Goal: Task Accomplishment & Management: Manage account settings

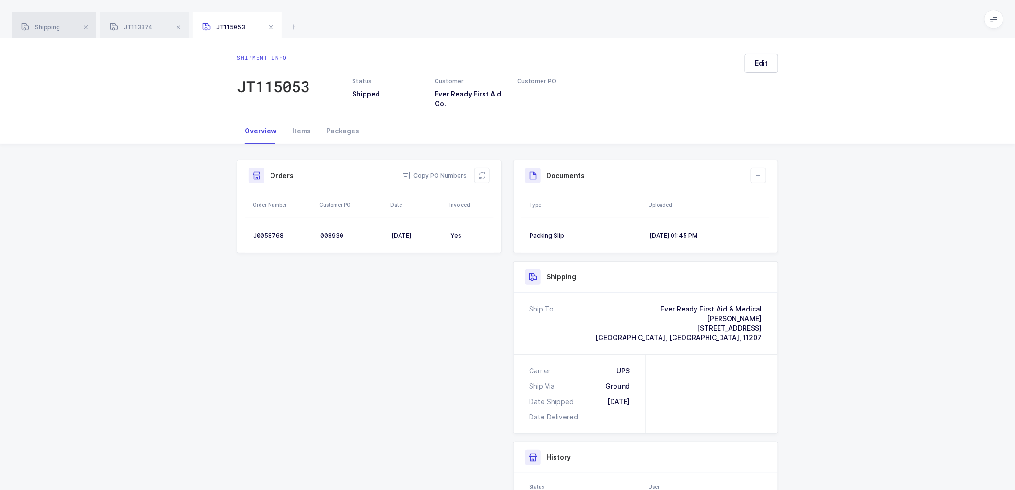
drag, startPoint x: 45, startPoint y: 27, endPoint x: 98, endPoint y: 30, distance: 53.3
click at [45, 27] on span "Shipping" at bounding box center [40, 27] width 39 height 7
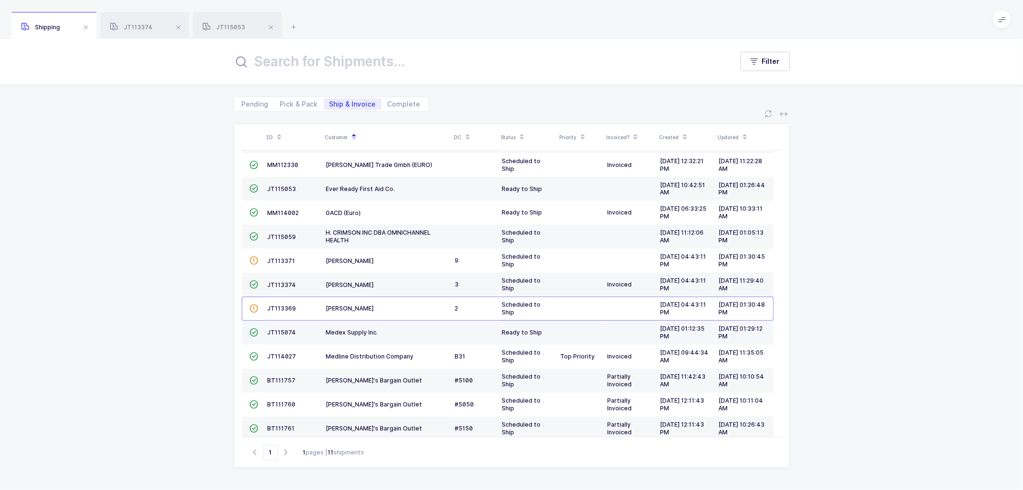
scroll to position [31, 0]
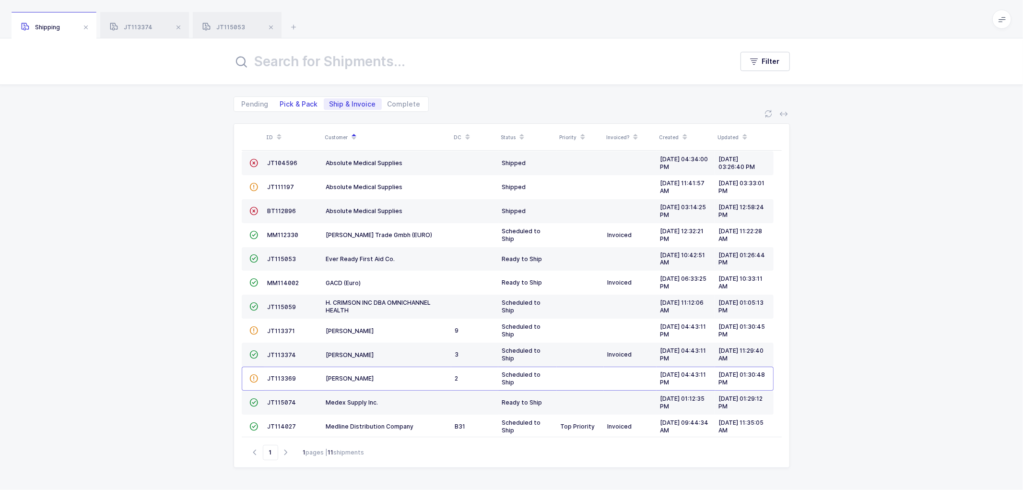
click at [300, 102] on span "Pick & Pack" at bounding box center [299, 104] width 38 height 7
click at [281, 102] on input "Pick & Pack" at bounding box center [277, 101] width 6 height 6
radio input "true"
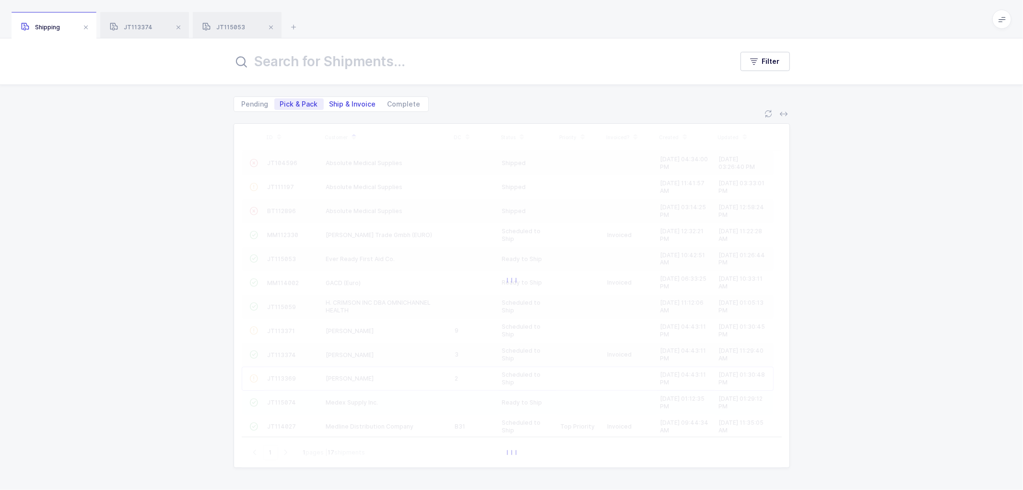
scroll to position [0, 0]
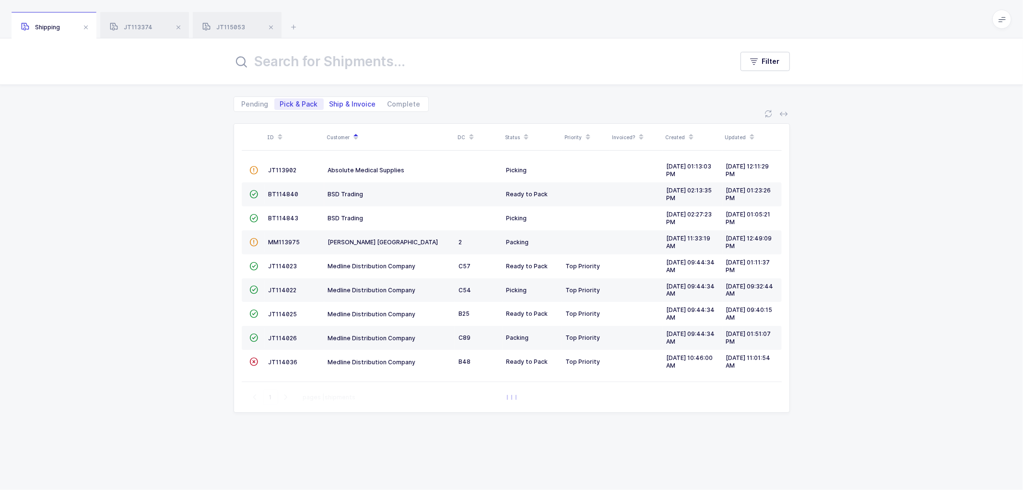
click at [347, 101] on span "Ship & Invoice" at bounding box center [353, 104] width 47 height 7
click at [330, 101] on input "Ship & Invoice" at bounding box center [327, 101] width 6 height 6
radio input "true"
radio input "false"
click at [347, 101] on span "Ship & Invoice" at bounding box center [353, 104] width 47 height 7
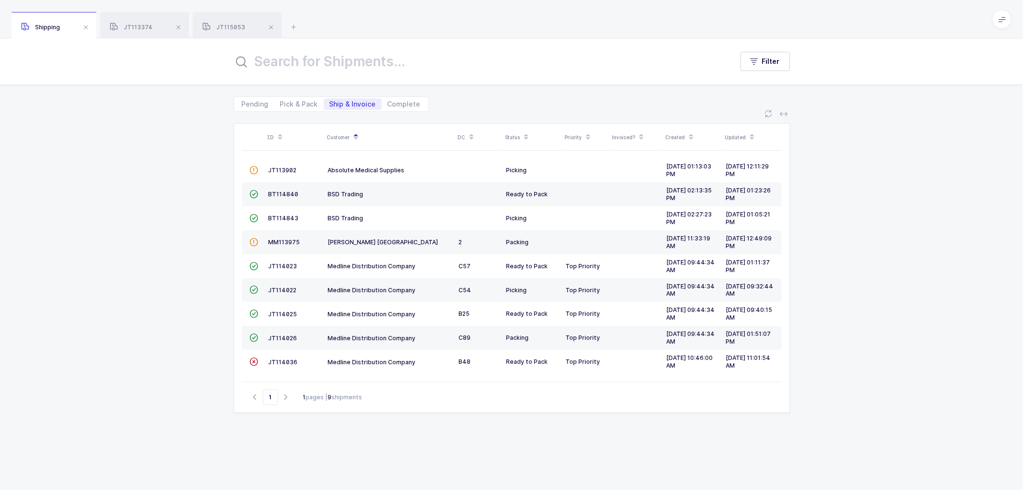
click at [330, 101] on input "Ship & Invoice" at bounding box center [327, 101] width 6 height 6
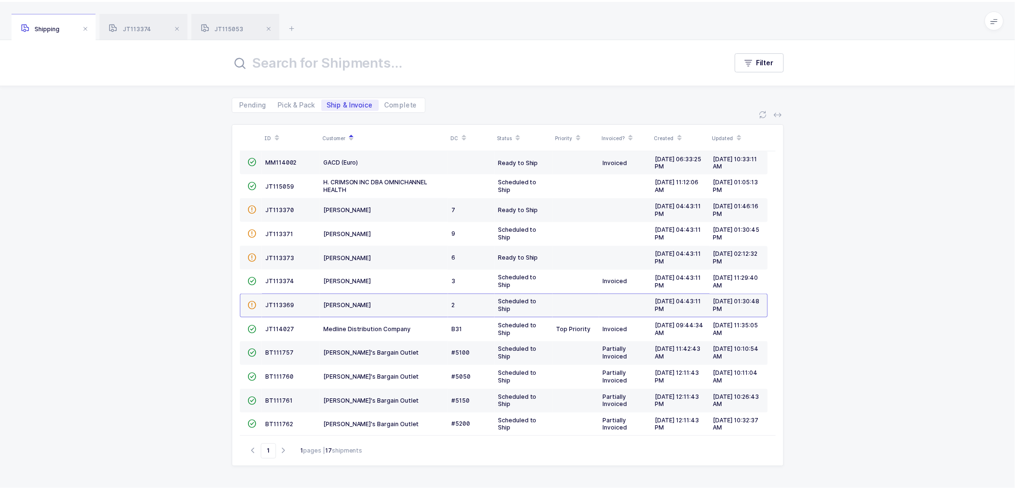
scroll to position [138, 0]
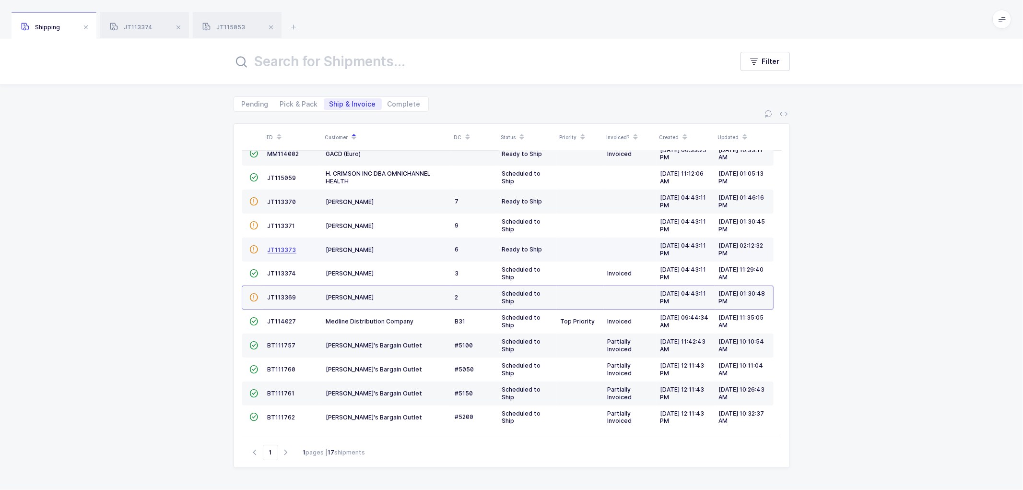
click at [280, 246] on span "JT113373" at bounding box center [282, 249] width 29 height 7
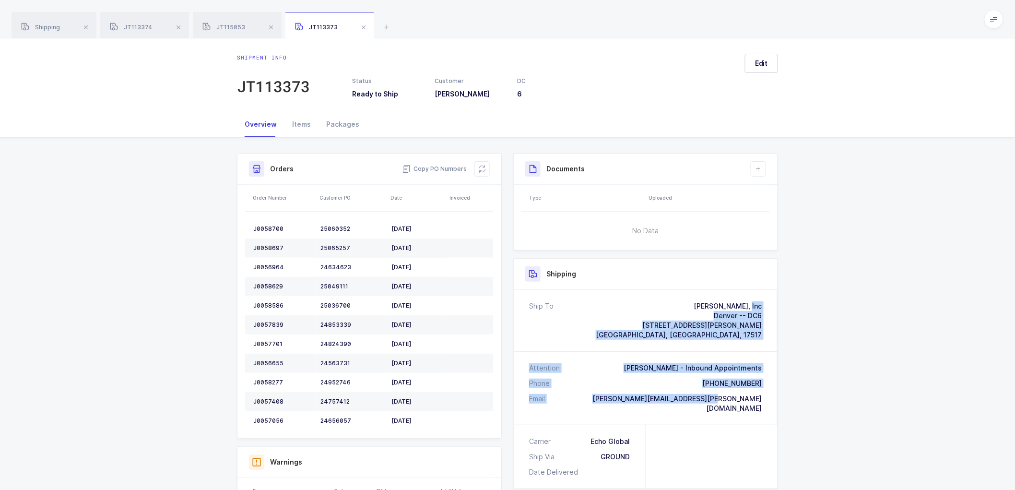
drag, startPoint x: 712, startPoint y: 387, endPoint x: 645, endPoint y: 301, distance: 108.6
click at [645, 301] on div "Ship To [PERSON_NAME], Inc [GEOGRAPHIC_DATA] -- DC6 [STREET_ADDRESS][PERSON_NAM…" at bounding box center [646, 357] width 264 height 135
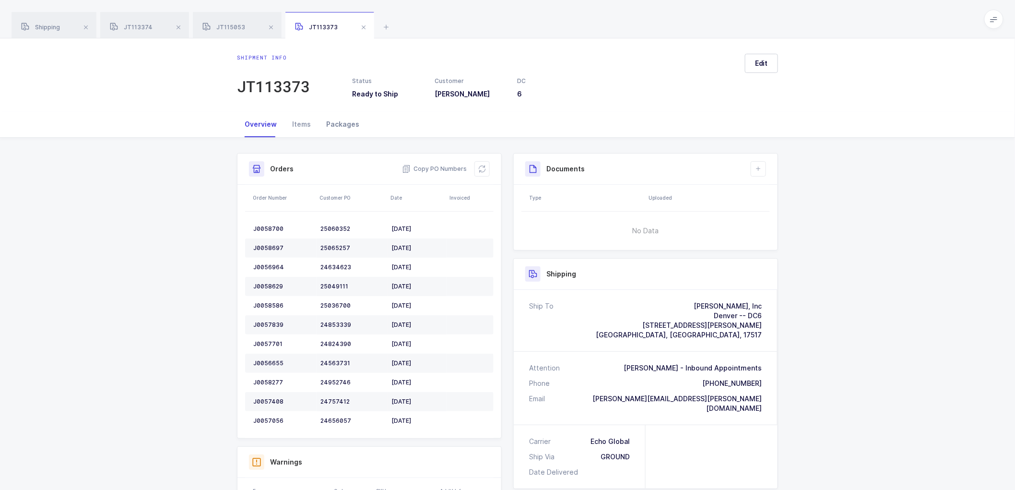
click at [336, 124] on div "Packages" at bounding box center [343, 124] width 48 height 26
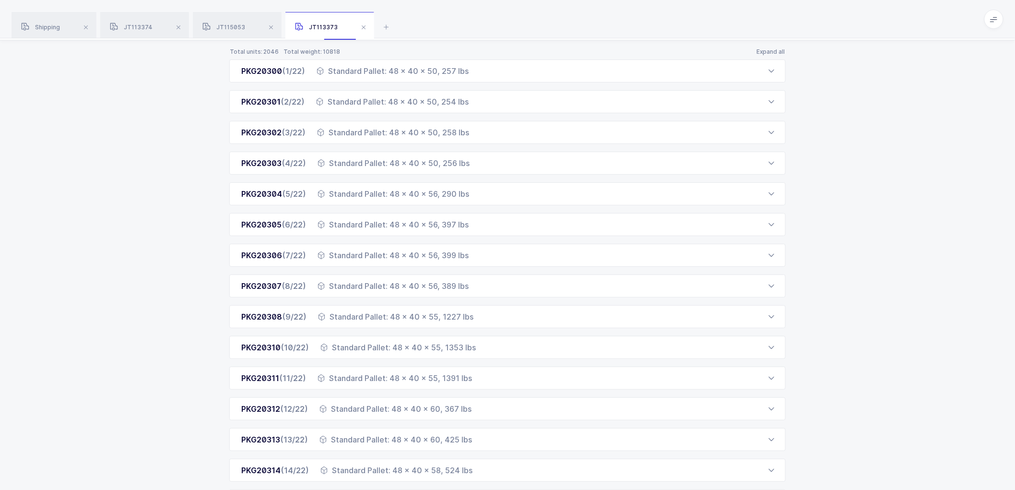
scroll to position [365, 0]
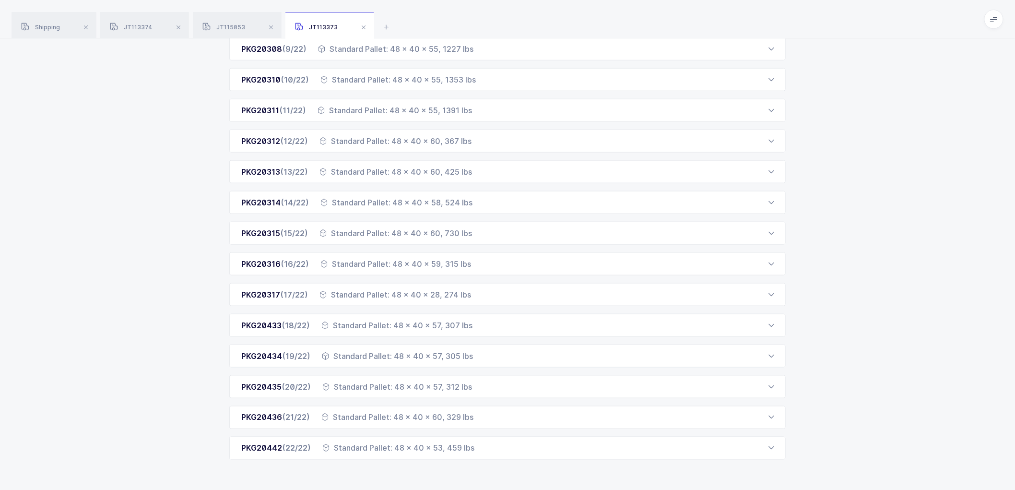
drag, startPoint x: 238, startPoint y: 170, endPoint x: 493, endPoint y: 462, distance: 387.3
click at [493, 462] on div "Total units: 2046 Total weight: 10818 Expand all PKG20300 (1/22) Standard Palle…" at bounding box center [508, 132] width 1000 height 718
copy div "PKG20300 (1/22) Standard Pallet: 48 x 40 x 50, 257 lbs Order Number Customer PO…"
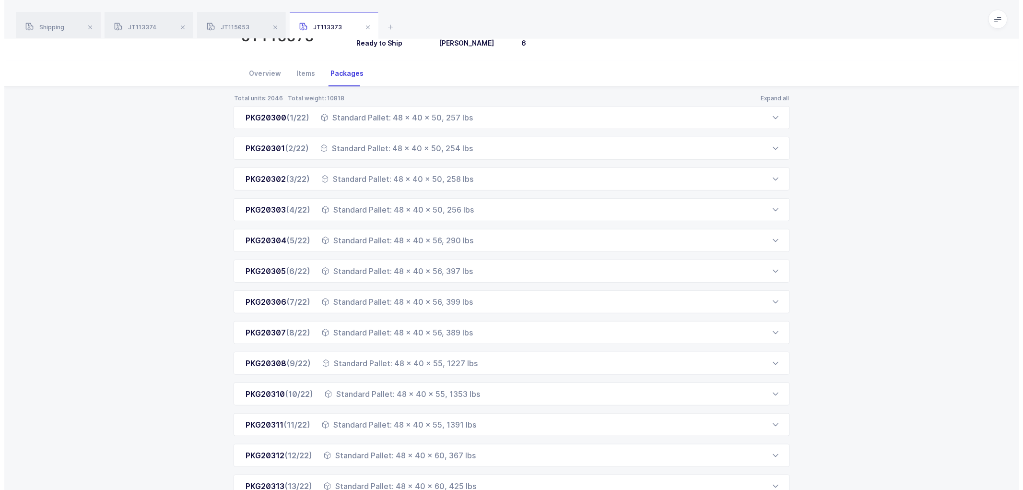
scroll to position [0, 0]
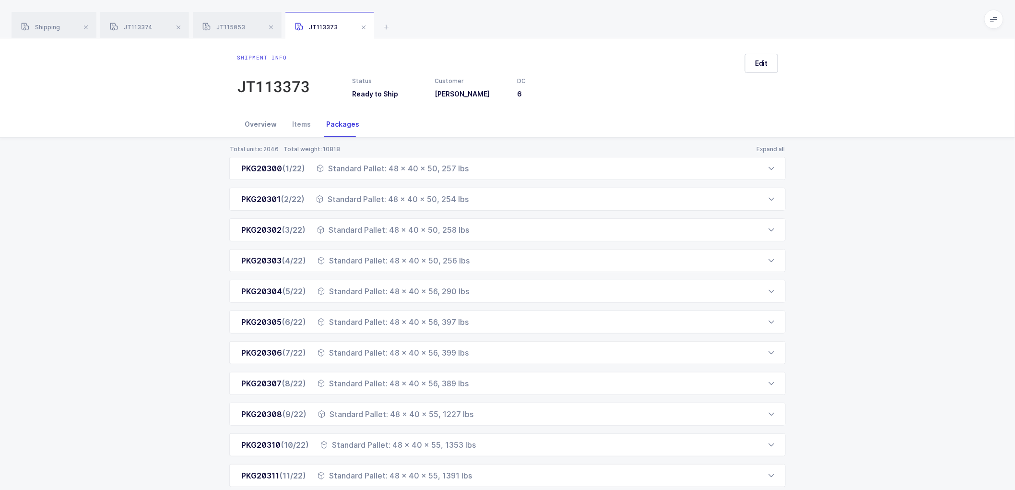
click at [264, 122] on div "Overview" at bounding box center [260, 124] width 47 height 26
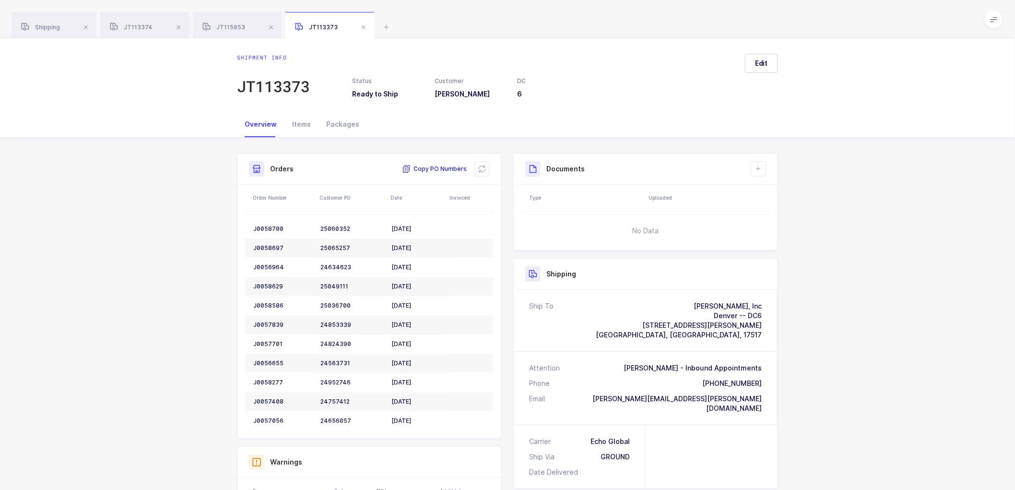
click at [432, 168] on span "Copy PO Numbers" at bounding box center [434, 169] width 65 height 10
click at [49, 21] on div "Shipping" at bounding box center [54, 25] width 85 height 27
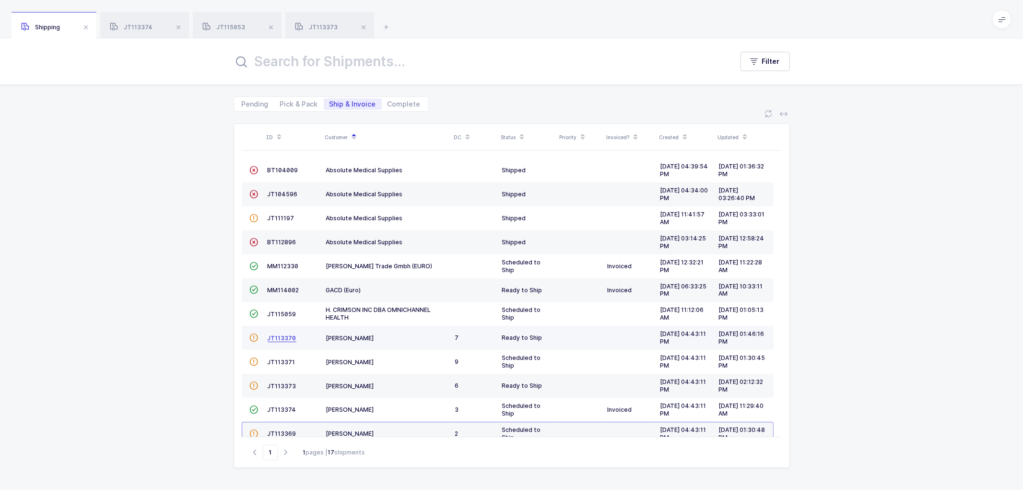
click at [277, 336] on span "JT113370" at bounding box center [282, 337] width 29 height 7
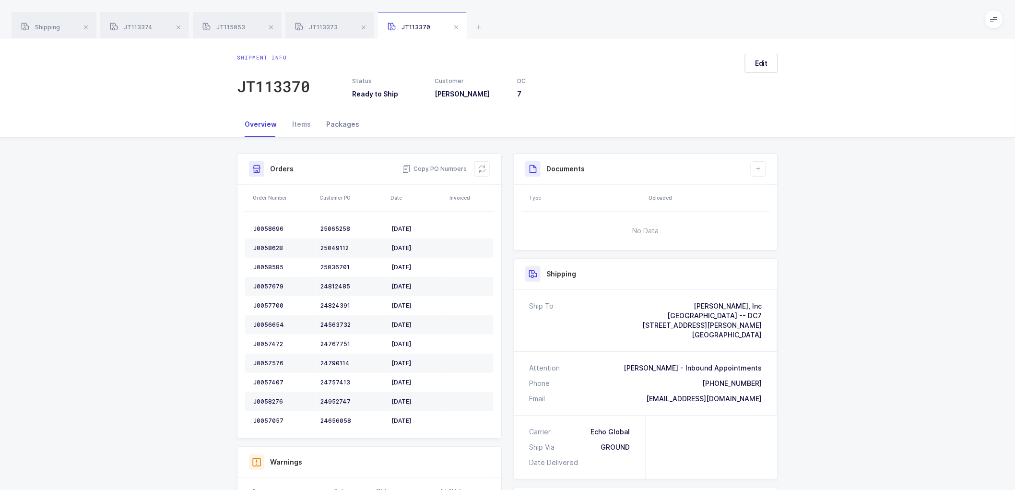
click at [340, 124] on div "Packages" at bounding box center [343, 124] width 48 height 26
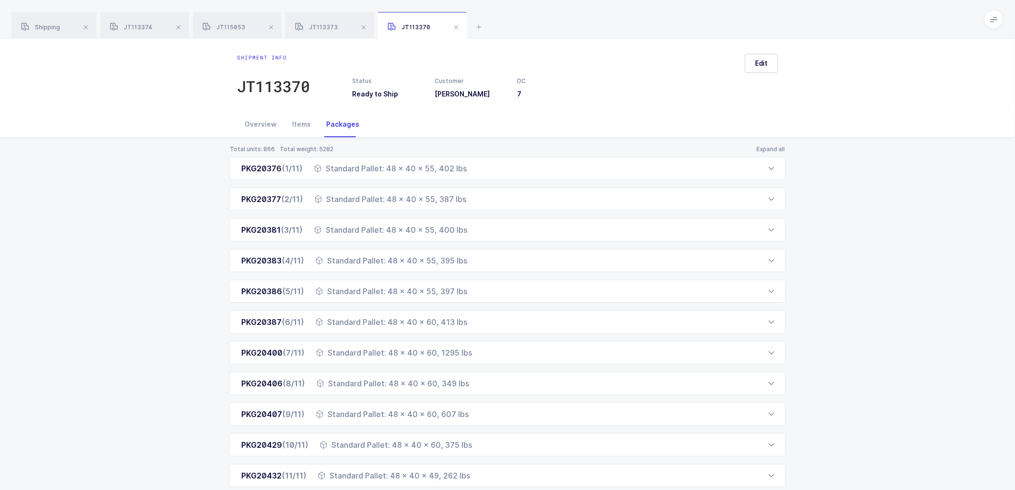
scroll to position [27, 0]
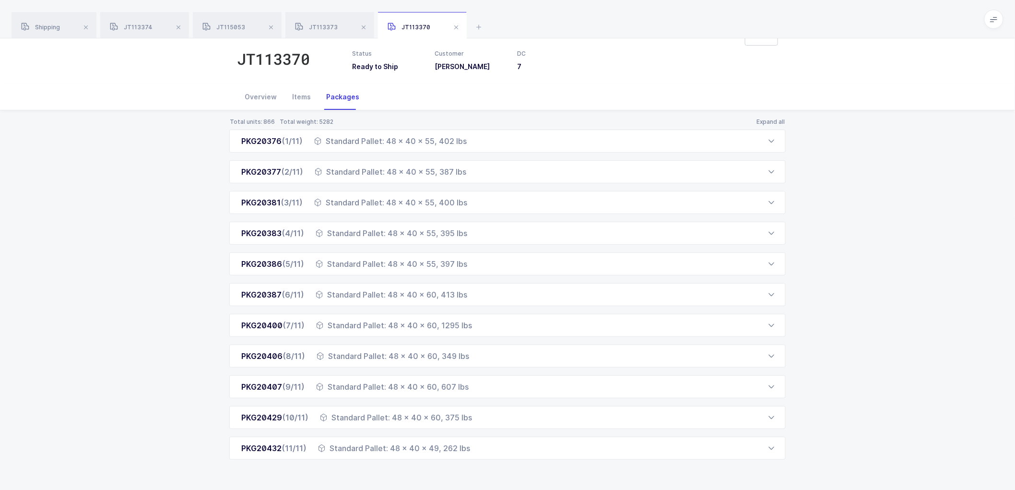
drag, startPoint x: 241, startPoint y: 165, endPoint x: 481, endPoint y: 484, distance: 398.5
click at [481, 484] on div "Total units: 866 Total weight: 5282 Expand all PKG20376 (1/11) Standard Pallet:…" at bounding box center [508, 300] width 1000 height 380
copy div "PKG20376 (1/11) Standard Pallet: 48 x 40 x 55, 402 lbs Order Number Customer PO…"
drag, startPoint x: 262, startPoint y: 96, endPoint x: 270, endPoint y: 95, distance: 8.4
click at [263, 96] on div "Overview" at bounding box center [260, 97] width 47 height 26
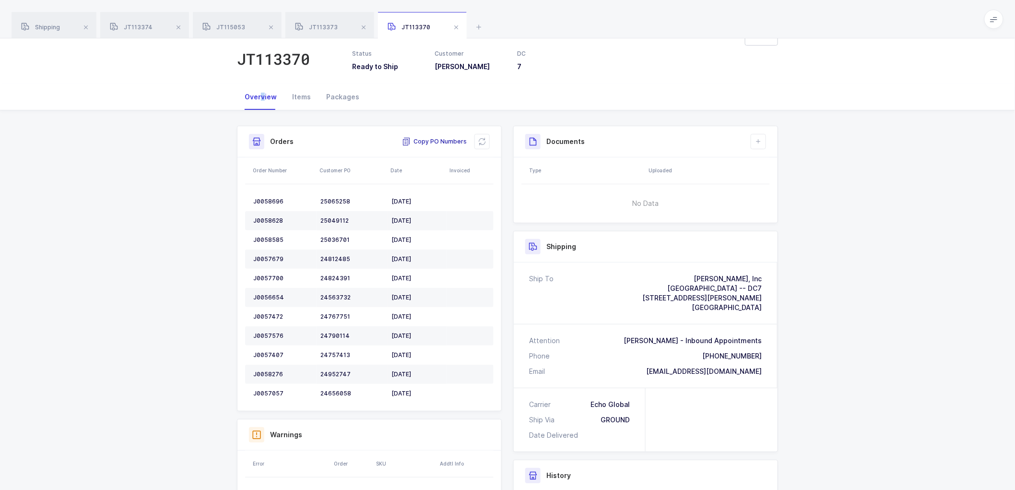
click at [423, 140] on span "Copy PO Numbers" at bounding box center [434, 142] width 65 height 10
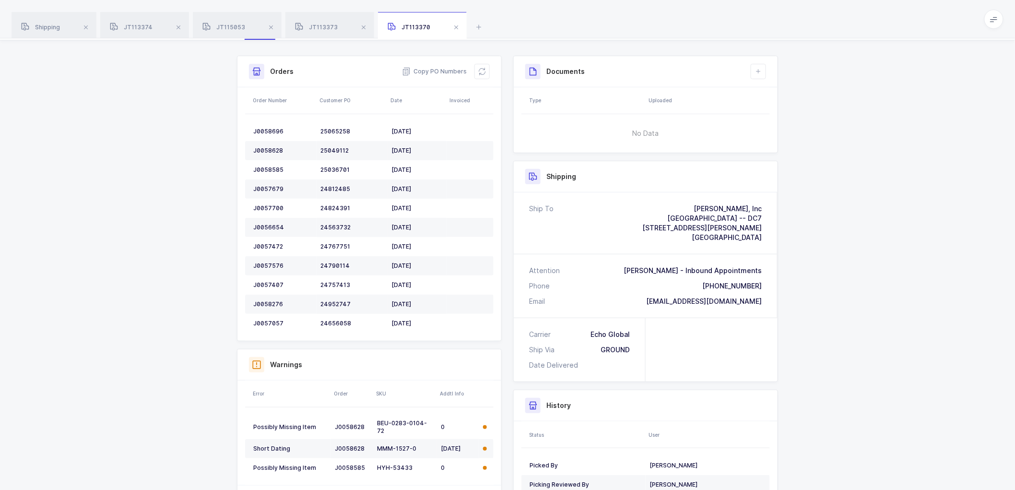
scroll to position [0, 0]
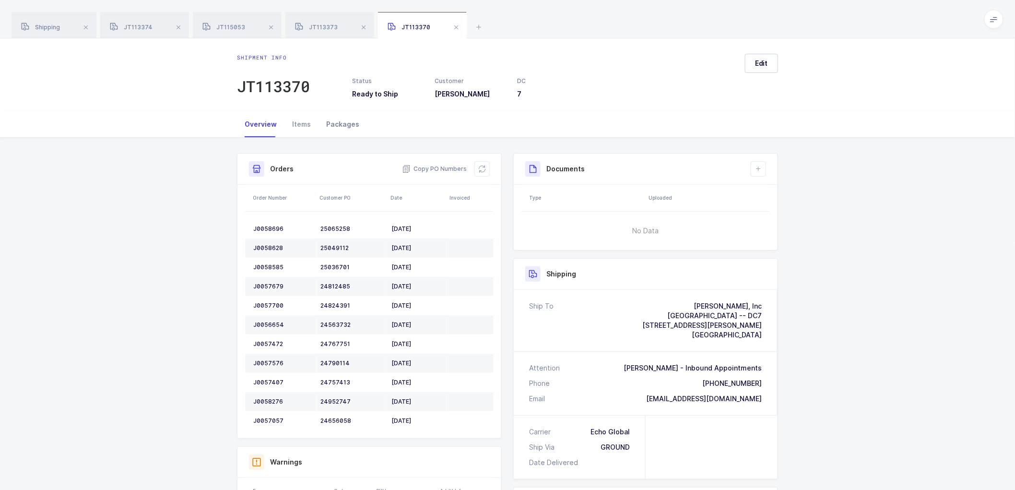
click at [339, 122] on div "Packages" at bounding box center [343, 124] width 48 height 26
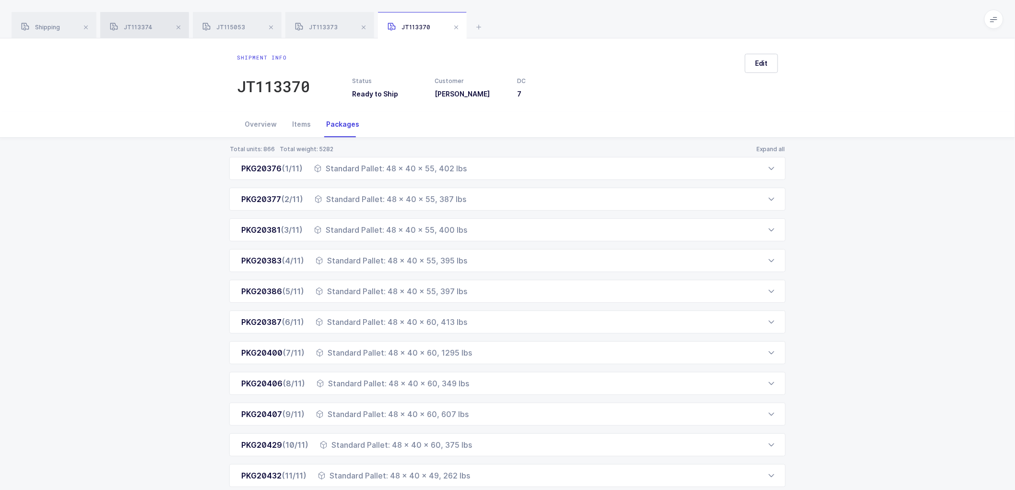
drag, startPoint x: 46, startPoint y: 29, endPoint x: 113, endPoint y: 36, distance: 67.6
click at [47, 29] on span "Shipping" at bounding box center [40, 27] width 39 height 7
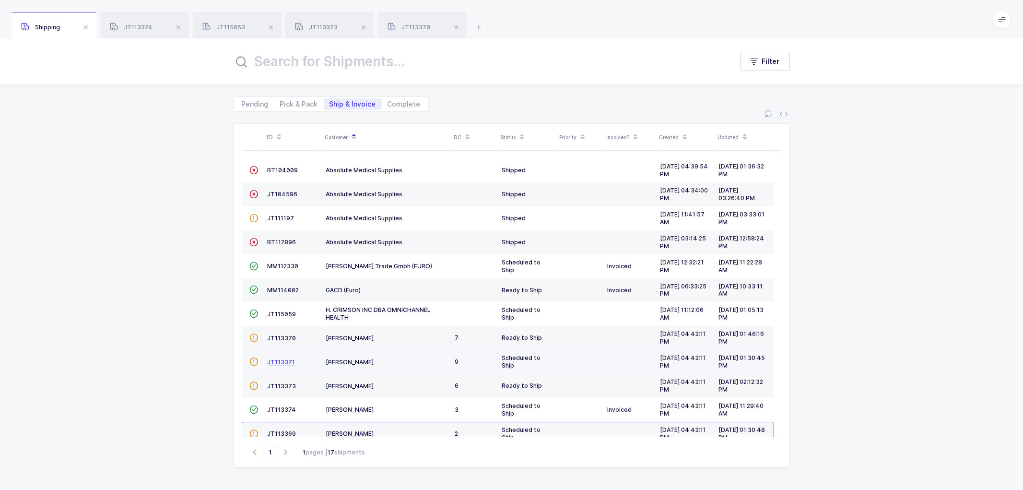
click at [284, 361] on span "JT113371" at bounding box center [282, 361] width 28 height 7
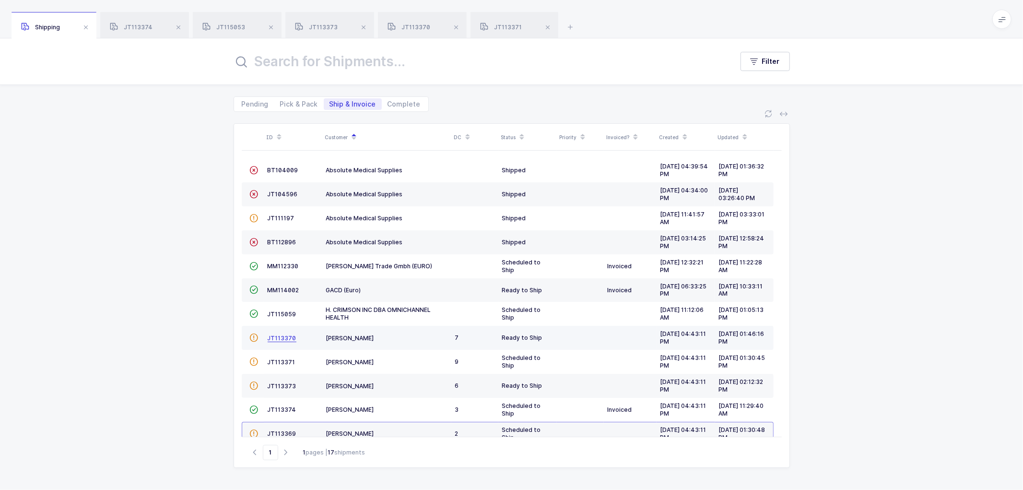
click at [280, 338] on span "JT113370" at bounding box center [282, 337] width 29 height 7
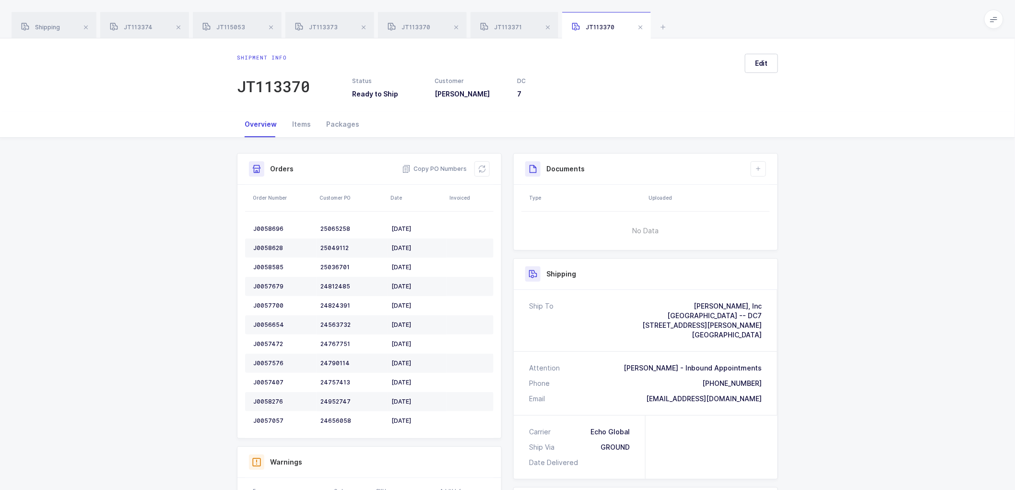
drag, startPoint x: 766, startPoint y: 401, endPoint x: 659, endPoint y: 302, distance: 145.6
click at [659, 302] on div "Ship To [PERSON_NAME], Inc [GEOGRAPHIC_DATA] -- DC7 [STREET_ADDRESS][PERSON_NAM…" at bounding box center [646, 352] width 264 height 125
copy div "[PERSON_NAME], Inc [GEOGRAPHIC_DATA] -- DC7 [STREET_ADDRESS][PERSON_NAME] Atten…"
drag, startPoint x: 51, startPoint y: 25, endPoint x: 113, endPoint y: 41, distance: 63.3
click at [52, 25] on span "Shipping" at bounding box center [40, 27] width 39 height 7
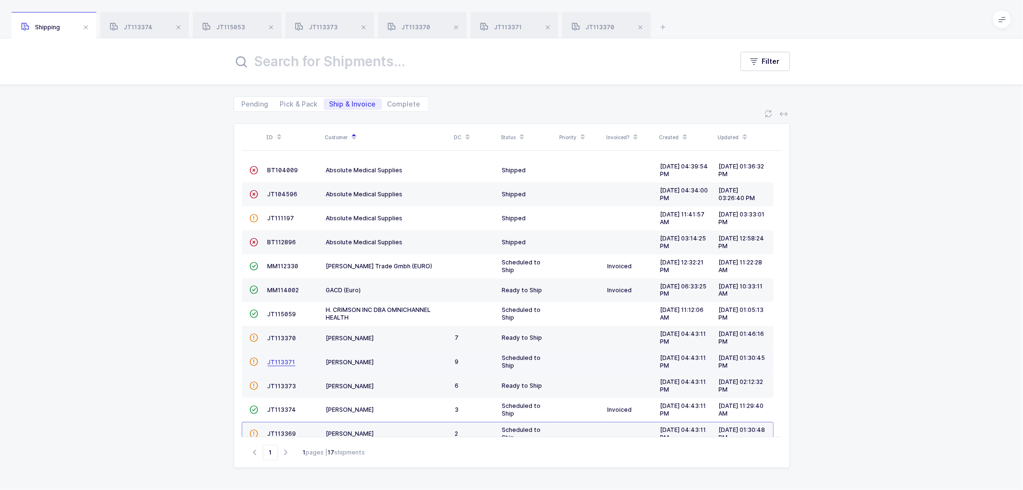
click at [284, 361] on span "JT113371" at bounding box center [282, 361] width 28 height 7
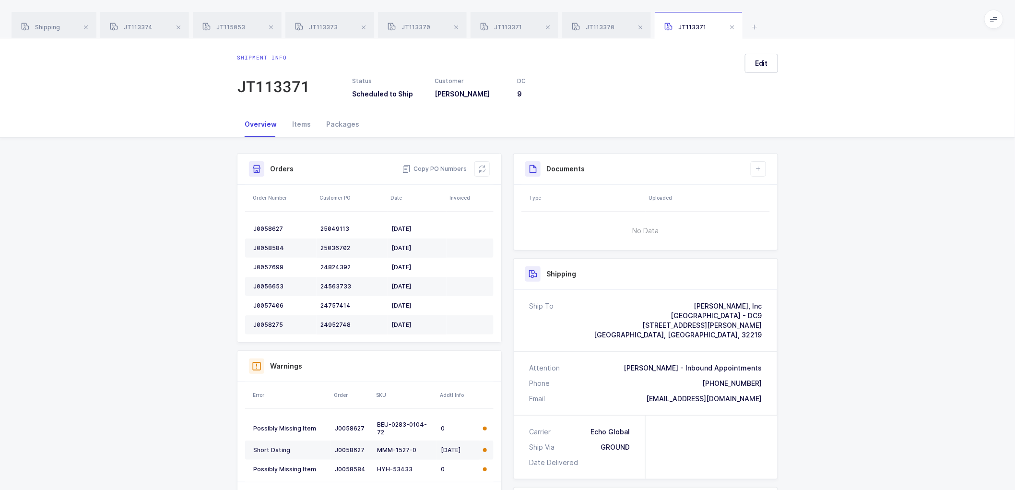
drag, startPoint x: 765, startPoint y: 396, endPoint x: 638, endPoint y: 299, distance: 159.9
click at [638, 299] on div "Ship To [PERSON_NAME], Inc [GEOGRAPHIC_DATA] - [GEOGRAPHIC_DATA] [STREET_ADDRES…" at bounding box center [646, 352] width 264 height 125
click at [458, 168] on span "Copy PO Numbers" at bounding box center [434, 169] width 65 height 10
click at [176, 23] on span at bounding box center [179, 28] width 12 height 12
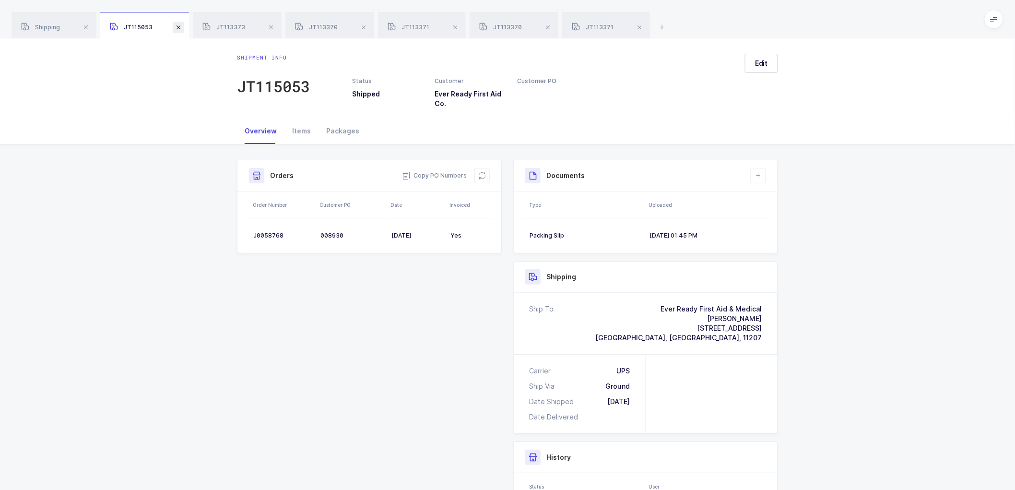
click at [177, 24] on span at bounding box center [179, 28] width 12 height 12
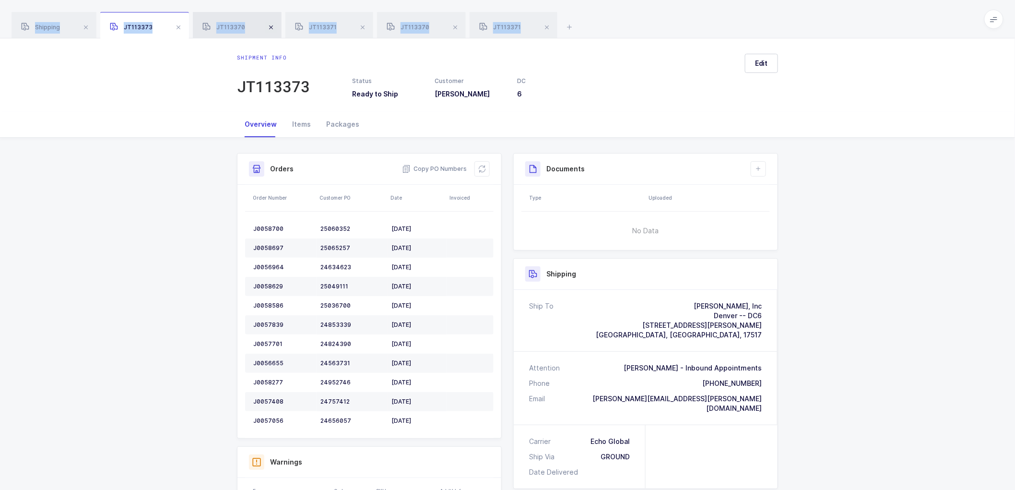
click at [177, 23] on span at bounding box center [179, 28] width 12 height 12
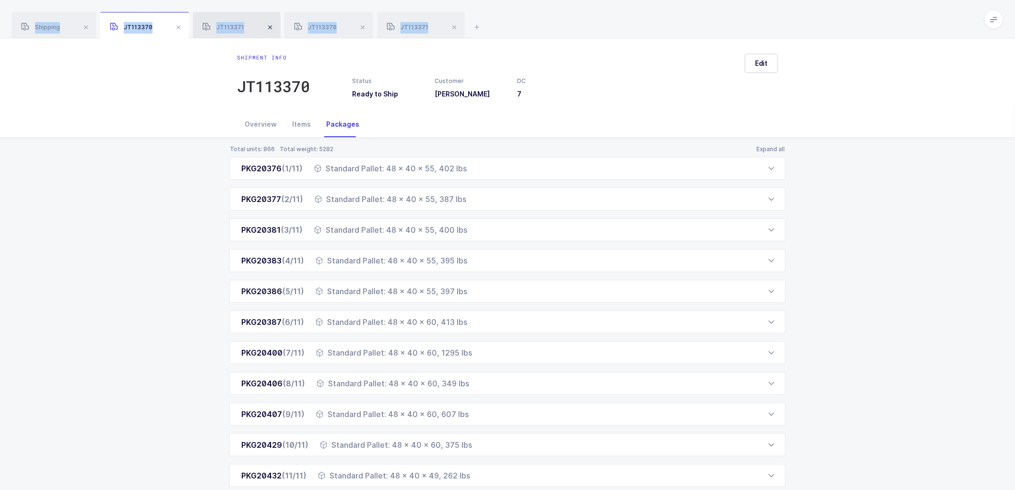
click at [177, 24] on span at bounding box center [179, 28] width 12 height 12
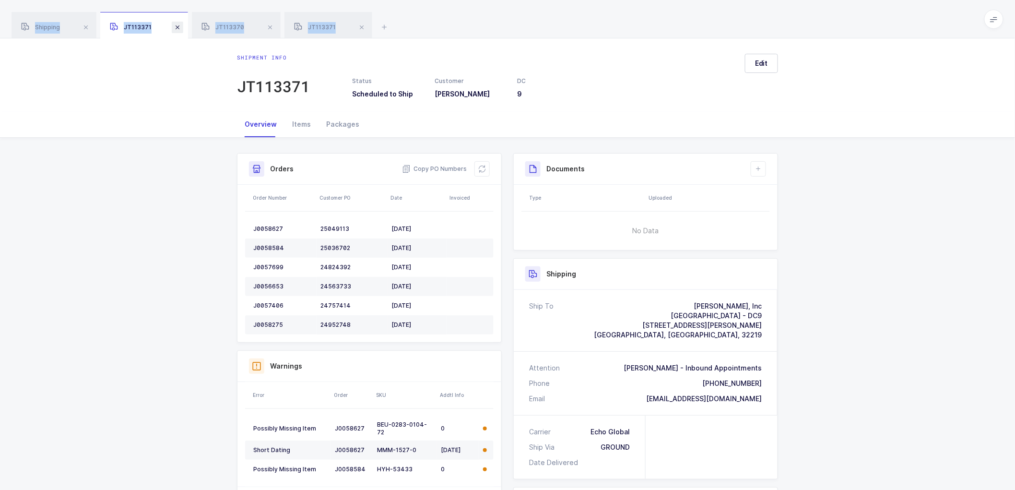
click at [177, 24] on span at bounding box center [178, 28] width 12 height 12
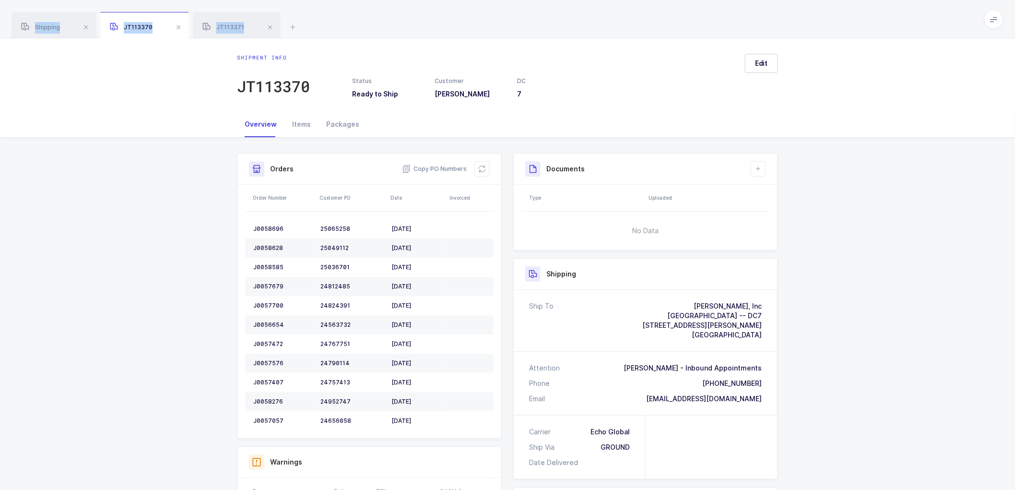
click at [177, 24] on span at bounding box center [179, 28] width 12 height 12
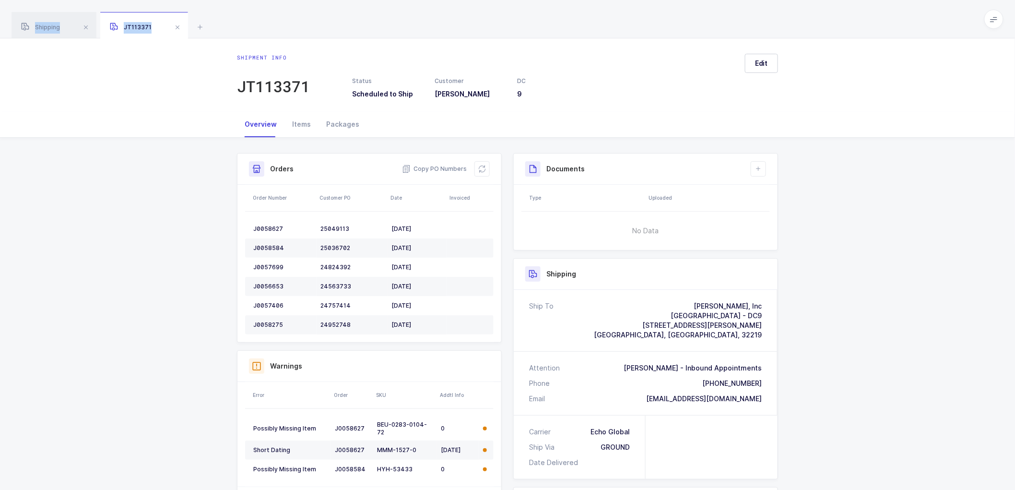
click at [177, 24] on span at bounding box center [178, 28] width 12 height 12
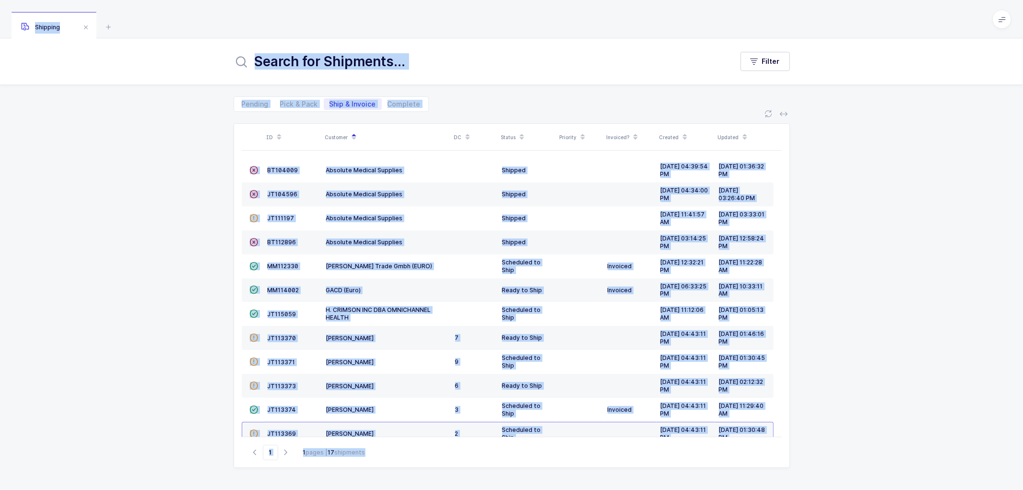
click at [146, 177] on div "ID Customer DC Status Priority Invoiced? Created Updated  BT104009 Absolute Me…" at bounding box center [511, 301] width 1023 height 378
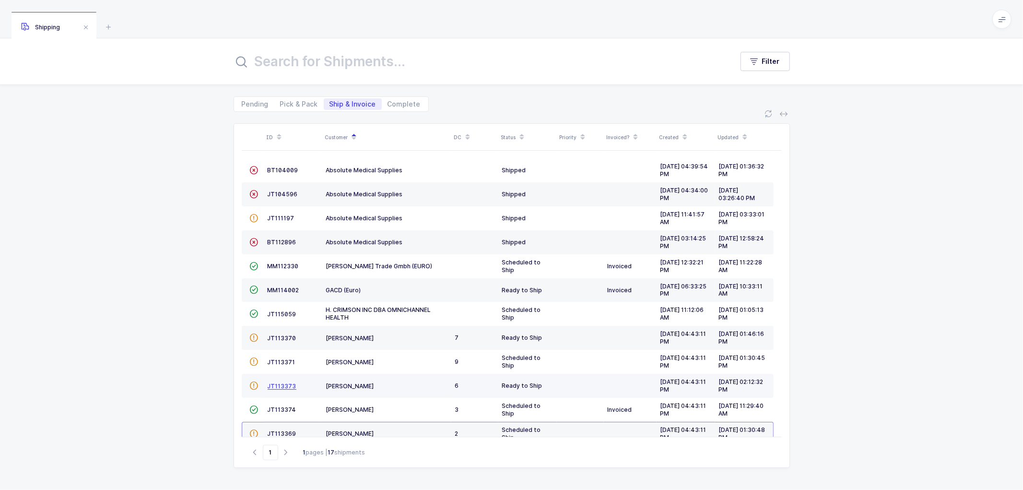
click at [283, 386] on span "JT113373" at bounding box center [282, 385] width 29 height 7
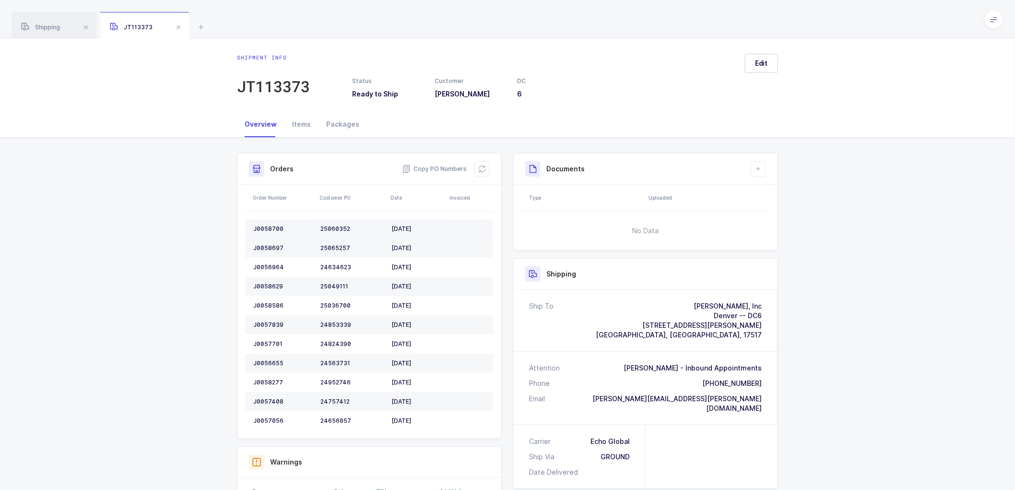
click at [270, 225] on div "J0058700" at bounding box center [282, 229] width 59 height 8
copy div "J0058700"
click at [261, 227] on div "J0058700" at bounding box center [282, 229] width 59 height 8
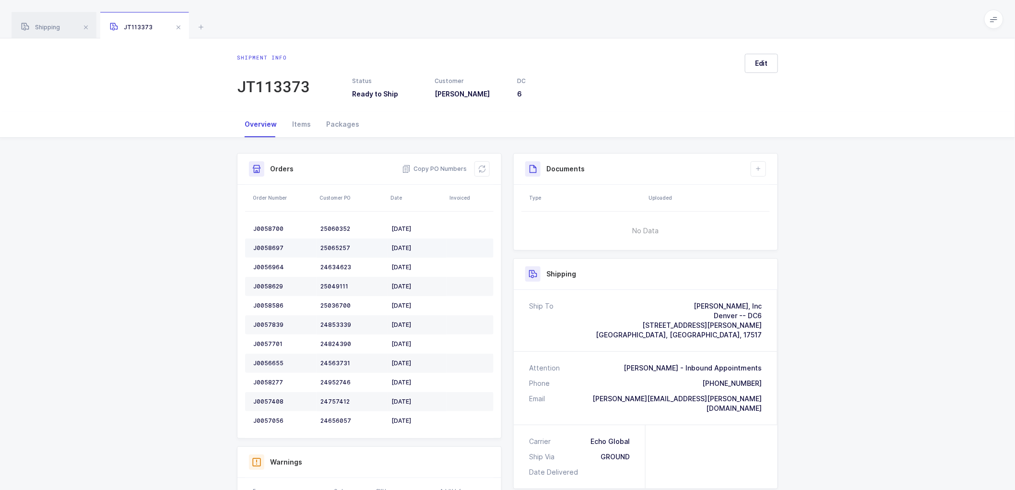
click at [262, 244] on div "J0058697" at bounding box center [282, 248] width 59 height 8
copy div "J0058697"
click at [269, 266] on div "J0056964" at bounding box center [282, 267] width 59 height 8
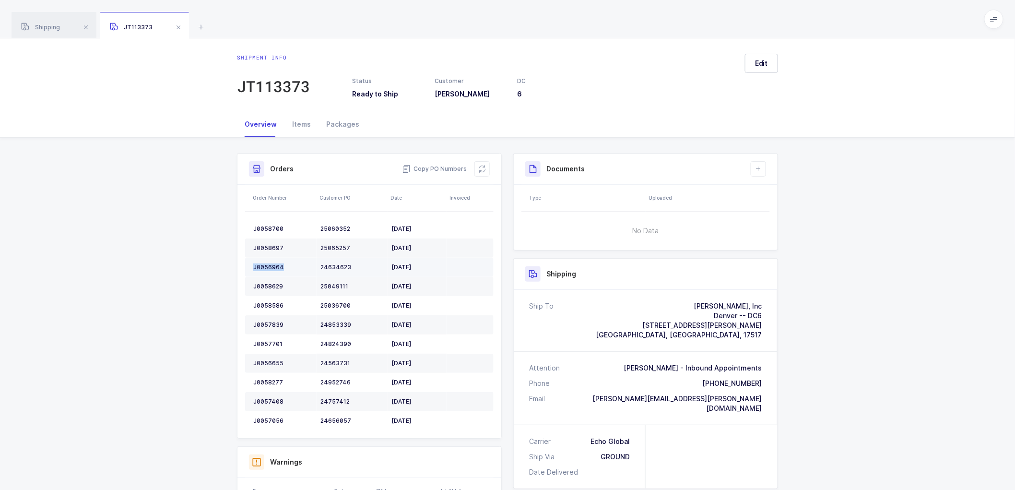
copy div "J0056964"
click at [262, 283] on div "J0058629" at bounding box center [282, 287] width 59 height 8
click at [264, 283] on div "J0058629" at bounding box center [282, 287] width 59 height 8
click at [265, 283] on div "J0058629" at bounding box center [282, 287] width 59 height 8
click at [265, 282] on td "J0058629" at bounding box center [280, 286] width 71 height 19
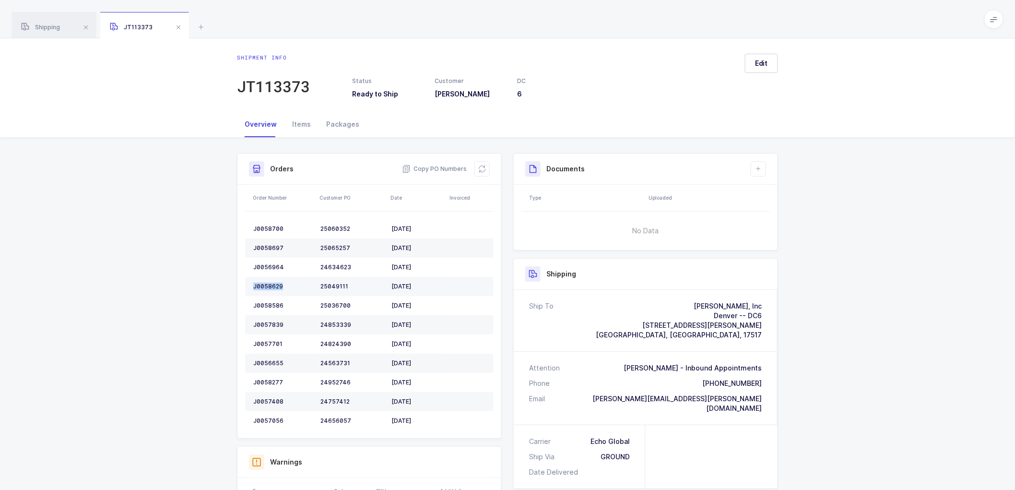
copy div "J0058629"
click at [271, 307] on div "J0058586" at bounding box center [282, 306] width 59 height 8
copy div "J0058586"
click at [267, 317] on td "J0057839" at bounding box center [280, 324] width 71 height 19
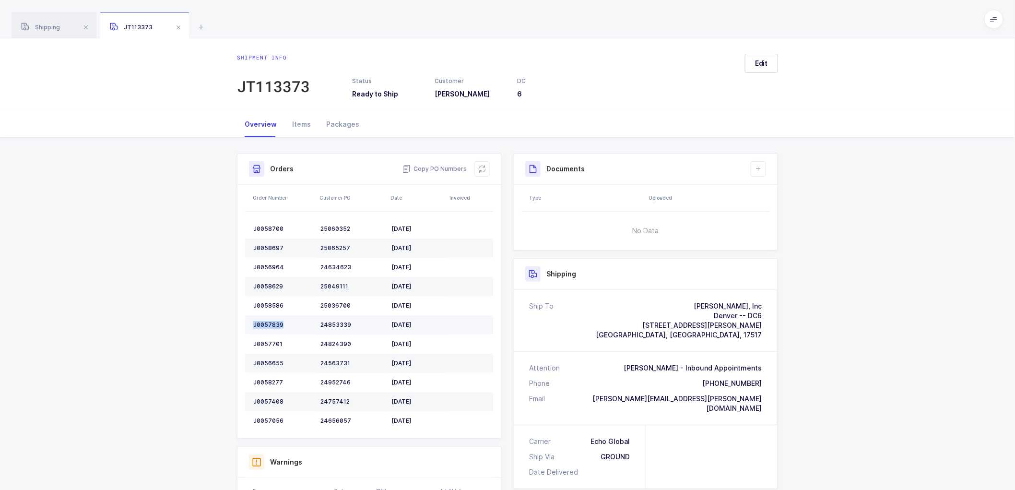
click at [267, 317] on td "J0057839" at bounding box center [280, 324] width 71 height 19
copy div "J0057839"
click at [268, 340] on div "J0057701" at bounding box center [282, 344] width 59 height 8
click at [269, 340] on div "J0057701" at bounding box center [282, 344] width 59 height 8
copy div "J0057701"
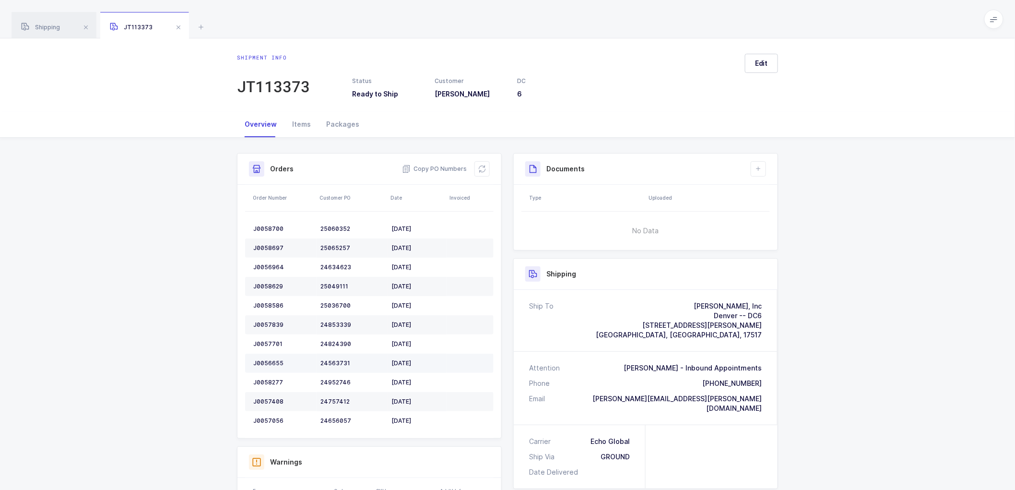
click at [266, 360] on div "J0056655" at bounding box center [282, 363] width 59 height 8
click at [265, 384] on div "J0058277" at bounding box center [282, 383] width 59 height 8
click at [267, 384] on div "J0058277" at bounding box center [282, 383] width 59 height 8
click at [266, 382] on div "J0058277" at bounding box center [282, 383] width 59 height 8
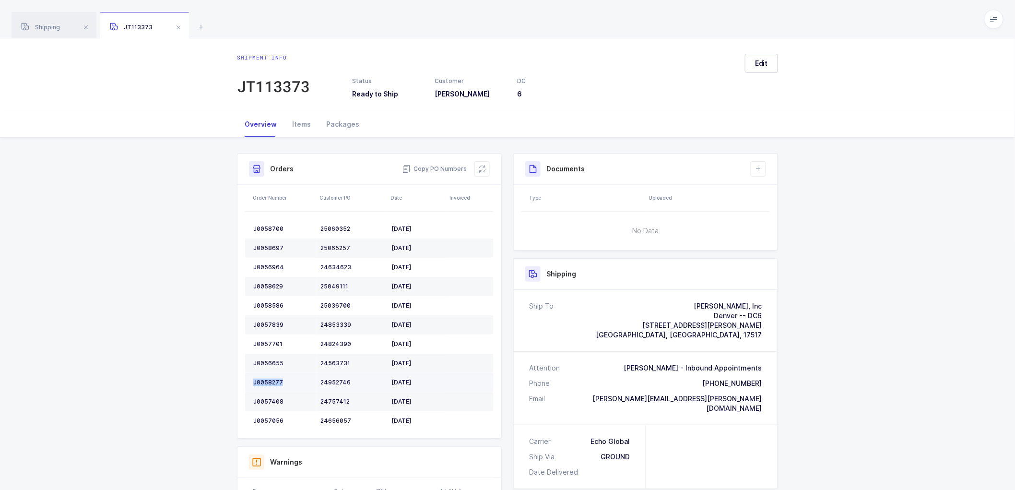
click at [267, 381] on div "J0058277" at bounding box center [282, 383] width 59 height 8
click at [272, 399] on div "J0057408" at bounding box center [282, 402] width 59 height 8
click at [269, 419] on div "J0057056" at bounding box center [282, 421] width 59 height 8
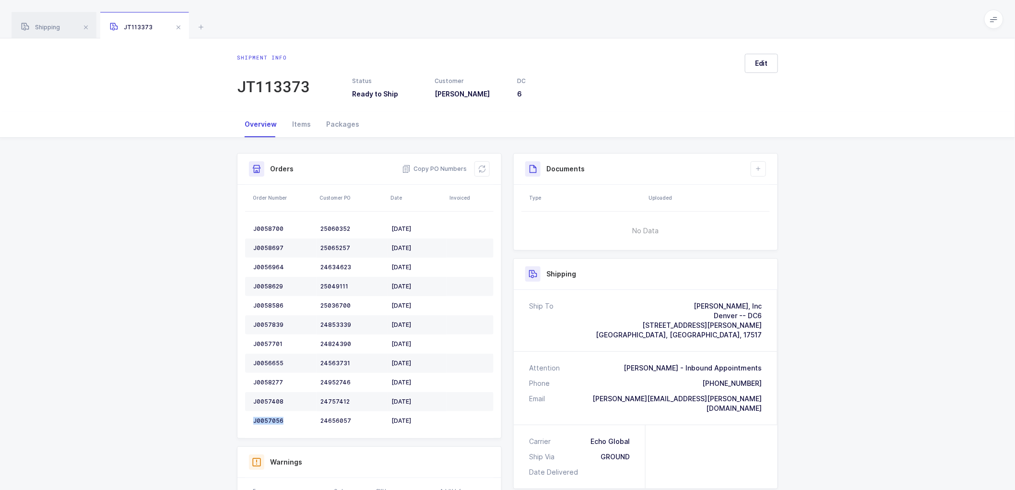
drag, startPoint x: 484, startPoint y: 167, endPoint x: 546, endPoint y: 165, distance: 62.4
click at [483, 167] on icon at bounding box center [482, 169] width 8 height 8
click at [765, 68] on button "Edit" at bounding box center [761, 63] width 33 height 19
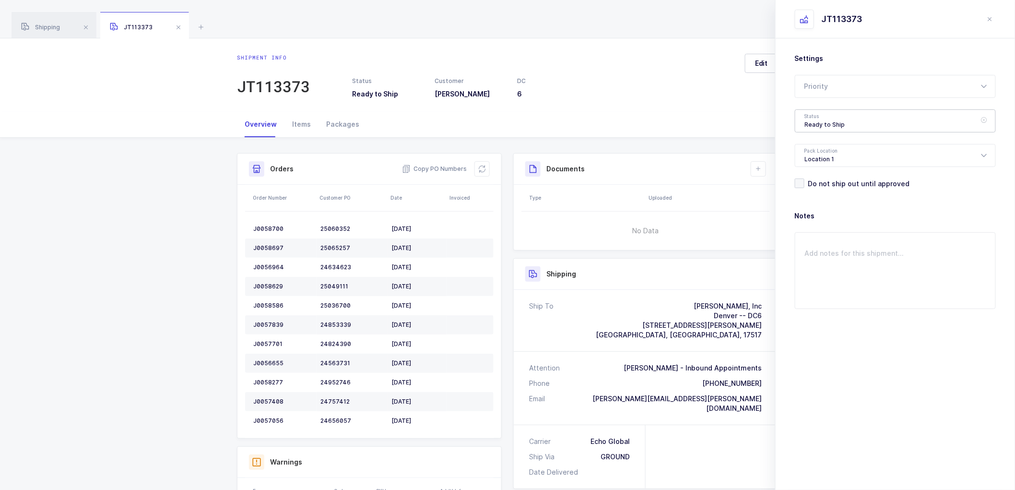
drag, startPoint x: 814, startPoint y: 119, endPoint x: 862, endPoint y: 149, distance: 56.4
click at [815, 119] on div "Ready to Ship" at bounding box center [895, 120] width 201 height 23
click at [822, 177] on span "Scheduled to Ship" at bounding box center [835, 179] width 61 height 8
type input "Scheduled to Ship"
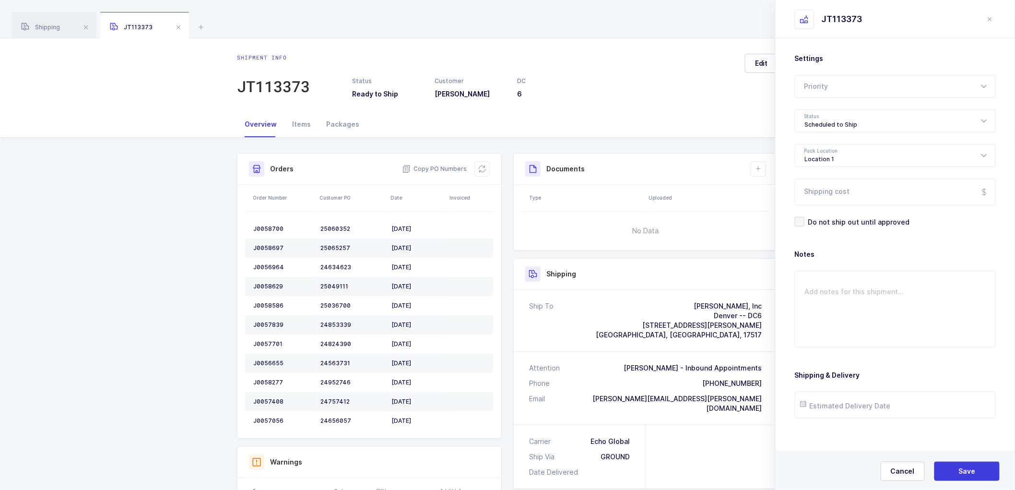
click at [665, 90] on div "Status Ready to Ship Customer [PERSON_NAME] DC 6" at bounding box center [544, 88] width 397 height 22
click at [761, 168] on icon at bounding box center [759, 169] width 8 height 8
drag, startPoint x: 779, startPoint y: 194, endPoint x: 820, endPoint y: 141, distance: 67.7
click at [780, 193] on li "Create Document" at bounding box center [790, 196] width 71 height 15
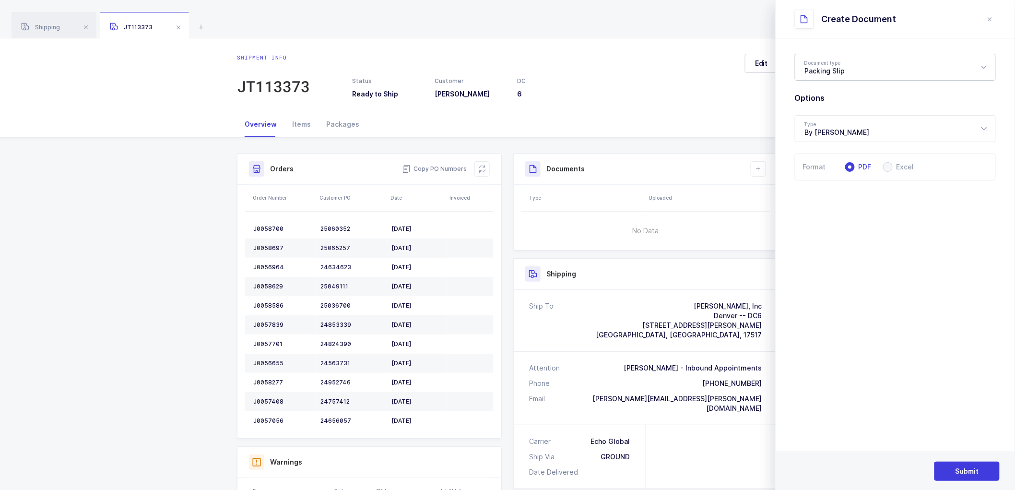
drag, startPoint x: 836, startPoint y: 71, endPoint x: 826, endPoint y: 97, distance: 28.9
click at [836, 71] on div "Packing Slip" at bounding box center [895, 67] width 201 height 27
click at [817, 117] on span "Package Contents Label" at bounding box center [845, 114] width 81 height 8
type input "Package Contents Label"
click at [955, 464] on button "Submit" at bounding box center [967, 471] width 65 height 19
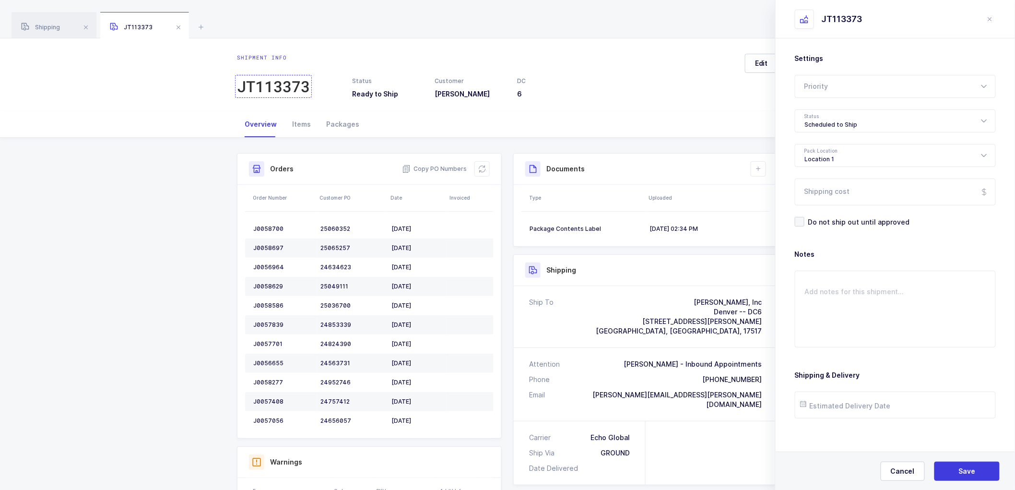
click at [287, 85] on div "JT113373" at bounding box center [273, 86] width 73 height 19
click at [444, 166] on span "Copy PO Numbers" at bounding box center [434, 169] width 65 height 10
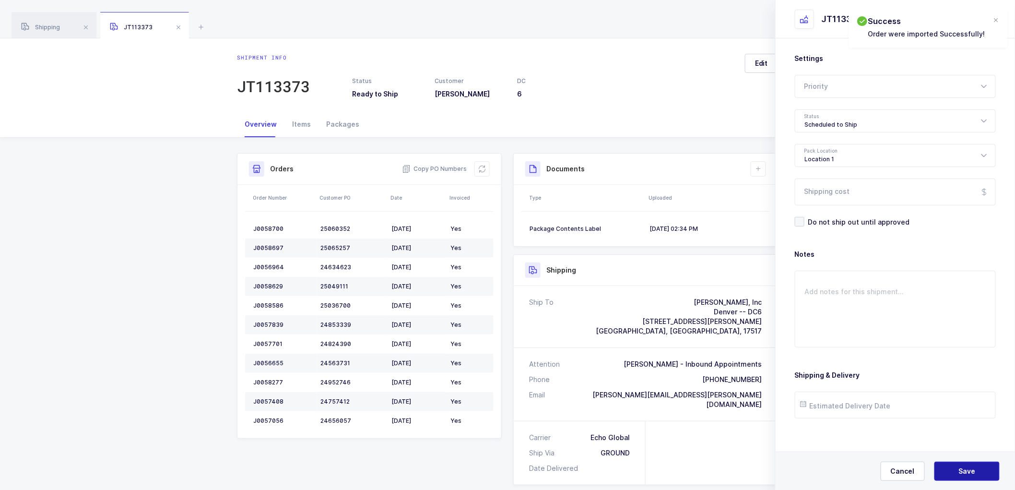
drag, startPoint x: 963, startPoint y: 467, endPoint x: 957, endPoint y: 443, distance: 24.8
click at [963, 467] on span "Save" at bounding box center [967, 471] width 17 height 10
click at [760, 168] on icon at bounding box center [759, 169] width 8 height 8
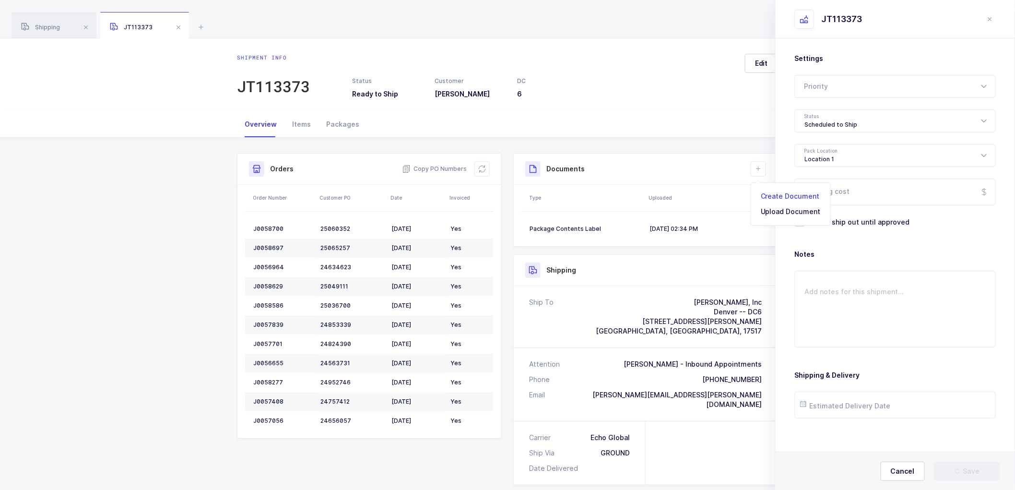
click at [772, 194] on li "Create Document" at bounding box center [790, 196] width 71 height 15
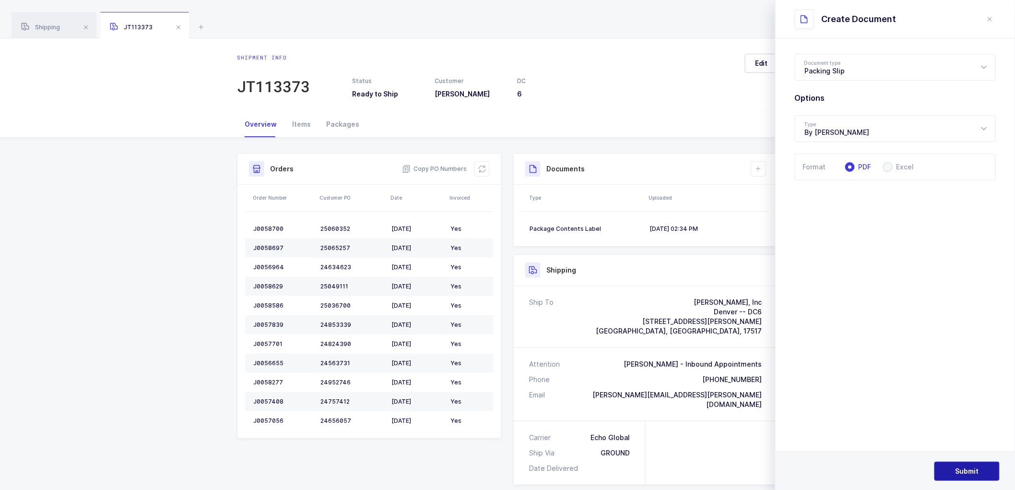
click at [970, 467] on span "Submit" at bounding box center [968, 471] width 24 height 10
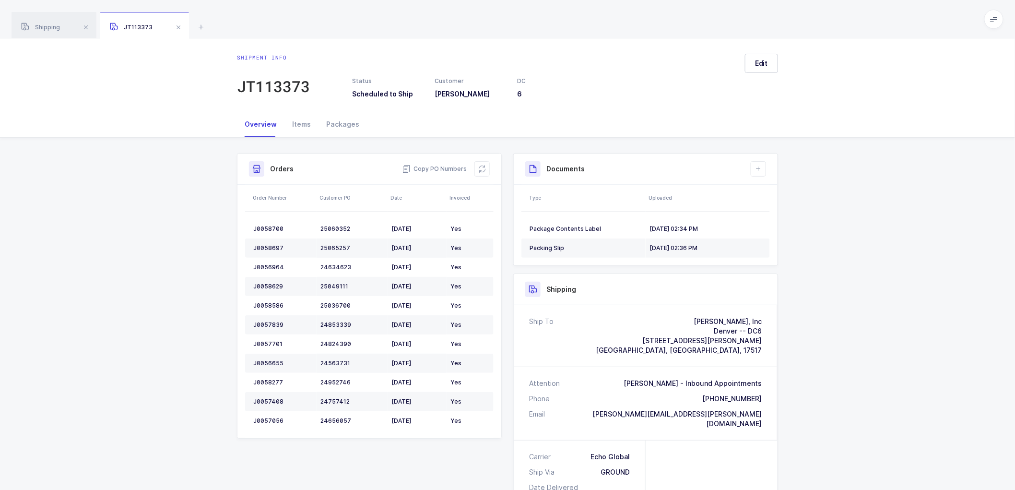
click at [178, 24] on span at bounding box center [179, 28] width 12 height 12
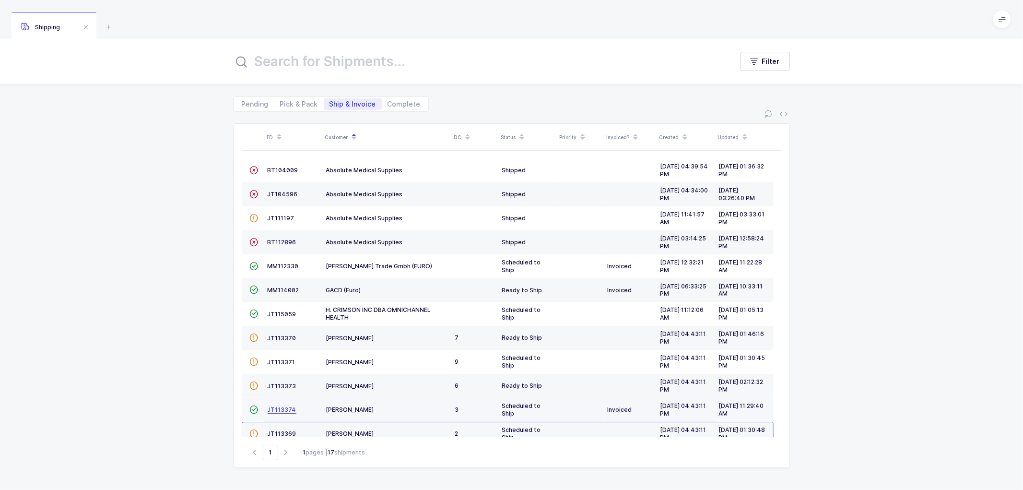
click at [284, 411] on span "JT113374" at bounding box center [282, 409] width 29 height 7
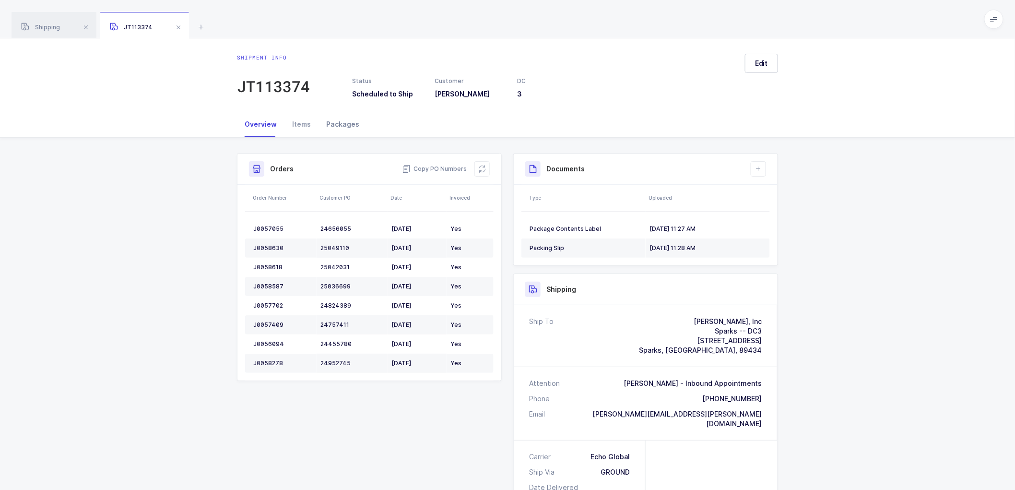
click at [346, 121] on div "Packages" at bounding box center [343, 124] width 48 height 26
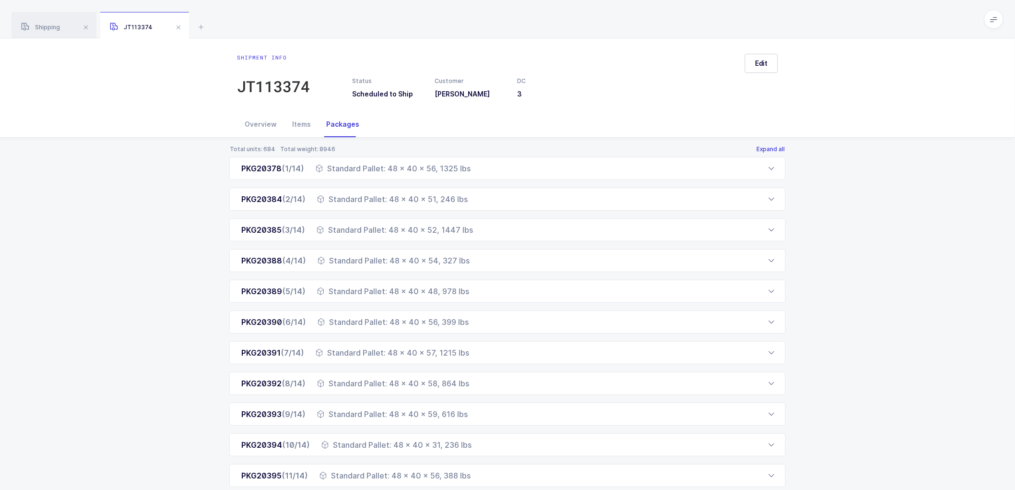
click at [765, 146] on button "Expand all" at bounding box center [771, 149] width 30 height 8
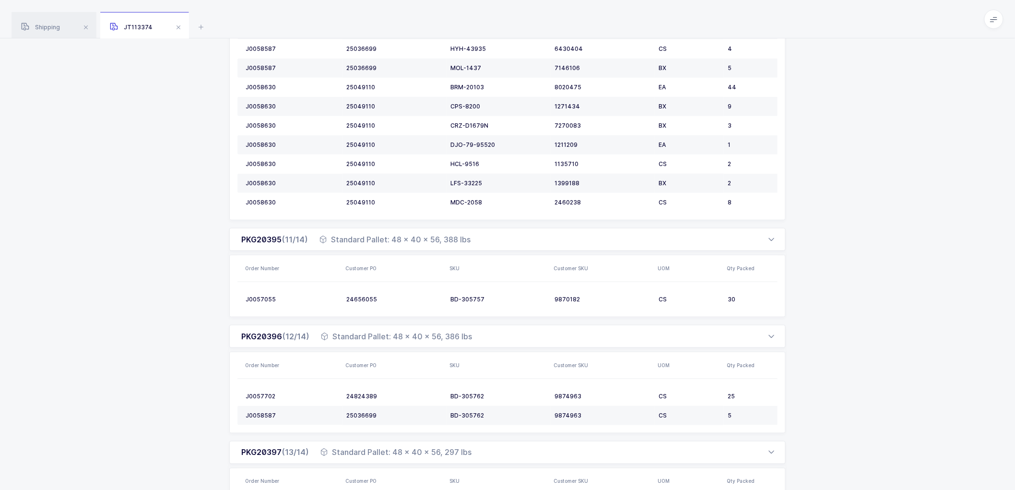
scroll to position [1919, 0]
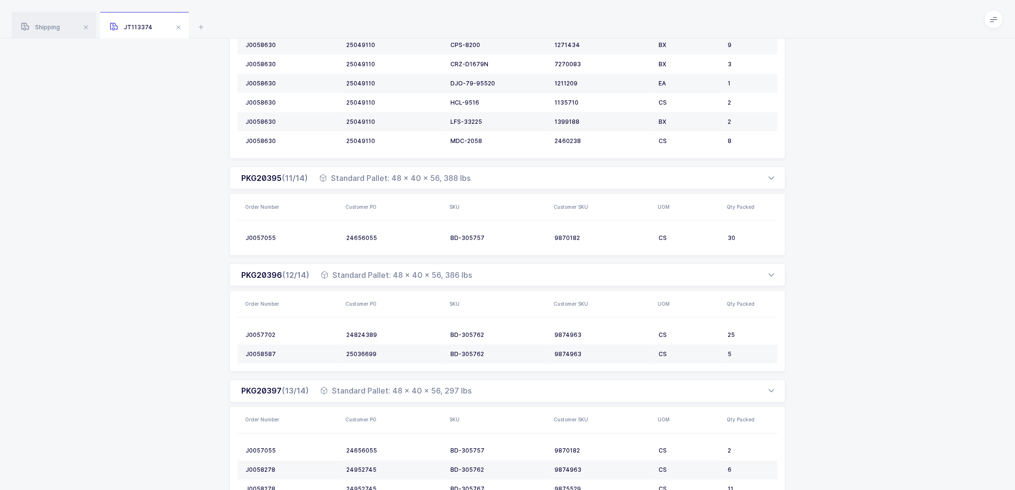
click at [39, 20] on div "Shipping" at bounding box center [54, 25] width 85 height 27
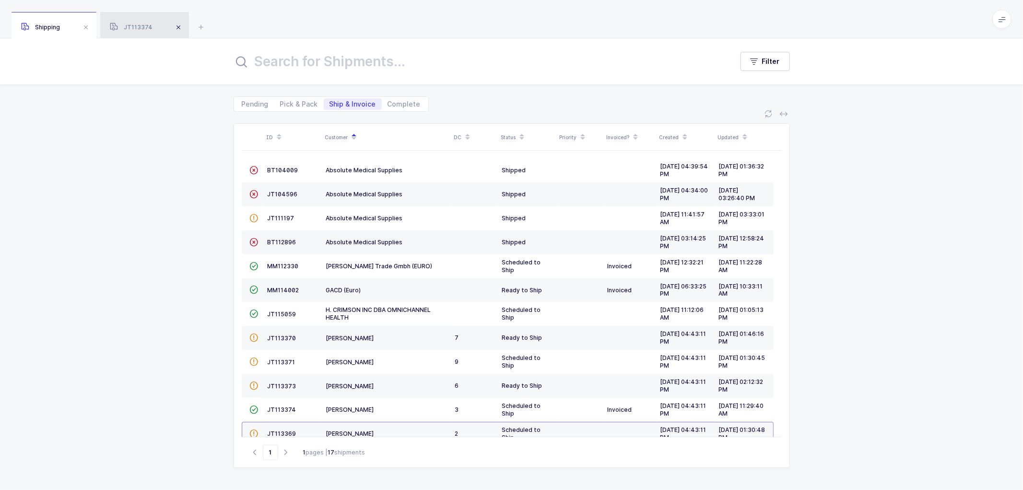
click at [178, 26] on span at bounding box center [179, 28] width 12 height 12
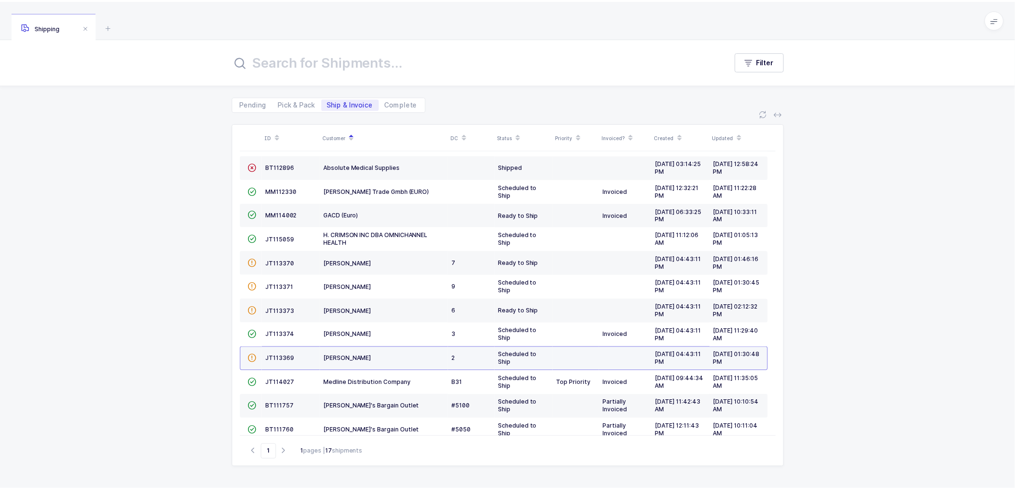
scroll to position [138, 0]
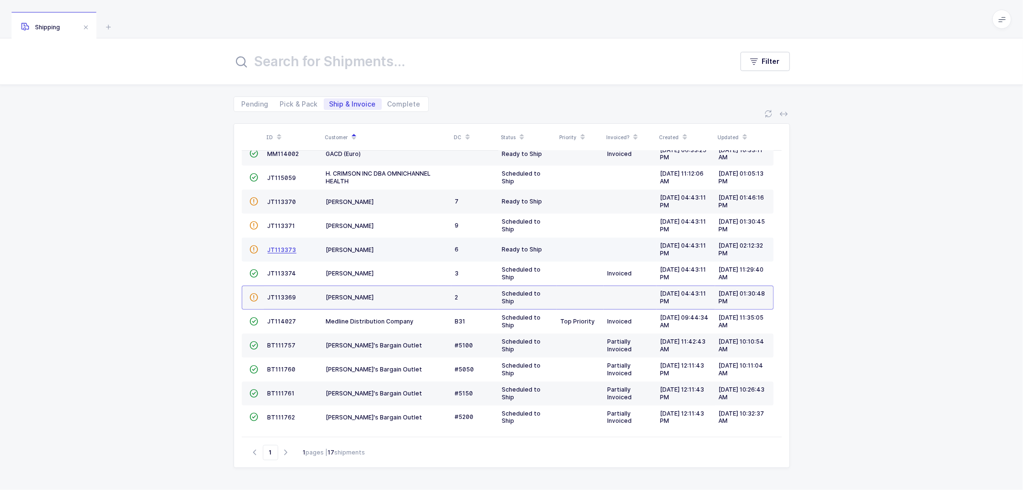
click at [284, 247] on span "JT113373" at bounding box center [282, 249] width 29 height 7
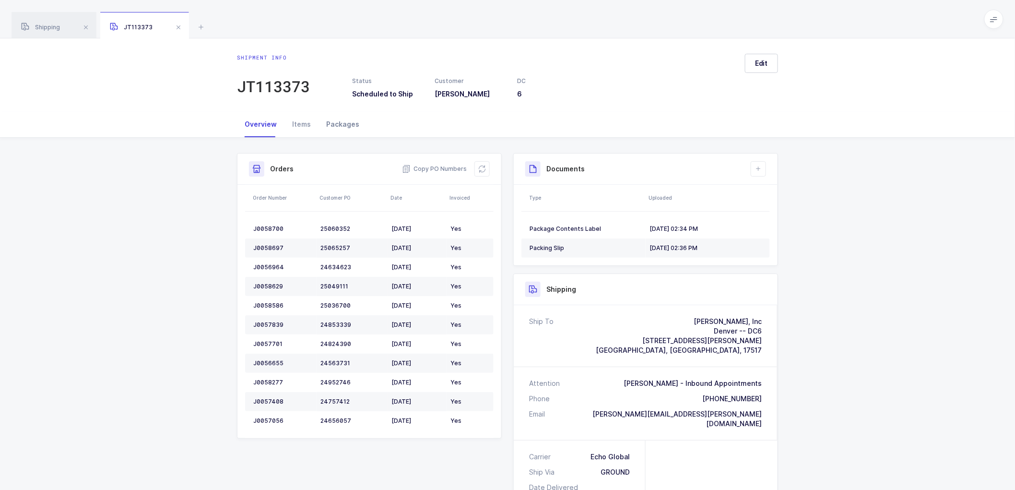
click at [337, 120] on div "Packages" at bounding box center [343, 124] width 48 height 26
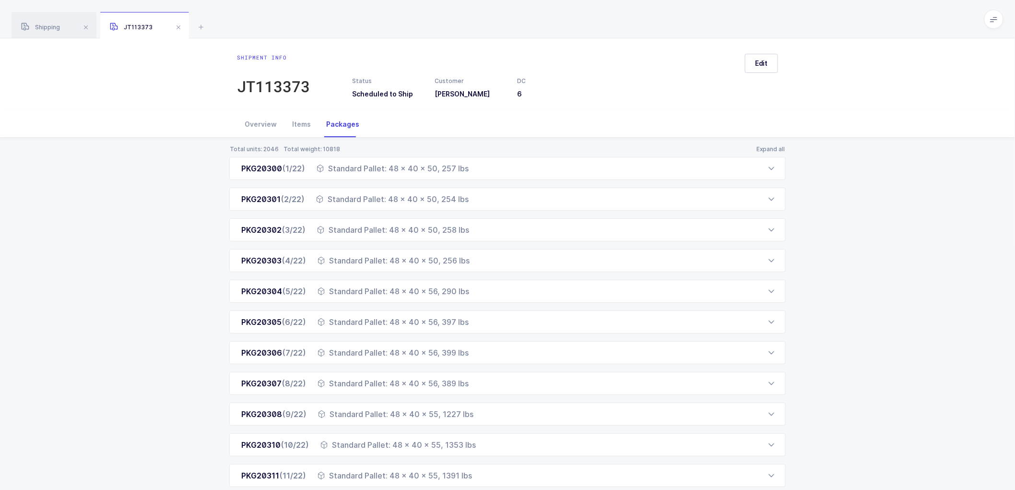
drag, startPoint x: 767, startPoint y: 150, endPoint x: 745, endPoint y: 64, distance: 89.1
click at [767, 150] on button "Expand all" at bounding box center [771, 149] width 30 height 8
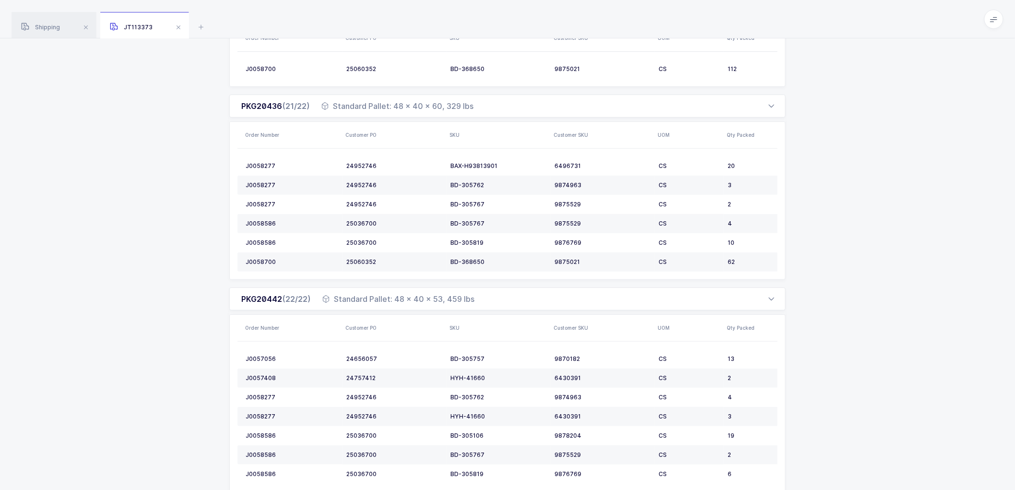
scroll to position [3205, 0]
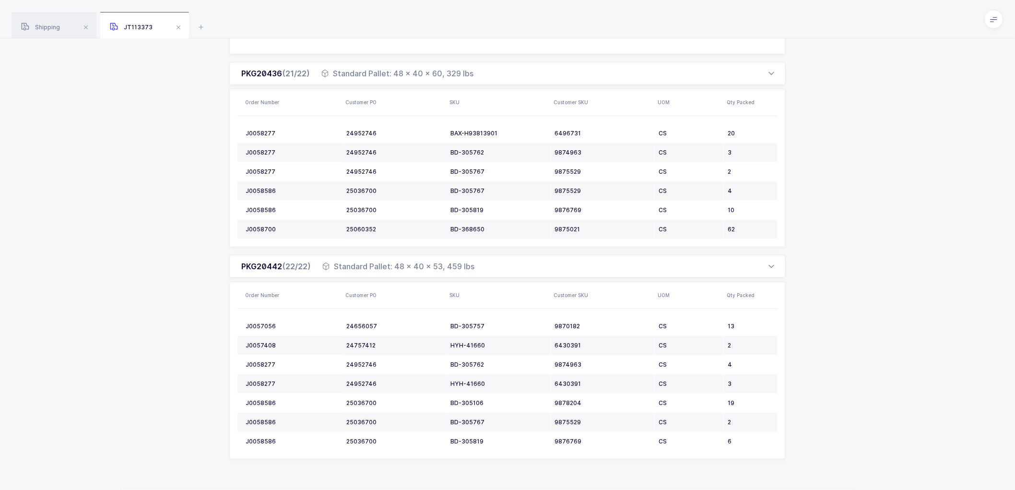
drag, startPoint x: 155, startPoint y: 139, endPoint x: 161, endPoint y: 137, distance: 6.1
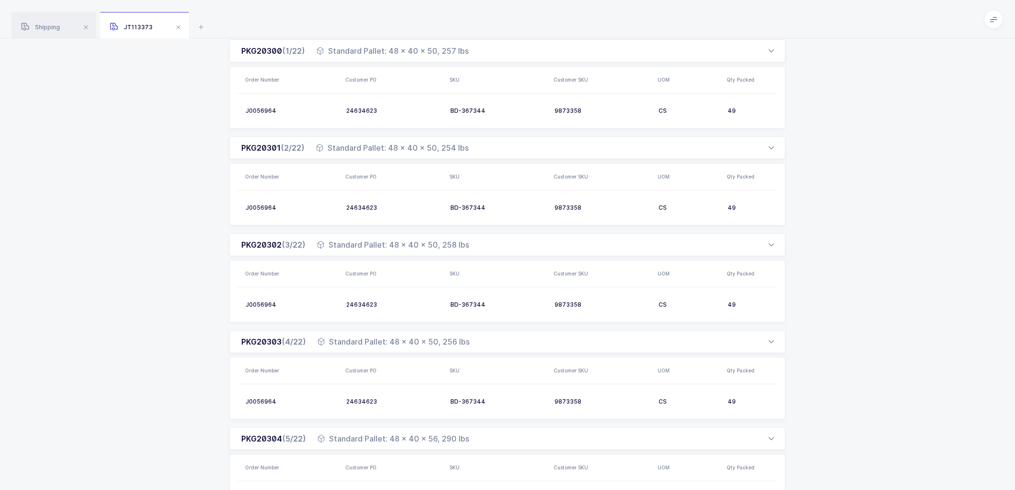
scroll to position [113, 0]
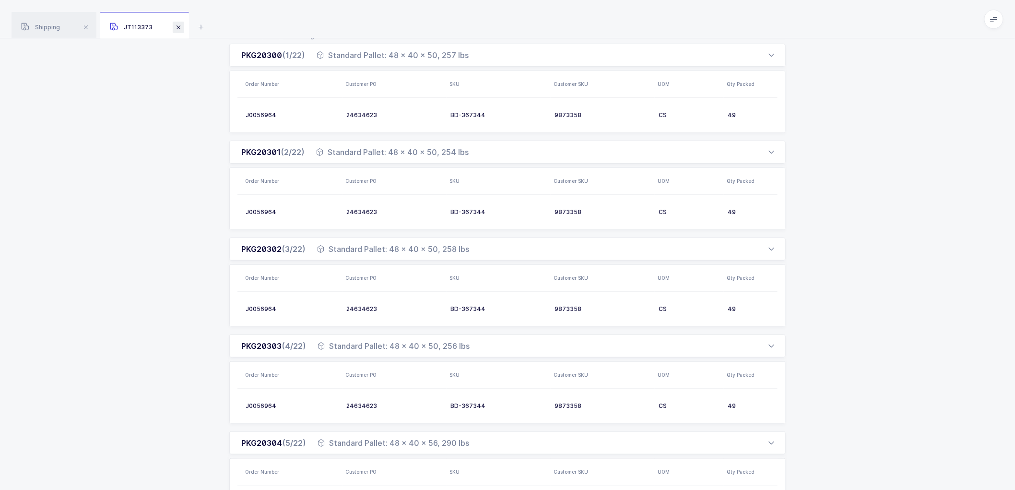
click at [177, 26] on span at bounding box center [179, 28] width 12 height 12
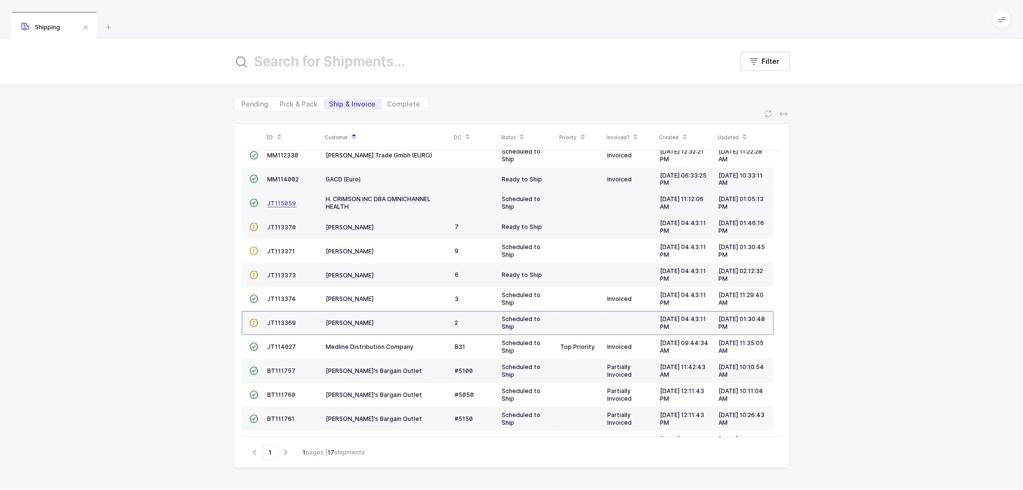
click at [284, 204] on span "JT115059" at bounding box center [282, 203] width 29 height 7
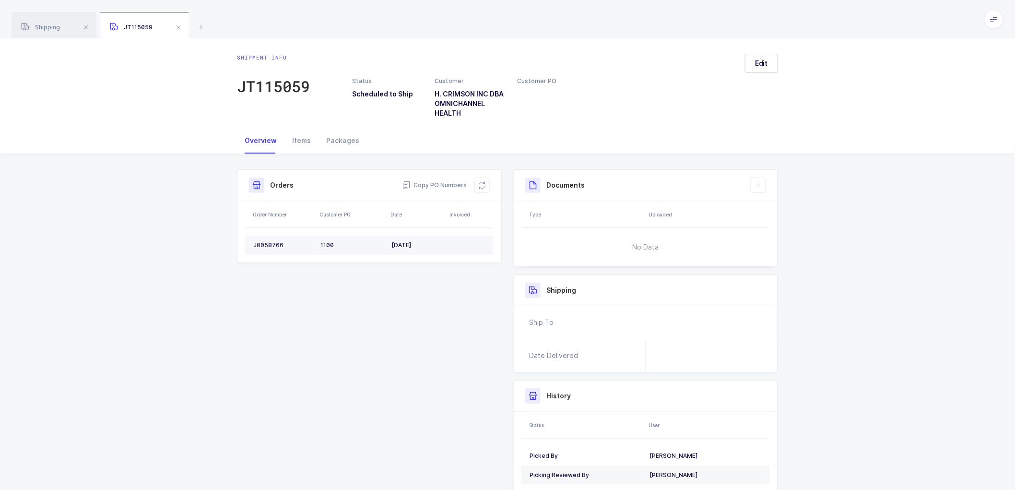
click at [265, 241] on div "J0058766" at bounding box center [282, 245] width 59 height 8
click at [481, 181] on icon at bounding box center [482, 185] width 8 height 8
click at [760, 185] on icon at bounding box center [759, 185] width 8 height 8
click at [891, 203] on div "Shipment Info Shipment Number JT115059 Status Scheduled to Ship Customer H. CRI…" at bounding box center [507, 348] width 1015 height 389
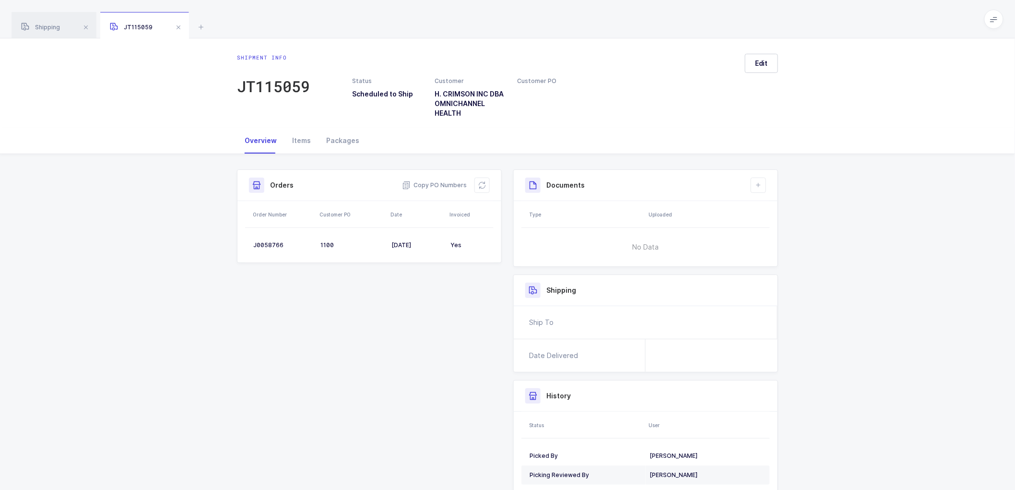
click at [407, 299] on div "Shipment Info Shipment Number JT115059 Status Scheduled to Ship Customer H. CRI…" at bounding box center [507, 344] width 553 height 350
click at [233, 183] on div "Shipment Info Shipment Number JT115059 Status Scheduled to Ship Customer H. CRI…" at bounding box center [369, 219] width 276 height 101
click at [181, 26] on span at bounding box center [179, 28] width 12 height 12
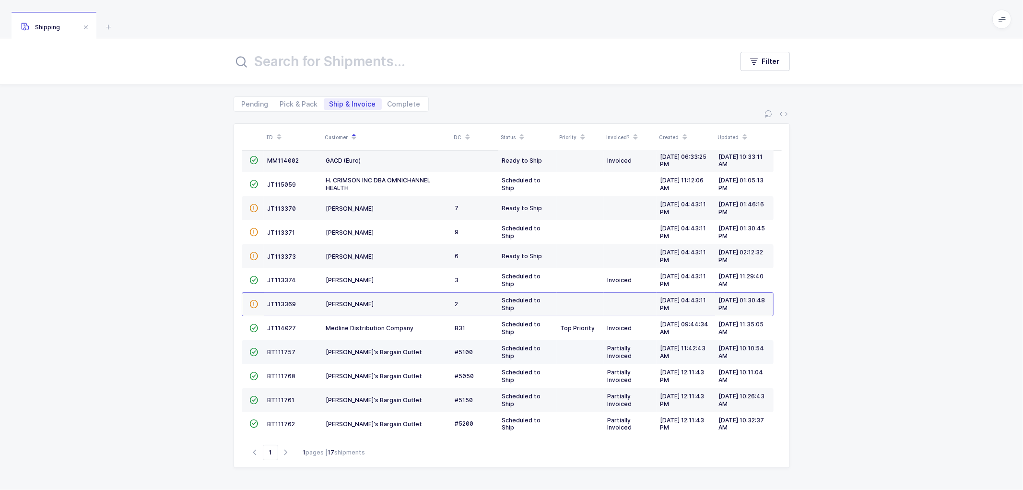
scroll to position [138, 0]
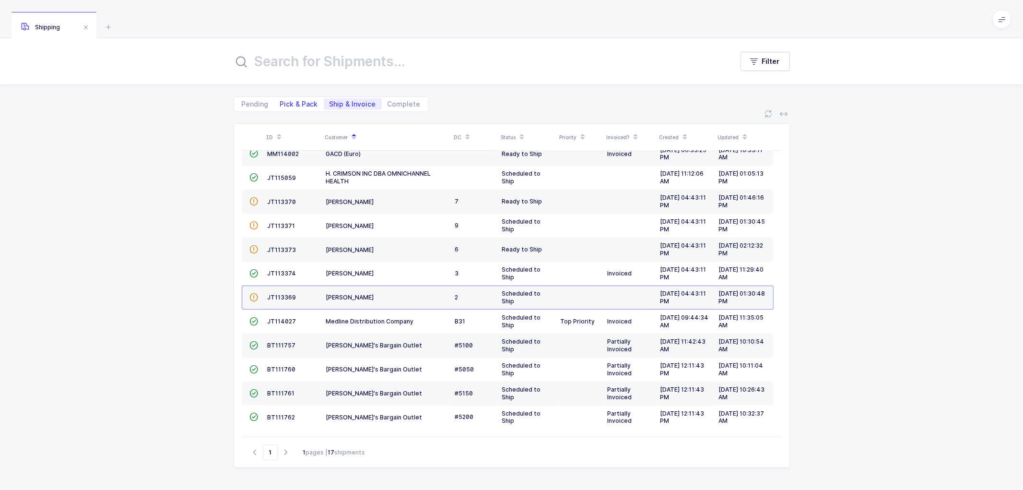
click at [301, 101] on span "Pick & Pack" at bounding box center [299, 104] width 38 height 7
click at [281, 101] on input "Pick & Pack" at bounding box center [277, 101] width 6 height 6
radio input "true"
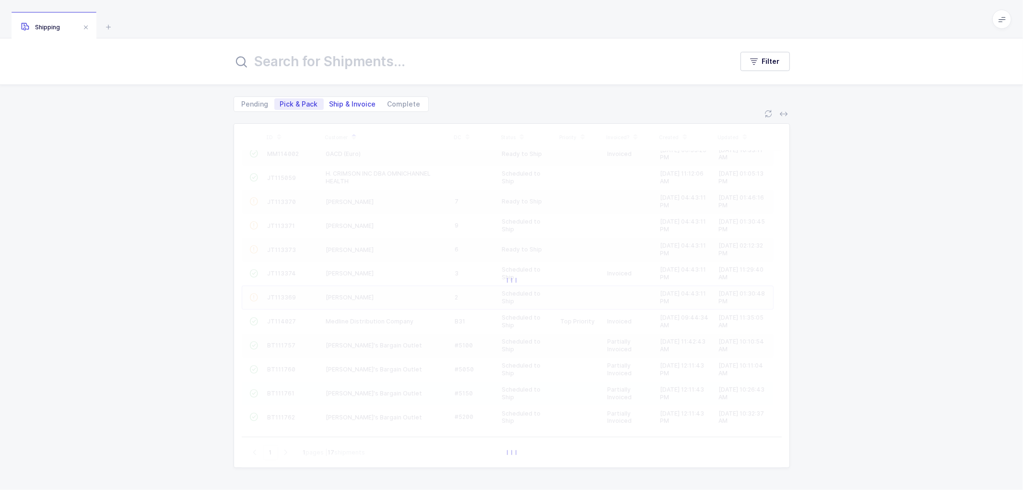
scroll to position [0, 0]
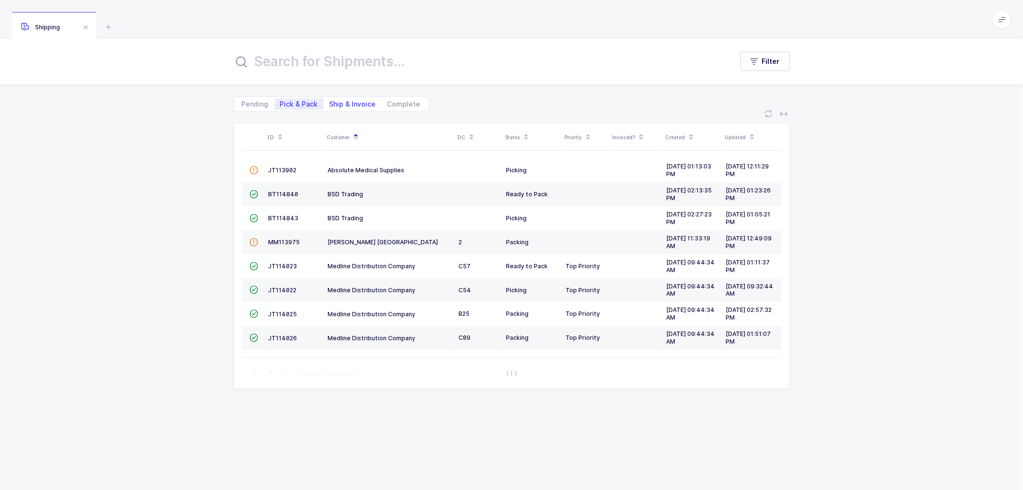
click at [353, 101] on span "Ship & Invoice" at bounding box center [353, 104] width 47 height 7
click at [330, 101] on input "Ship & Invoice" at bounding box center [327, 101] width 6 height 6
radio input "true"
radio input "false"
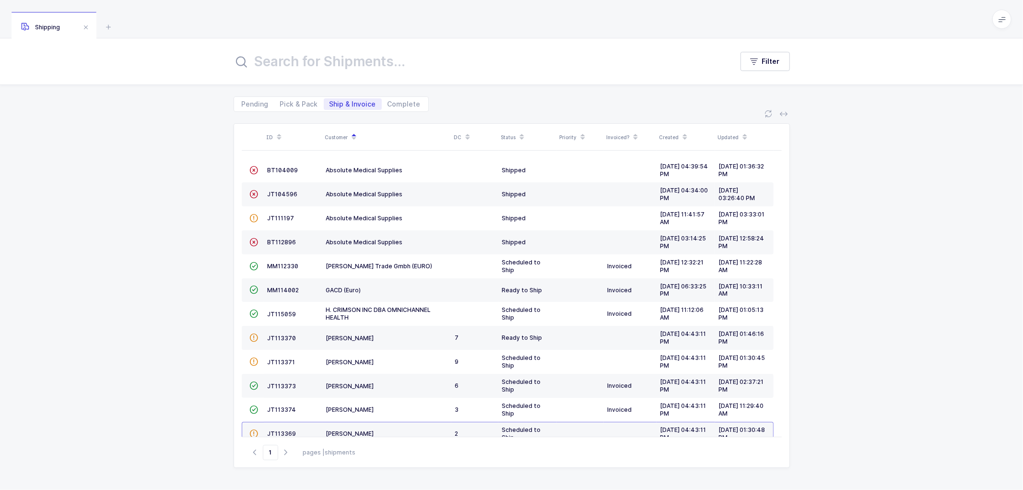
click at [339, 104] on span "Ship & Invoice" at bounding box center [353, 104] width 47 height 7
click at [330, 104] on input "Ship & Invoice" at bounding box center [327, 101] width 6 height 6
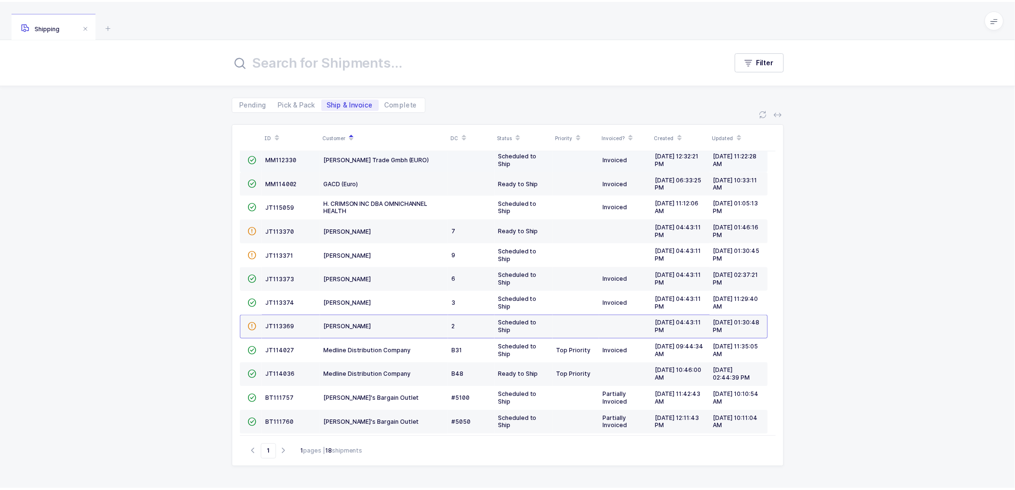
scroll to position [160, 0]
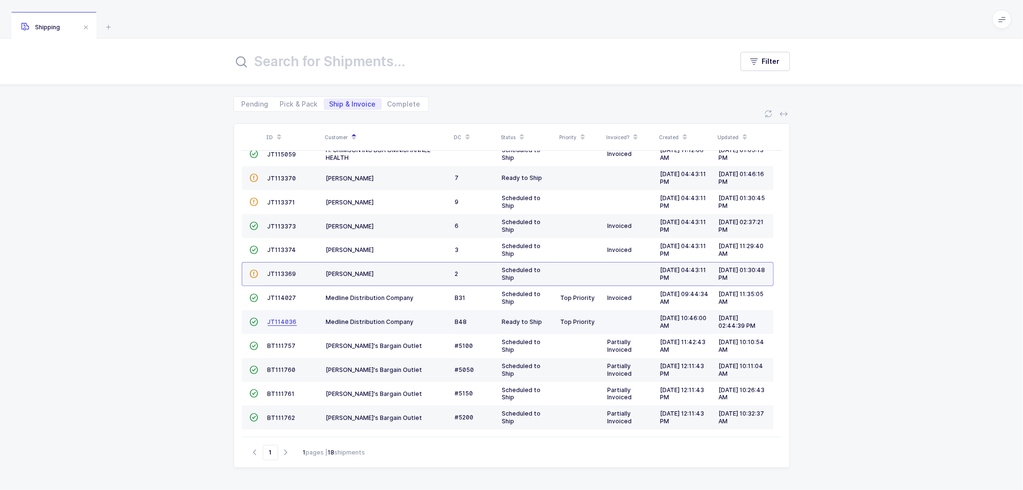
click at [281, 319] on span "JT114036" at bounding box center [282, 321] width 29 height 7
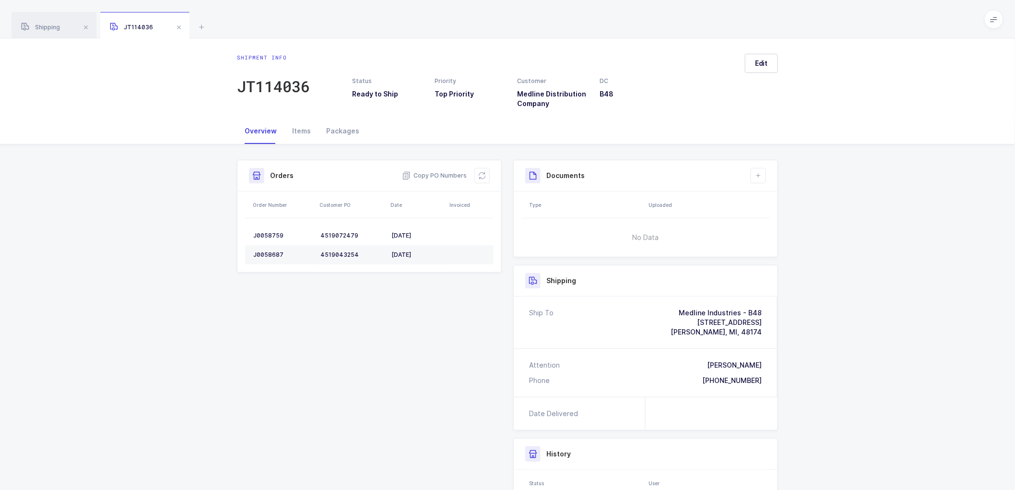
drag, startPoint x: 338, startPoint y: 130, endPoint x: 389, endPoint y: 144, distance: 53.0
click at [337, 130] on div "Packages" at bounding box center [343, 131] width 48 height 26
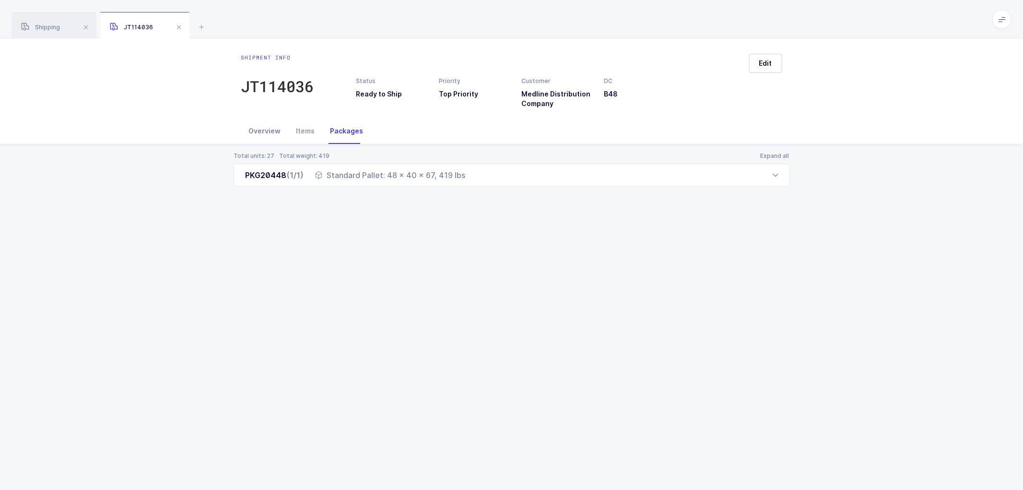
click at [272, 126] on div "Overview" at bounding box center [264, 131] width 47 height 26
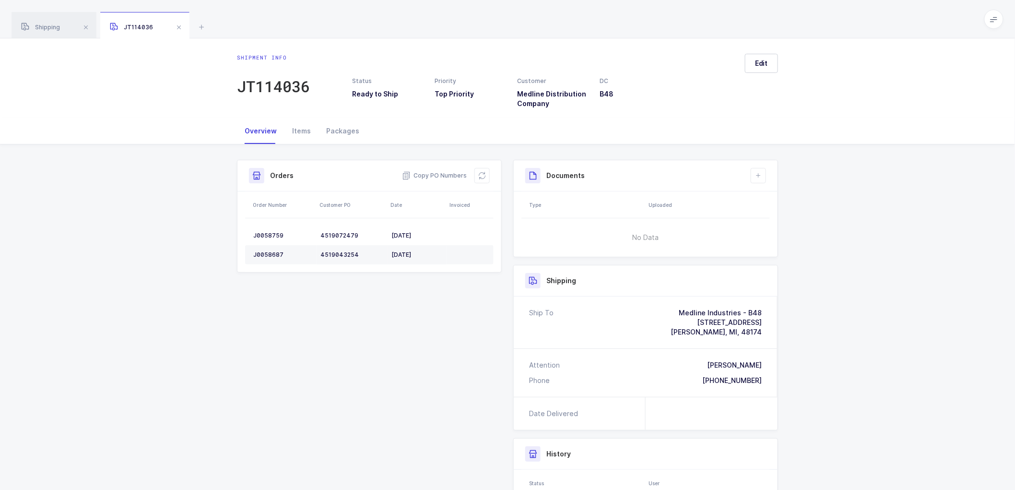
drag, startPoint x: 684, startPoint y: 310, endPoint x: 792, endPoint y: 319, distance: 107.8
click at [792, 319] on div "Shipment Info Shipment Number JT114036 Status Ready to Ship Priority Top Priori…" at bounding box center [507, 383] width 1015 height 478
drag, startPoint x: 674, startPoint y: 308, endPoint x: 787, endPoint y: 317, distance: 113.2
click at [787, 317] on div "Shipment Info Shipment Number JT114036 Status Ready to Ship Priority Top Priori…" at bounding box center [507, 383] width 1015 height 478
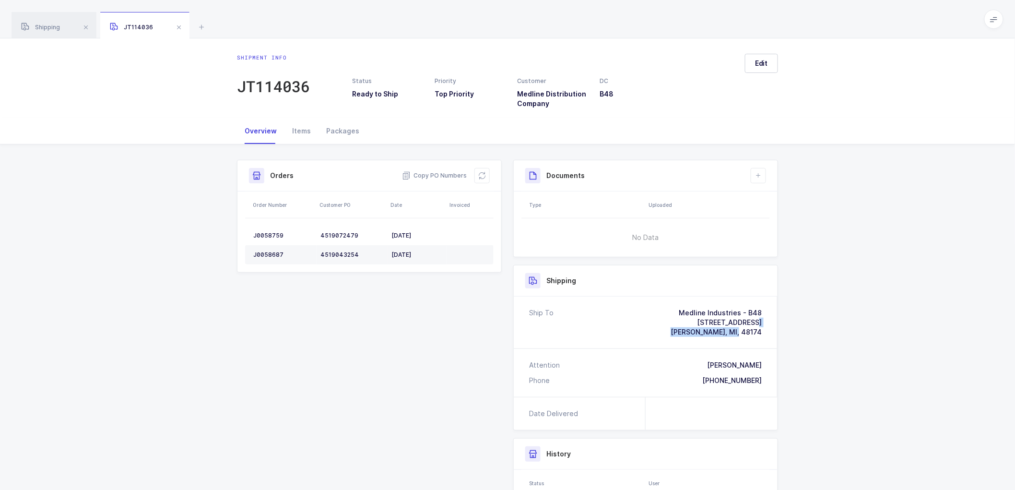
drag, startPoint x: 683, startPoint y: 322, endPoint x: 794, endPoint y: 334, distance: 111.5
click at [794, 334] on div "Shipment Info Shipment Number JT114036 Status Ready to Ship Priority Top Priori…" at bounding box center [507, 383] width 1015 height 478
drag, startPoint x: 682, startPoint y: 328, endPoint x: 676, endPoint y: 327, distance: 5.8
click at [682, 329] on div "Ship To Medline Industries - B48 [STREET_ADDRESS]" at bounding box center [645, 322] width 233 height 29
click at [685, 321] on div "[STREET_ADDRESS]" at bounding box center [716, 323] width 91 height 10
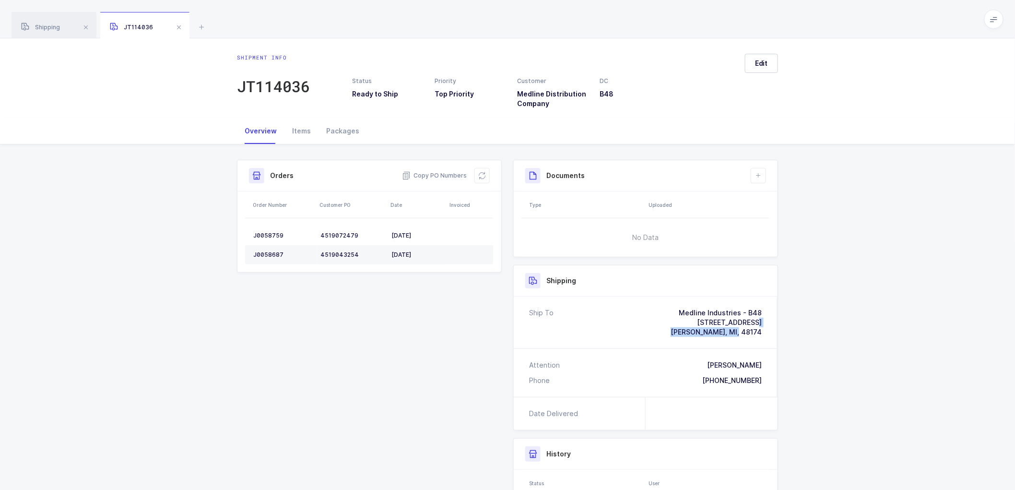
click at [727, 324] on div "[STREET_ADDRESS]" at bounding box center [716, 323] width 91 height 10
drag, startPoint x: 726, startPoint y: 364, endPoint x: 770, endPoint y: 370, distance: 44.6
click at [770, 370] on div "Attention [PERSON_NAME] Phone [PHONE_NUMBER]" at bounding box center [646, 373] width 264 height 48
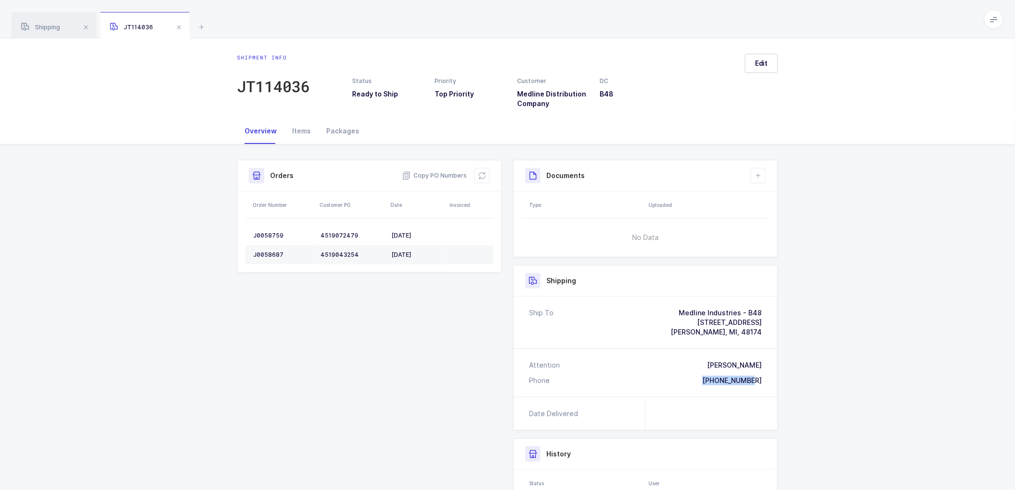
drag, startPoint x: 711, startPoint y: 380, endPoint x: 777, endPoint y: 393, distance: 68.0
click at [775, 388] on div "Attention [PERSON_NAME] Phone [PHONE_NUMBER]" at bounding box center [646, 373] width 264 height 48
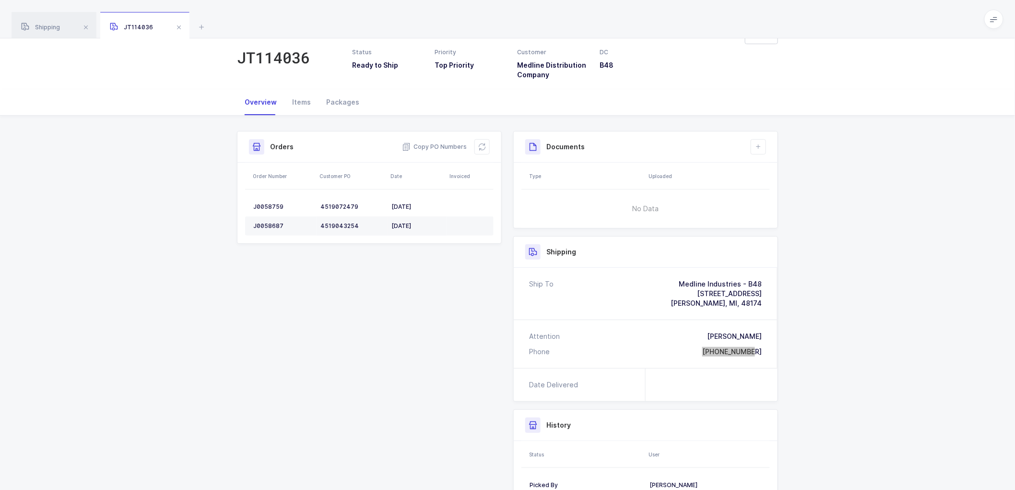
scroll to position [26, 0]
drag, startPoint x: 438, startPoint y: 145, endPoint x: 447, endPoint y: 150, distance: 10.7
click at [438, 145] on span "Copy PO Numbers" at bounding box center [434, 149] width 65 height 10
click at [41, 22] on div "Shipping" at bounding box center [54, 25] width 85 height 27
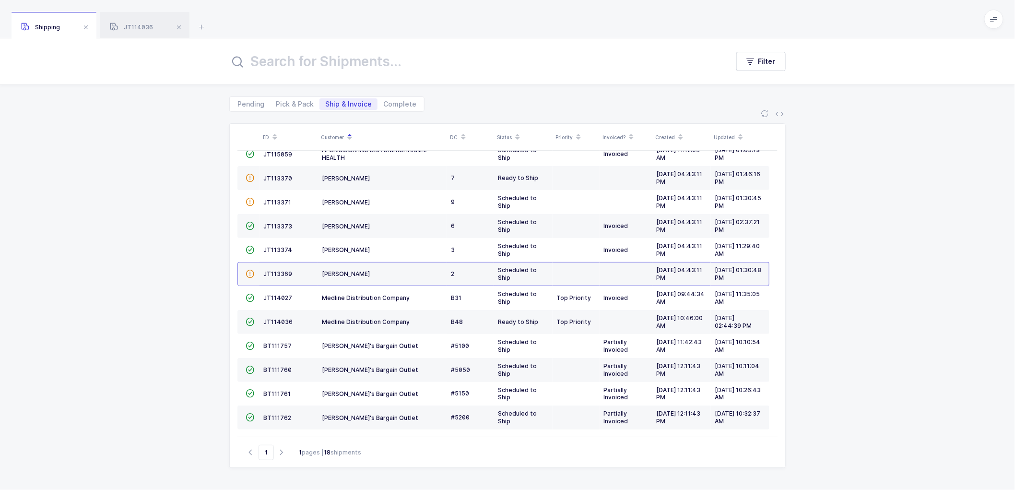
scroll to position [135, 0]
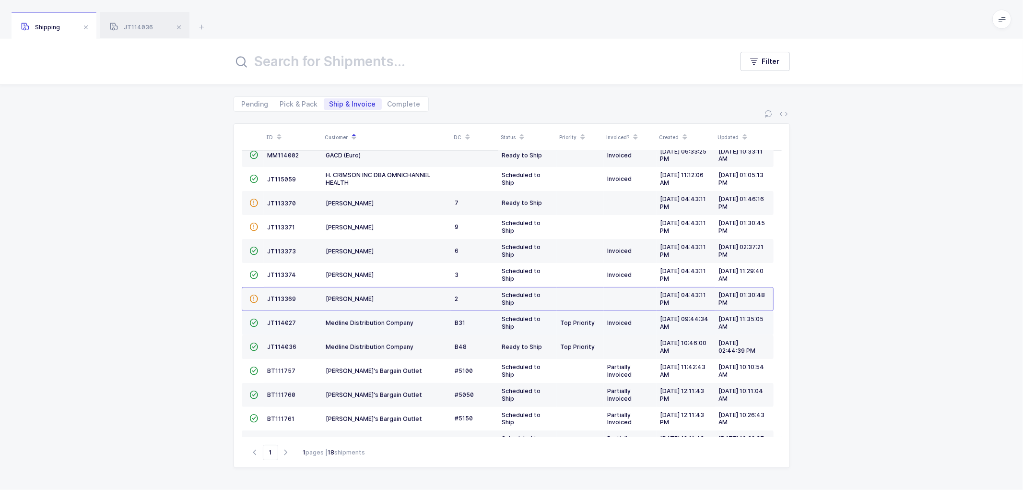
click at [280, 319] on td "JT114027" at bounding box center [293, 323] width 59 height 24
click at [899, 250] on div "ID Customer DC Status Priority Invoiced? Created Updated  BT104009 Absolute Me…" at bounding box center [511, 301] width 1023 height 378
click at [275, 320] on span "JT114027" at bounding box center [282, 322] width 29 height 7
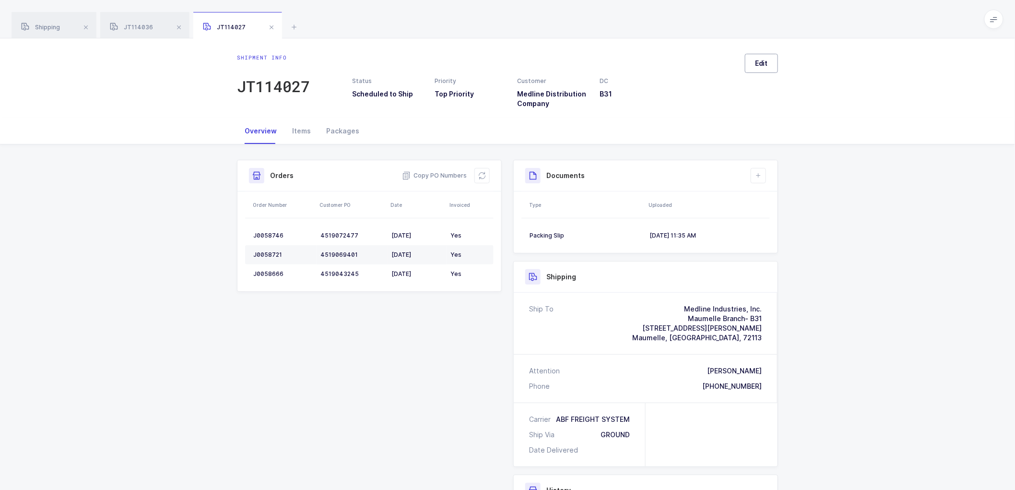
click at [765, 61] on span "Edit" at bounding box center [761, 64] width 13 height 10
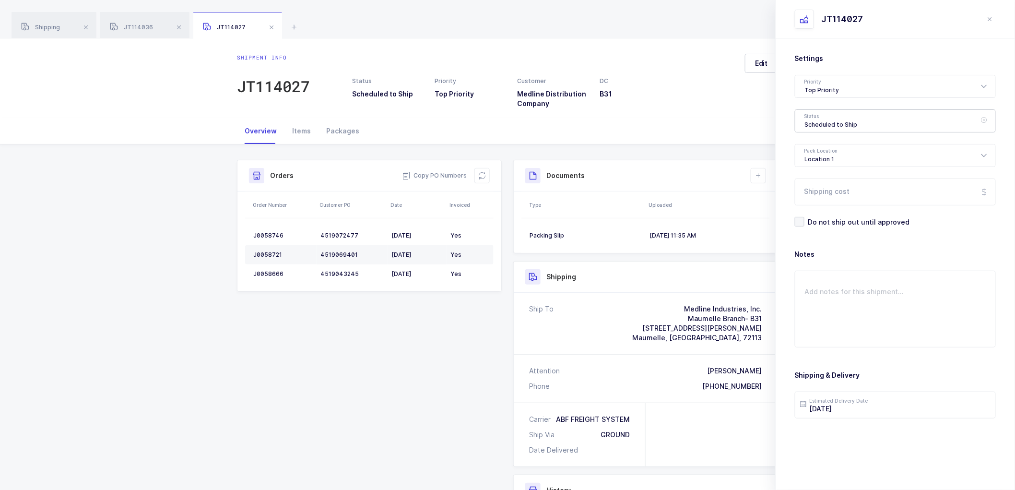
click at [816, 119] on div "Scheduled to Ship" at bounding box center [895, 120] width 201 height 23
click at [823, 190] on span "Shipped" at bounding box center [818, 194] width 27 height 8
type input "Shipped"
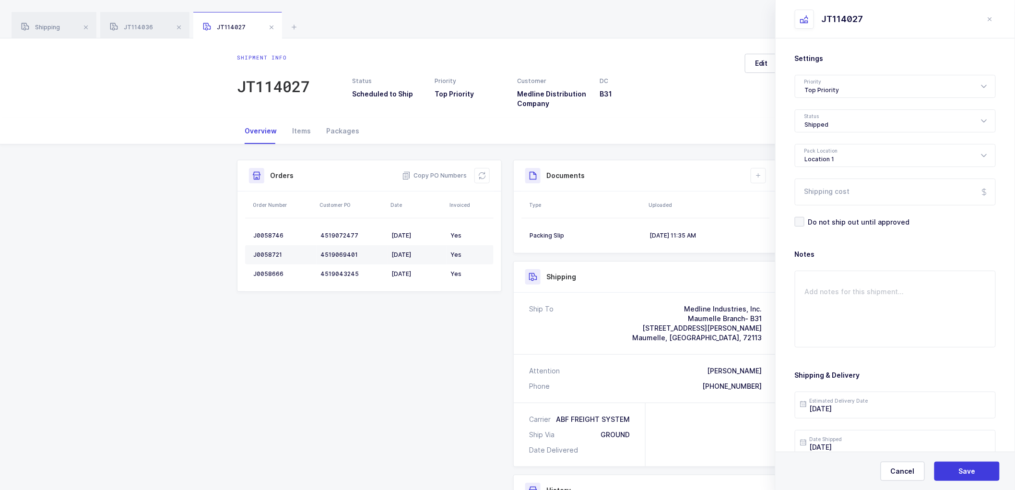
drag, startPoint x: 757, startPoint y: 173, endPoint x: 782, endPoint y: 202, distance: 38.1
click at [757, 173] on icon at bounding box center [759, 176] width 8 height 8
drag, startPoint x: 965, startPoint y: 471, endPoint x: 950, endPoint y: 450, distance: 26.1
click at [963, 468] on span "Save" at bounding box center [967, 471] width 17 height 10
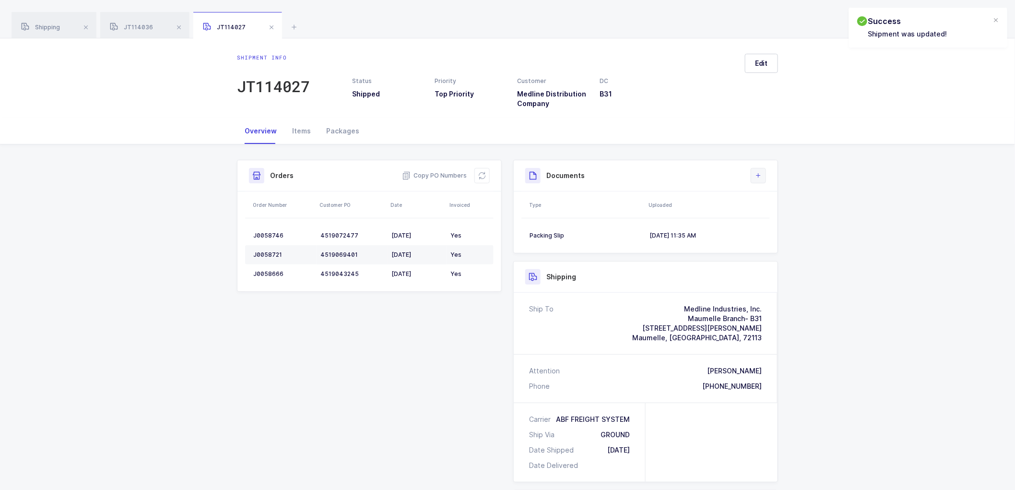
click at [760, 175] on icon at bounding box center [759, 176] width 8 height 8
drag, startPoint x: 789, startPoint y: 221, endPoint x: 791, endPoint y: 215, distance: 6.1
click at [789, 220] on li "Upload Document" at bounding box center [790, 218] width 71 height 15
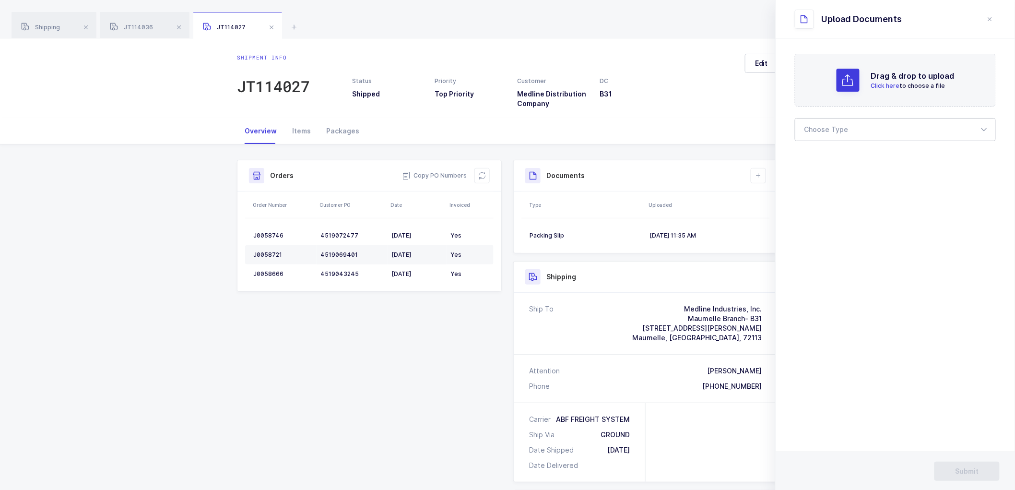
click at [818, 130] on div at bounding box center [895, 129] width 201 height 23
drag, startPoint x: 813, startPoint y: 160, endPoint x: 761, endPoint y: 224, distance: 82.5
click at [813, 160] on span "Bill of Lading" at bounding box center [826, 159] width 43 height 8
type input "Bill of Lading"
drag, startPoint x: 956, startPoint y: 469, endPoint x: 944, endPoint y: 452, distance: 20.6
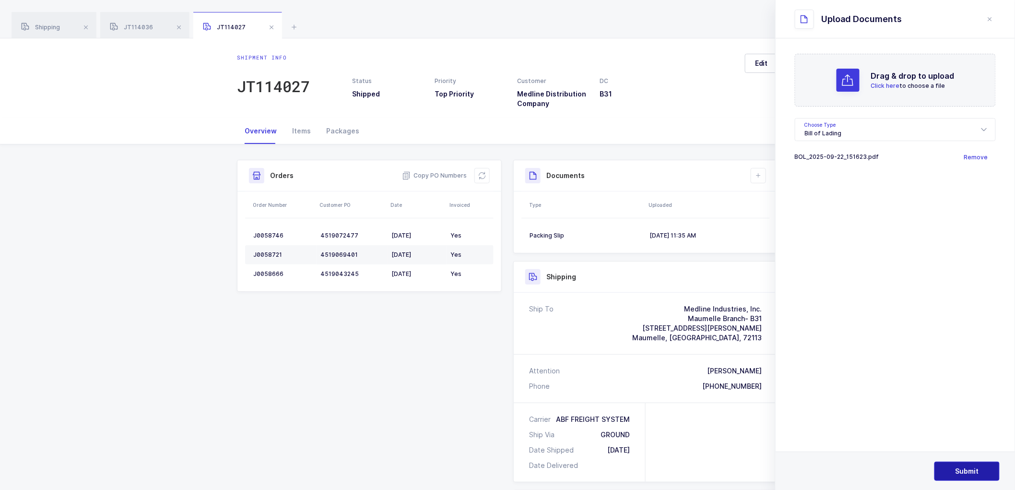
click at [956, 468] on span "Submit" at bounding box center [968, 471] width 24 height 10
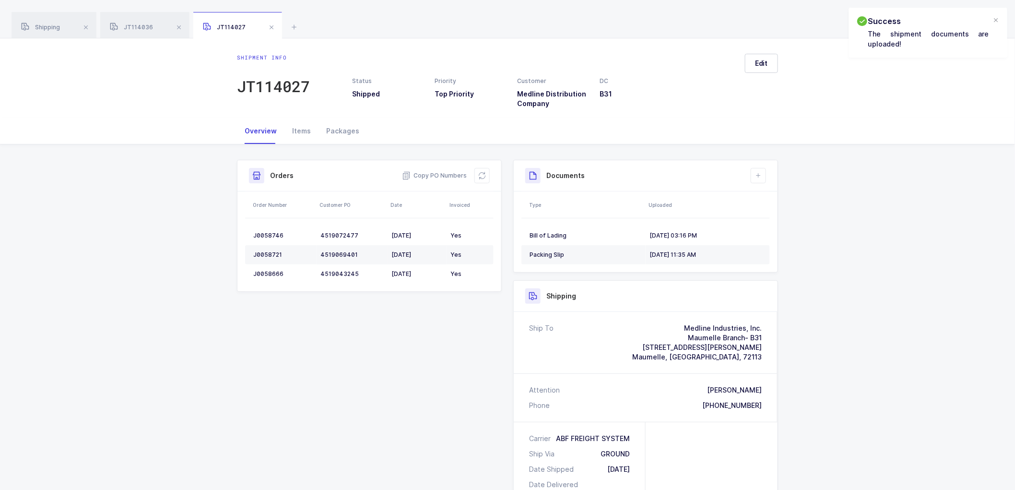
drag, startPoint x: 270, startPoint y: 25, endPoint x: 257, endPoint y: 34, distance: 15.7
click at [270, 26] on span at bounding box center [272, 28] width 12 height 12
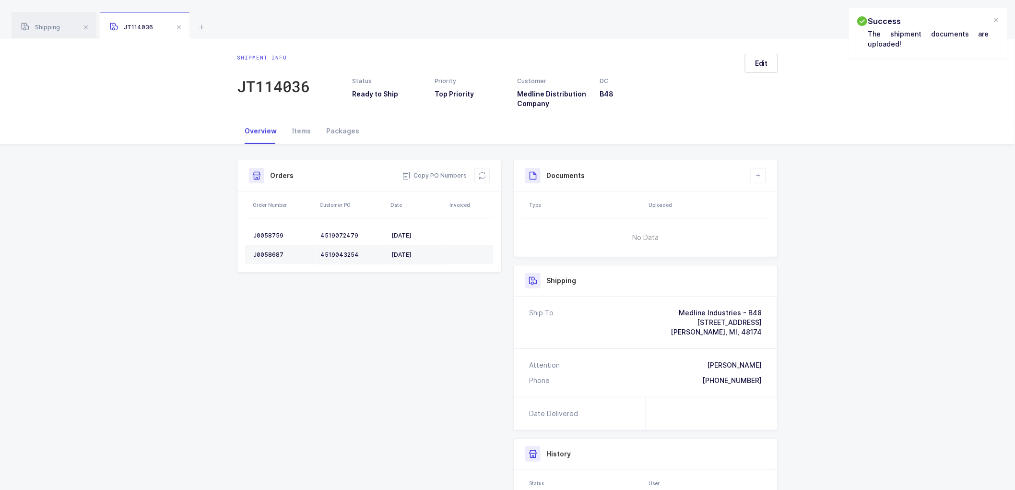
drag, startPoint x: 53, startPoint y: 29, endPoint x: 105, endPoint y: 46, distance: 54.0
click at [55, 29] on span "Shipping" at bounding box center [40, 27] width 39 height 7
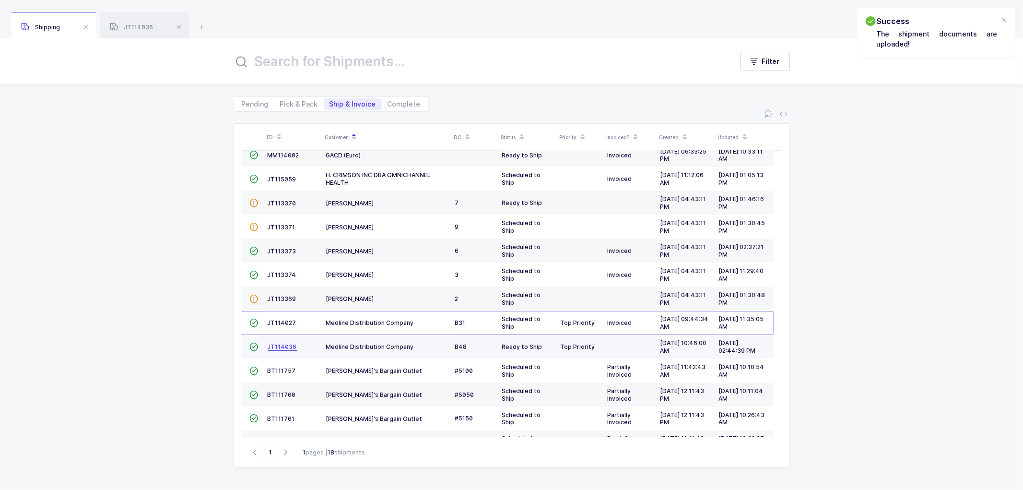
click at [285, 347] on span "JT114036" at bounding box center [282, 346] width 29 height 7
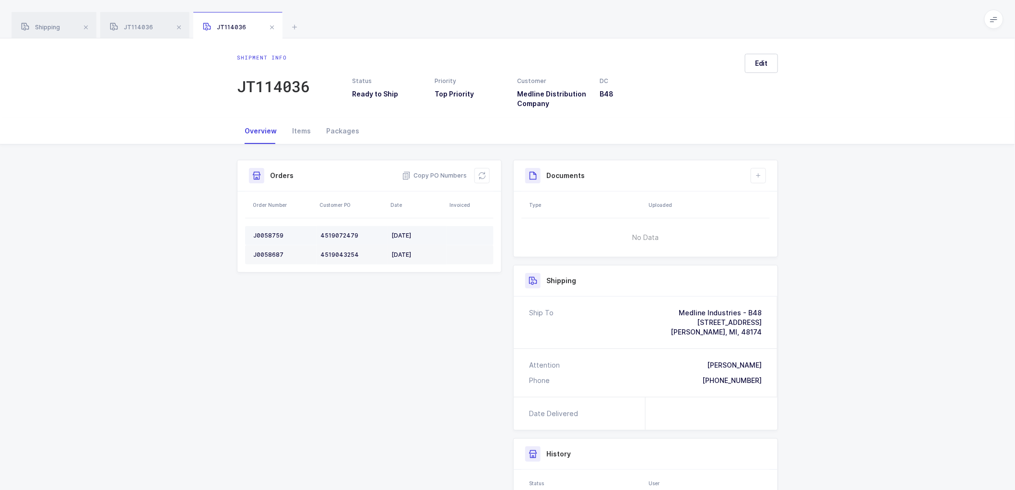
click at [264, 237] on div "J0058759" at bounding box center [282, 236] width 59 height 8
click at [264, 236] on div "J0058759" at bounding box center [282, 236] width 59 height 8
click at [270, 251] on div "J0058687" at bounding box center [282, 255] width 59 height 8
click at [481, 175] on icon at bounding box center [482, 176] width 8 height 8
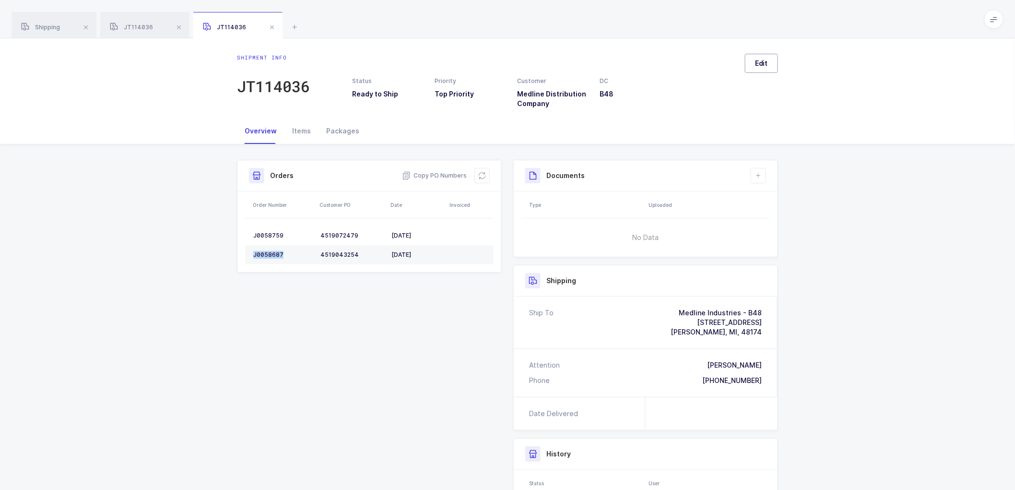
click at [768, 59] on span "Edit" at bounding box center [761, 64] width 13 height 10
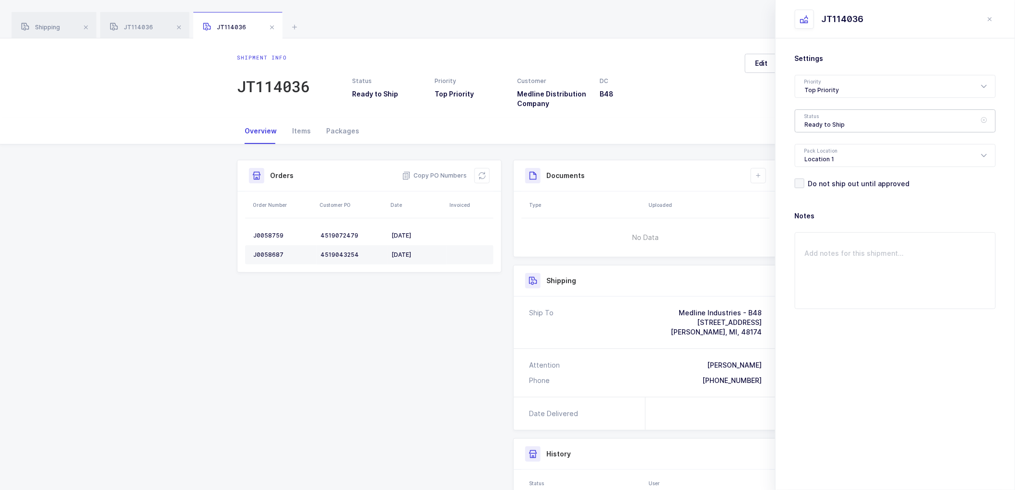
click at [842, 120] on div "Ready to Ship" at bounding box center [895, 120] width 201 height 23
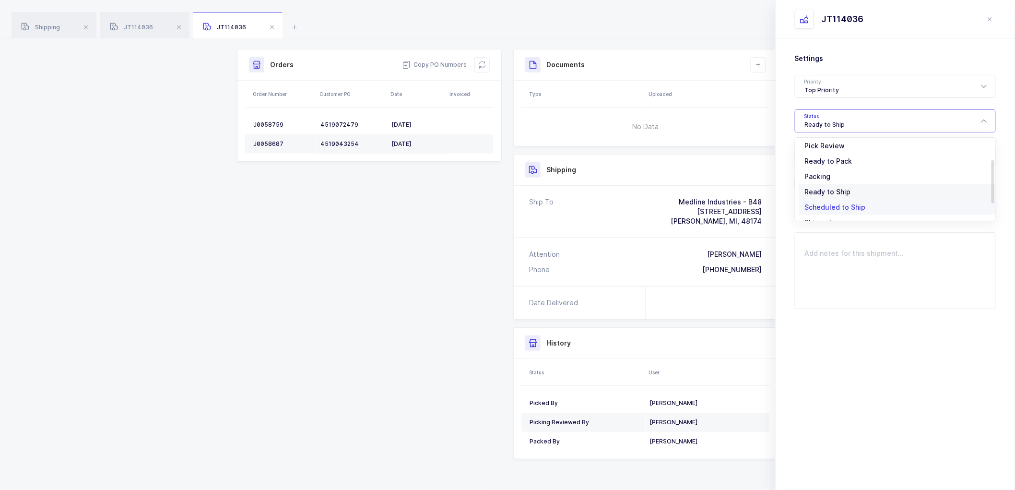
scroll to position [79, 0]
click at [829, 173] on li "Scheduled to Ship" at bounding box center [899, 179] width 201 height 15
type input "Scheduled to Ship"
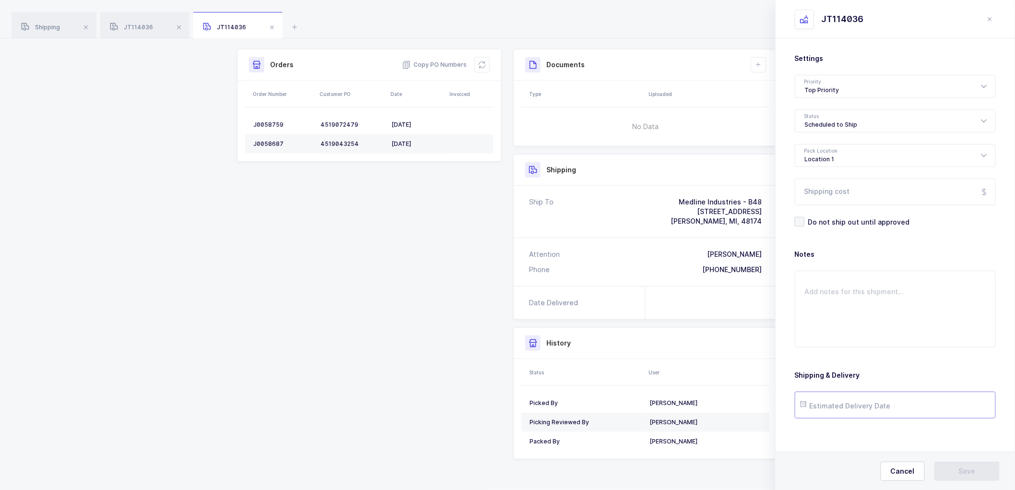
click at [837, 399] on input "text" at bounding box center [895, 404] width 201 height 27
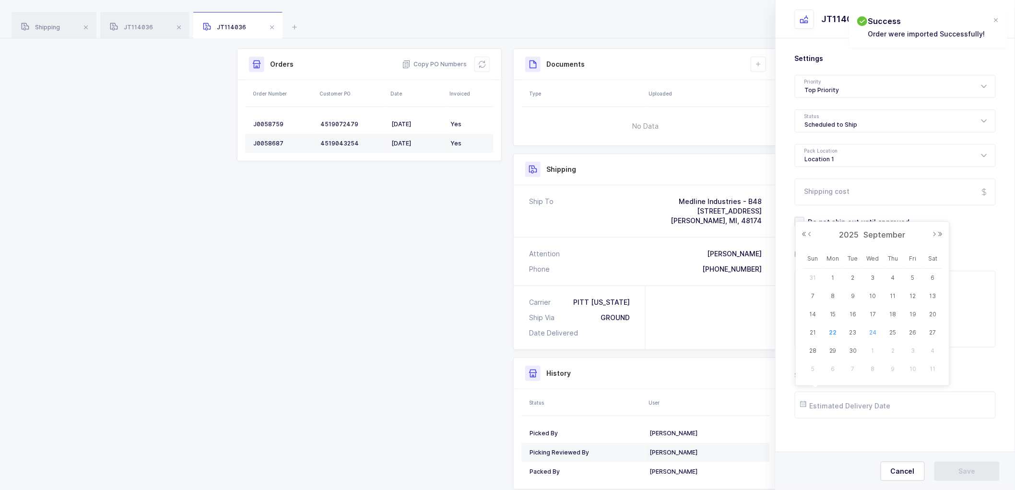
click at [873, 330] on span "24" at bounding box center [873, 333] width 12 height 12
type input "[DATE]"
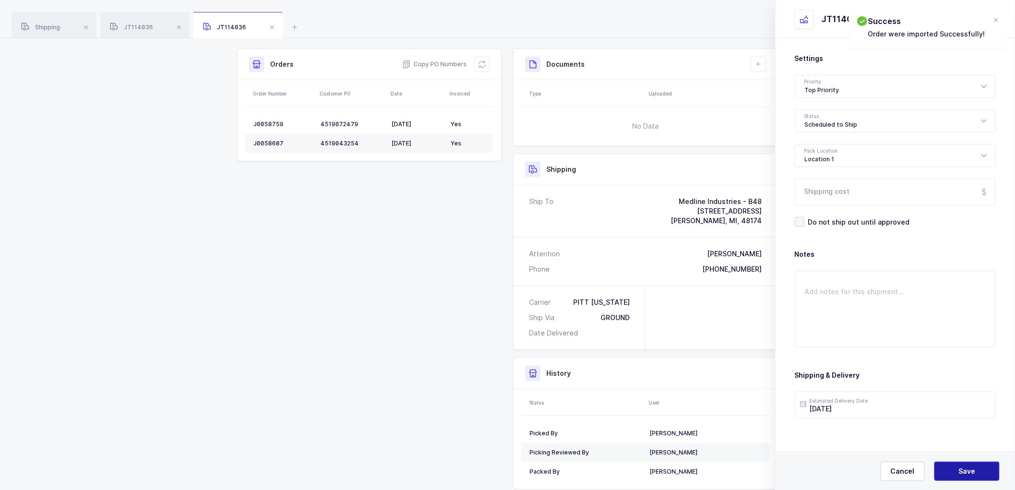
click at [963, 468] on span "Save" at bounding box center [967, 471] width 17 height 10
click at [752, 60] on button at bounding box center [758, 64] width 15 height 15
click at [779, 88] on li "Create Document" at bounding box center [790, 91] width 71 height 15
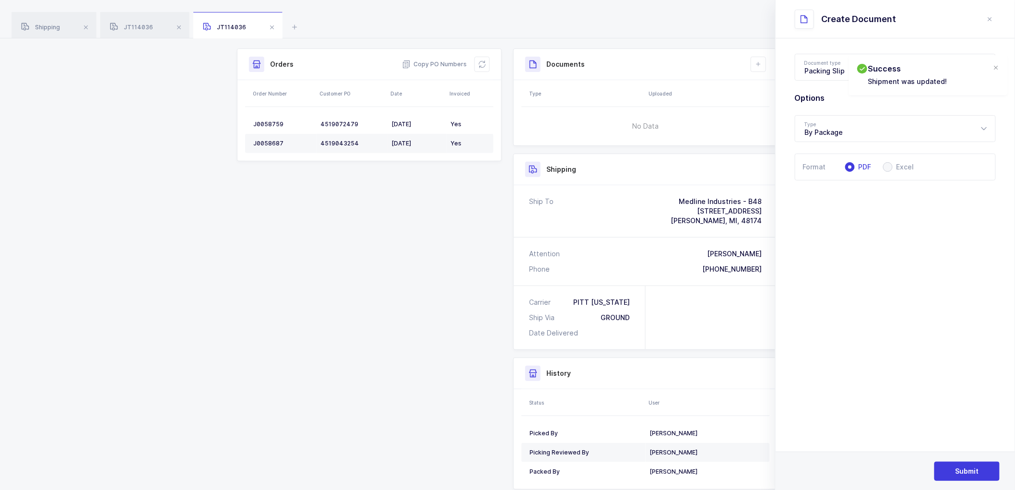
click at [958, 461] on div "Submit" at bounding box center [895, 470] width 239 height 38
click at [932, 350] on section "Document type Packing Slip Packing Slip Package Contents Label EDI 856 Report O…" at bounding box center [895, 263] width 239 height 451
click at [963, 464] on button "Submit" at bounding box center [967, 471] width 65 height 19
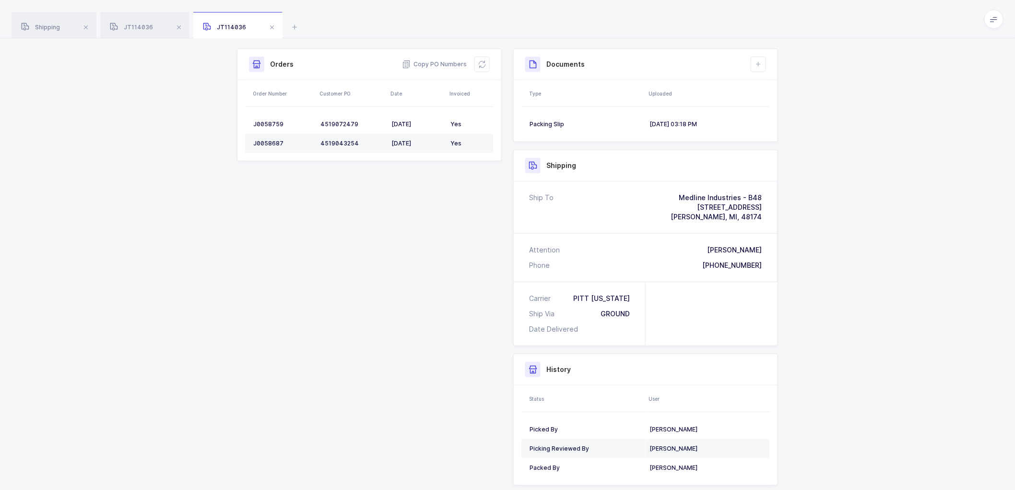
drag, startPoint x: 270, startPoint y: 26, endPoint x: 248, endPoint y: 26, distance: 22.5
click at [269, 26] on span at bounding box center [272, 28] width 12 height 12
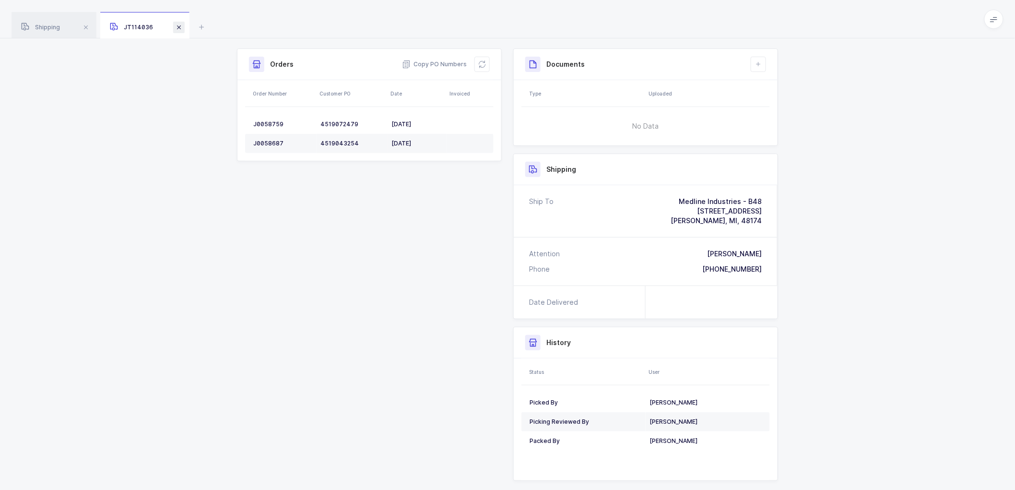
click at [175, 24] on span at bounding box center [179, 28] width 12 height 12
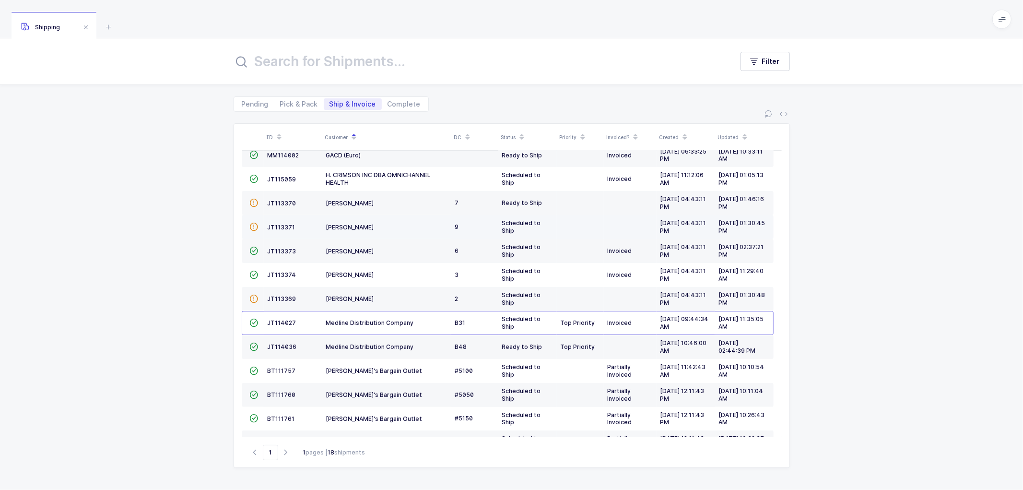
click at [277, 221] on td "JT113371" at bounding box center [293, 227] width 59 height 24
click at [278, 224] on span "JT113371" at bounding box center [282, 227] width 28 height 7
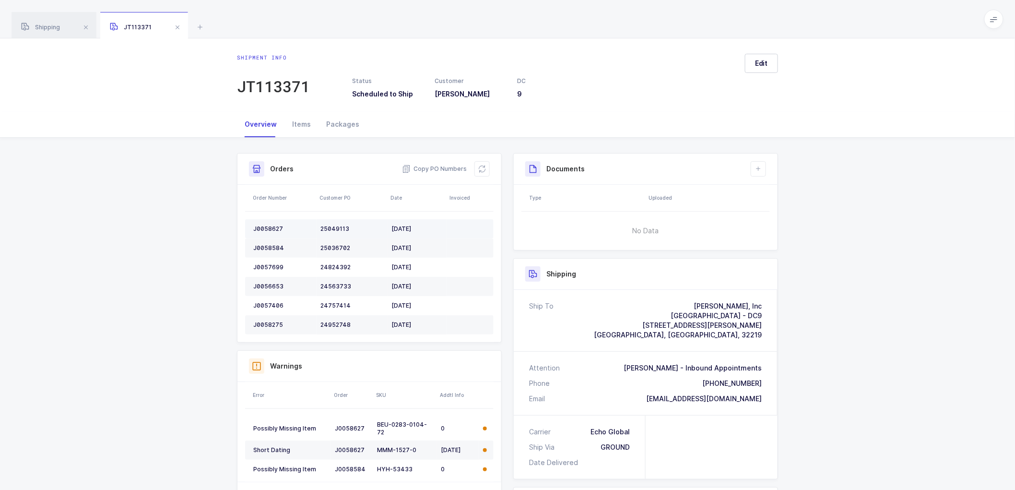
click at [271, 226] on div "J0058627" at bounding box center [282, 229] width 59 height 8
click at [272, 245] on div "J0058584" at bounding box center [282, 248] width 59 height 8
click at [274, 266] on div "J0057699" at bounding box center [282, 267] width 59 height 8
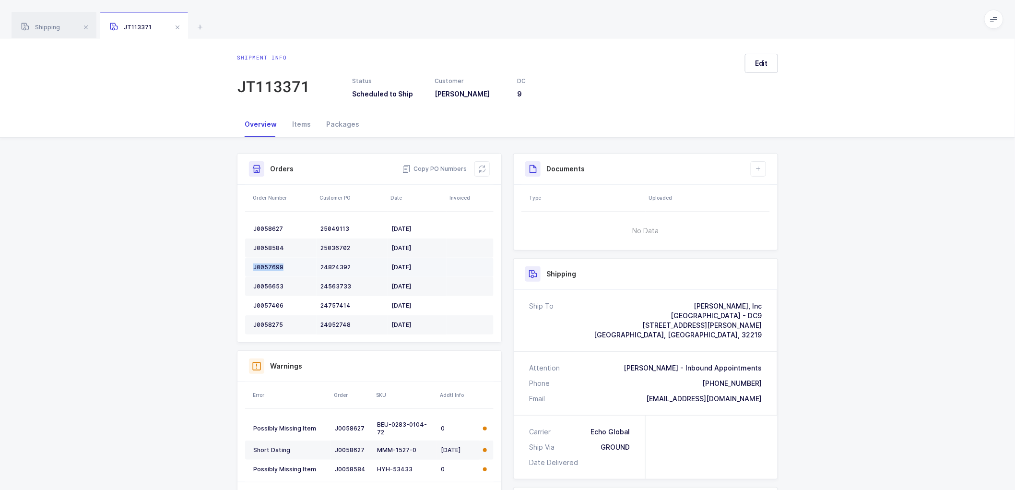
click at [274, 266] on div "J0057699" at bounding box center [282, 267] width 59 height 8
click at [271, 279] on td "J0056653" at bounding box center [280, 286] width 71 height 19
click at [264, 304] on div "J0057406" at bounding box center [282, 306] width 59 height 8
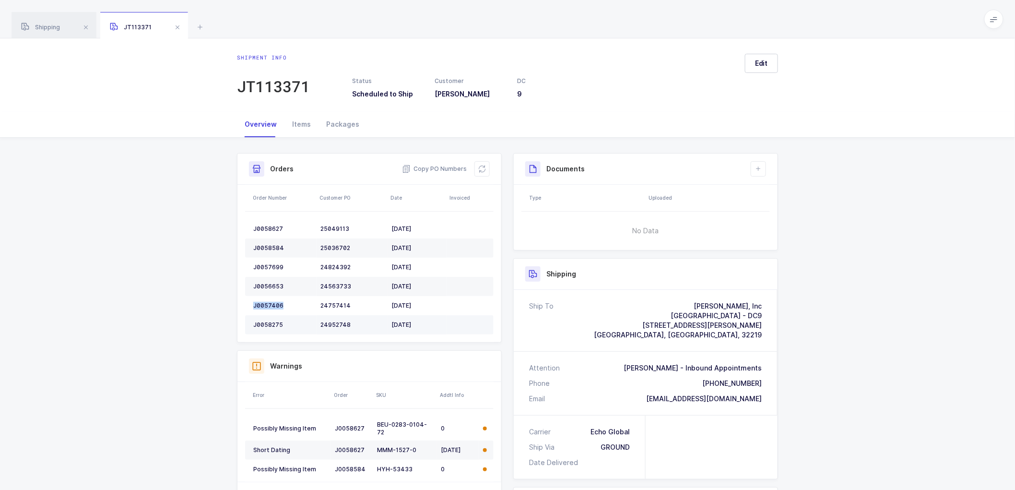
click at [271, 322] on div "J0058275" at bounding box center [282, 325] width 59 height 8
drag, startPoint x: 478, startPoint y: 166, endPoint x: 484, endPoint y: 166, distance: 5.8
click at [480, 166] on icon at bounding box center [482, 169] width 8 height 8
click at [765, 57] on button "Edit" at bounding box center [761, 63] width 33 height 19
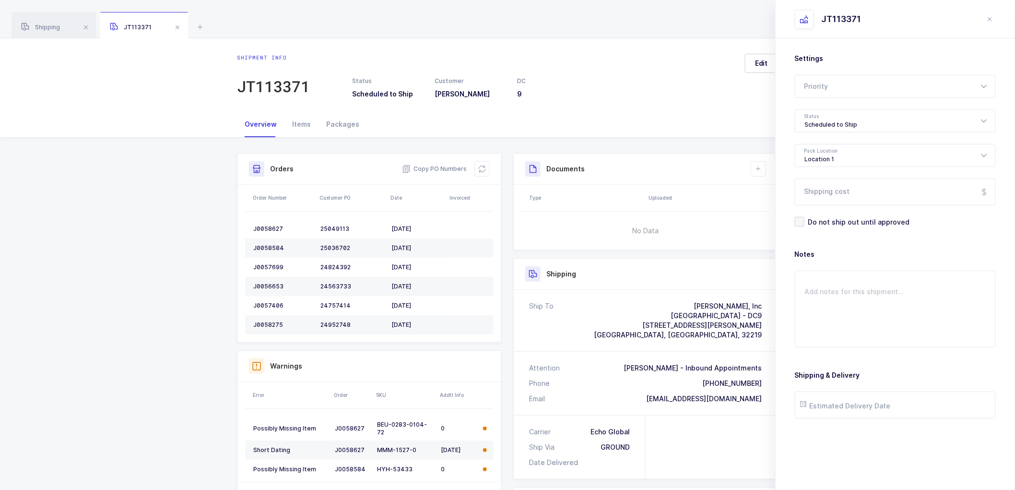
drag, startPoint x: 706, startPoint y: 83, endPoint x: 709, endPoint y: 88, distance: 6.0
click at [706, 84] on div "Status Scheduled to Ship Customer [PERSON_NAME] DC 9" at bounding box center [544, 88] width 397 height 22
drag, startPoint x: 759, startPoint y: 165, endPoint x: 764, endPoint y: 170, distance: 7.5
click at [759, 165] on icon at bounding box center [759, 169] width 8 height 8
click at [784, 191] on li "Create Document" at bounding box center [790, 196] width 71 height 15
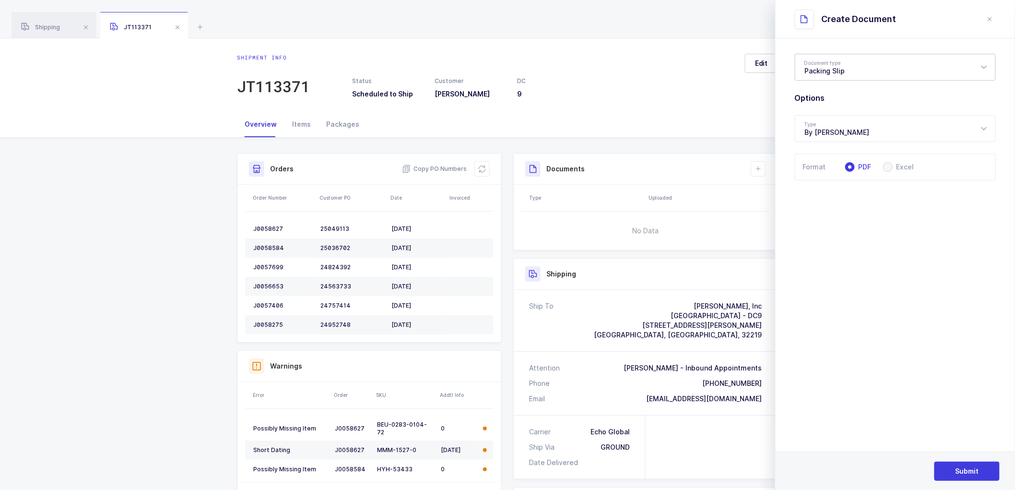
click at [826, 63] on div "Packing Slip" at bounding box center [895, 67] width 201 height 27
click at [841, 111] on span "Package Contents Label" at bounding box center [845, 114] width 81 height 8
type input "Package Contents Label"
click at [971, 470] on span "Submit" at bounding box center [968, 471] width 24 height 10
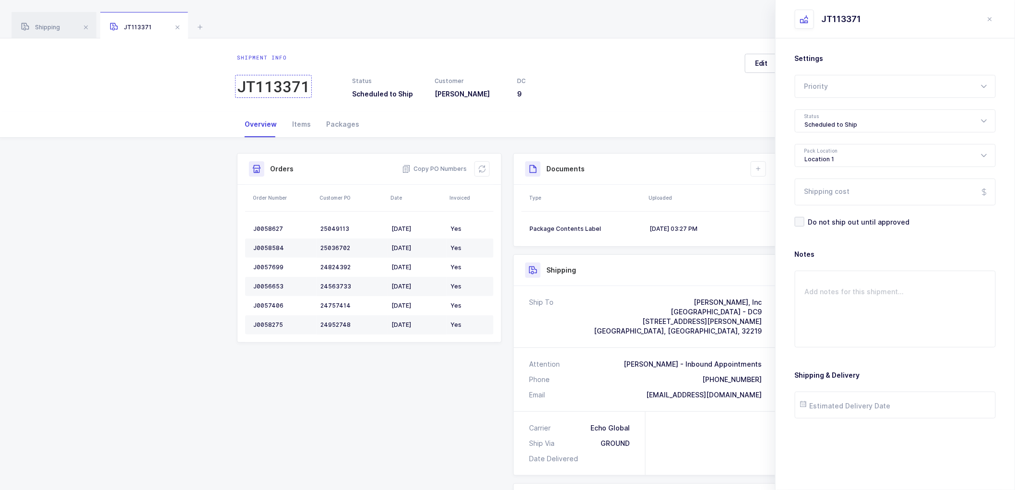
click at [280, 83] on div "JT113371" at bounding box center [273, 86] width 73 height 19
drag, startPoint x: 435, startPoint y: 166, endPoint x: 547, endPoint y: 166, distance: 112.7
click at [435, 166] on span "Copy PO Numbers" at bounding box center [434, 169] width 65 height 10
click at [990, 18] on icon "close drawer" at bounding box center [990, 19] width 8 height 8
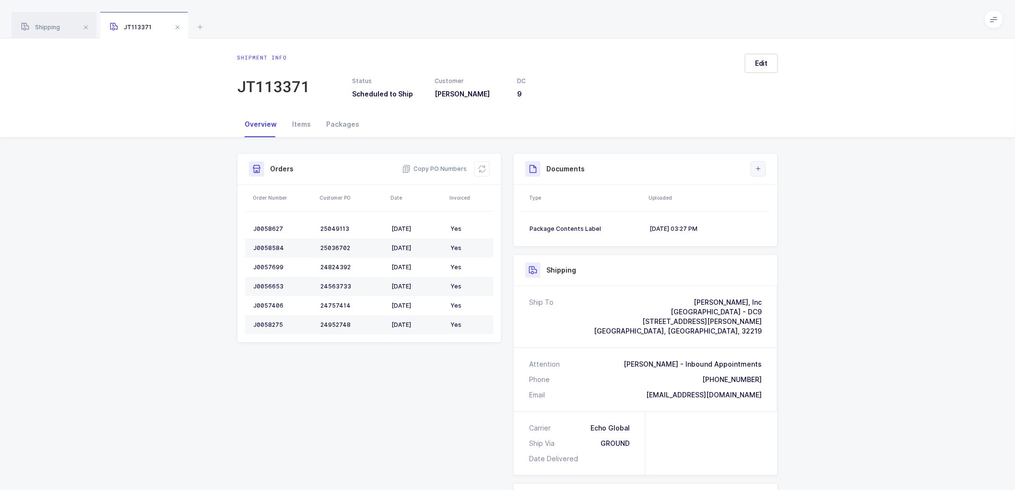
click at [759, 166] on icon at bounding box center [759, 169] width 8 height 8
click at [766, 195] on li "Create Document" at bounding box center [790, 196] width 71 height 15
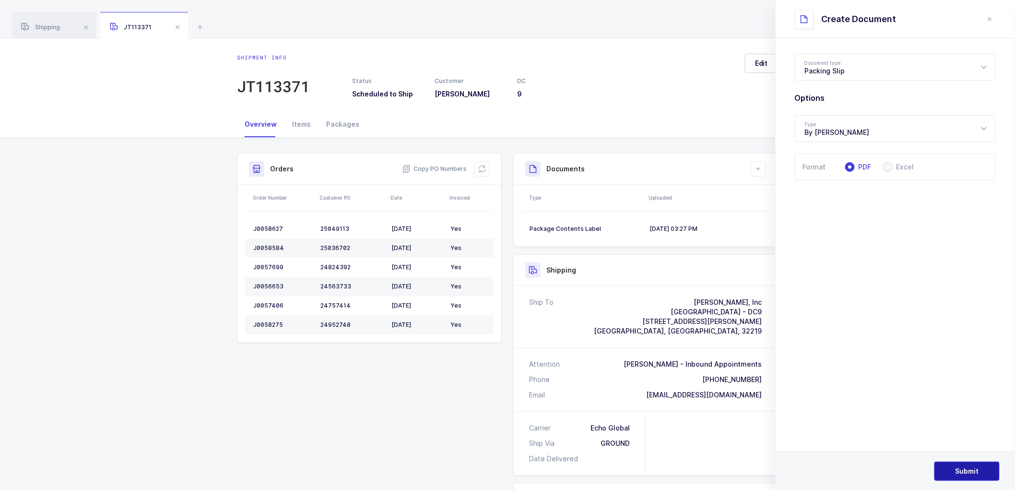
click at [963, 463] on button "Submit" at bounding box center [967, 471] width 65 height 19
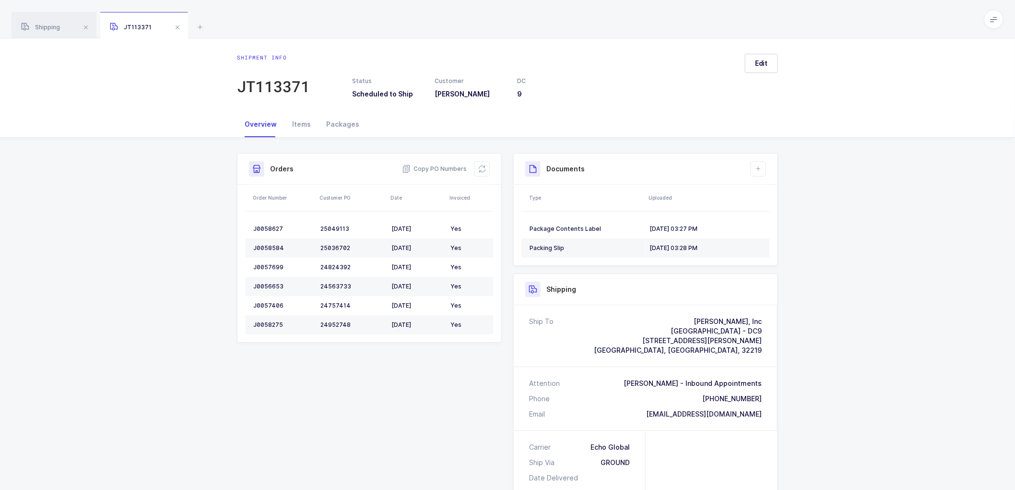
click at [180, 26] on span at bounding box center [178, 28] width 12 height 12
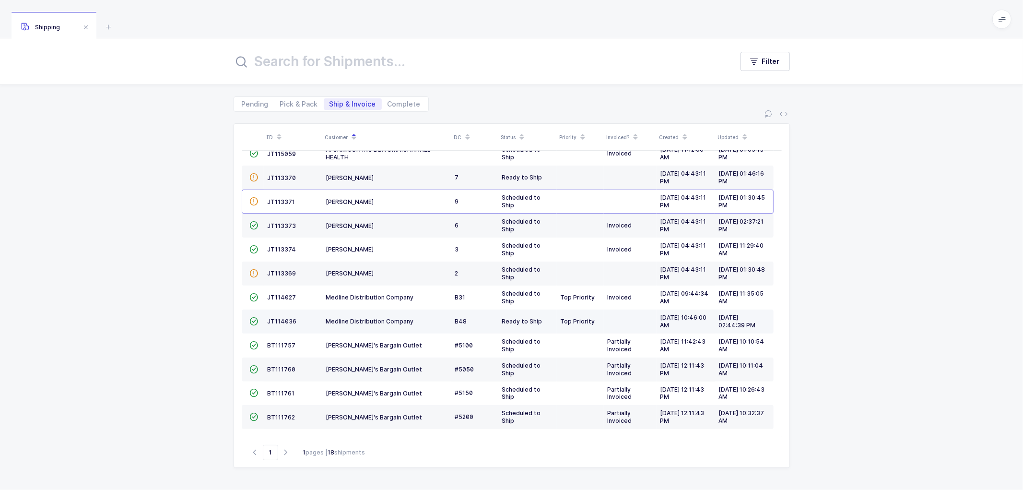
scroll to position [162, 0]
click at [290, 101] on span "Pick & Pack" at bounding box center [299, 104] width 38 height 7
click at [281, 100] on input "Pick & Pack" at bounding box center [277, 101] width 6 height 6
radio input "true"
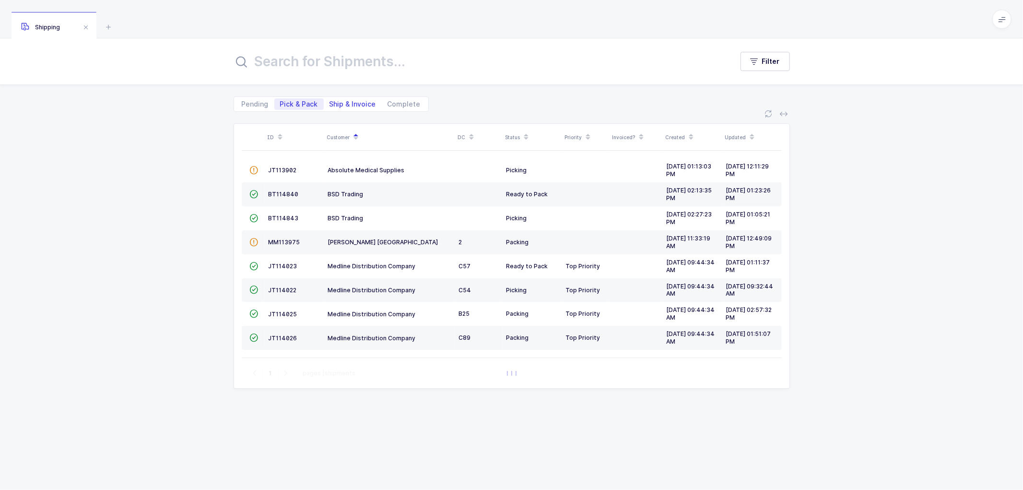
scroll to position [0, 0]
click at [344, 101] on span "Ship & Invoice" at bounding box center [353, 104] width 47 height 7
click at [330, 99] on input "Ship & Invoice" at bounding box center [327, 101] width 6 height 6
radio input "true"
radio input "false"
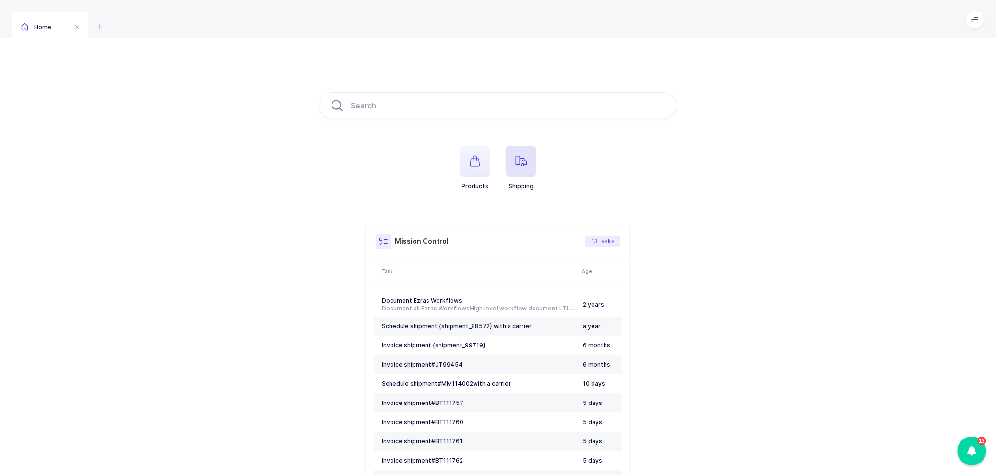
click at [516, 156] on icon "button" at bounding box center [521, 161] width 12 height 12
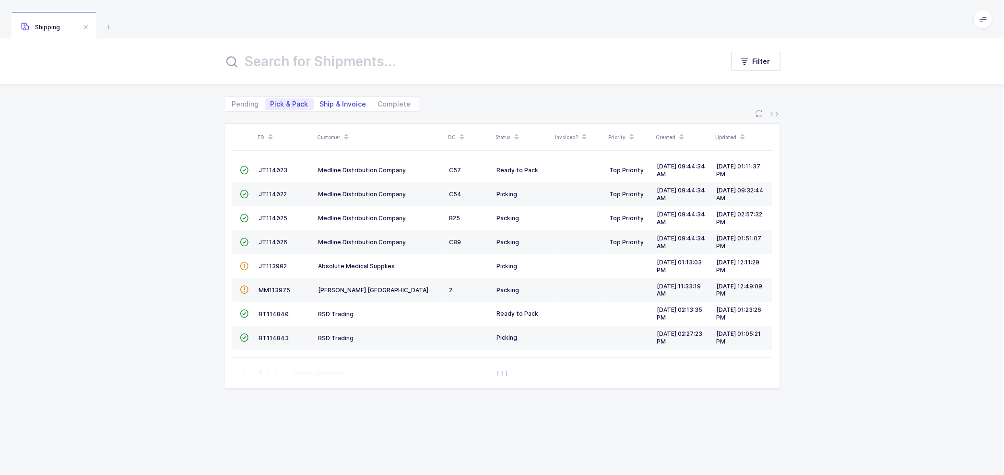
click at [339, 103] on span "Ship & Invoice" at bounding box center [343, 104] width 47 height 7
click at [320, 103] on input "Ship & Invoice" at bounding box center [317, 101] width 6 height 6
radio input "true"
radio input "false"
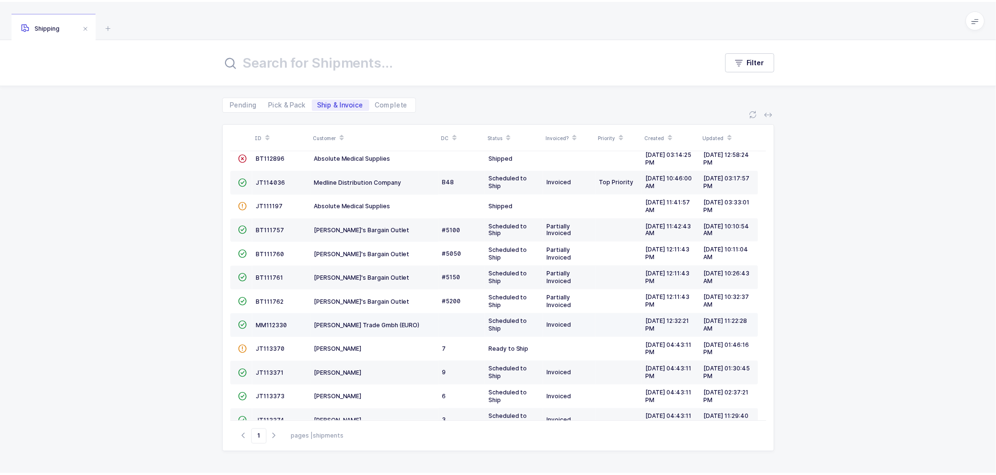
scroll to position [152, 0]
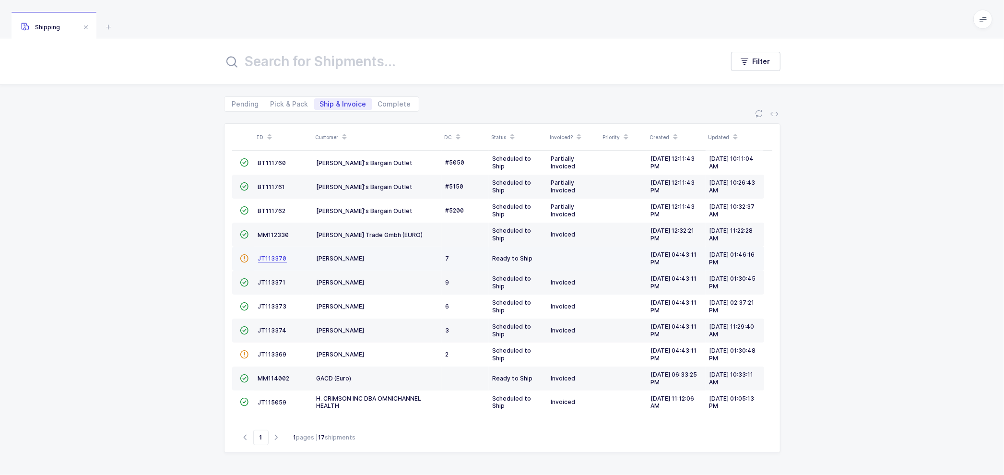
click at [269, 255] on span "JT113370" at bounding box center [272, 258] width 29 height 7
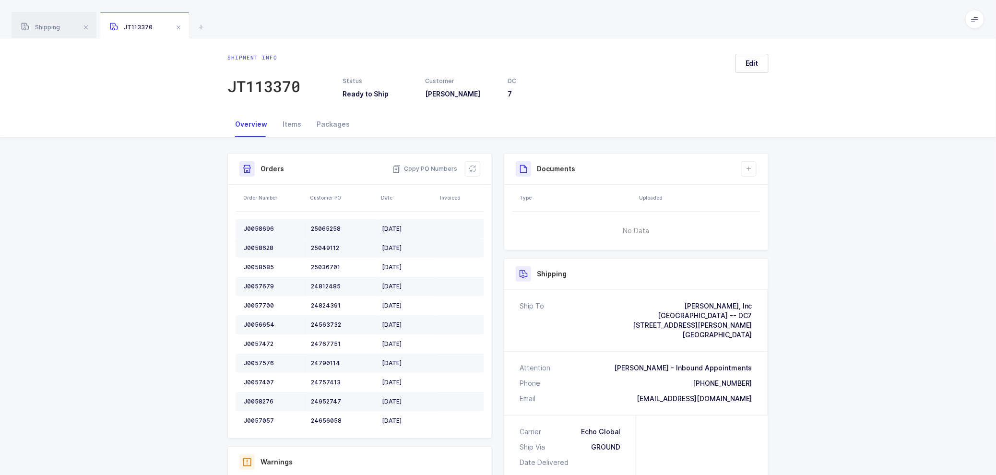
click at [257, 227] on div "J0058696" at bounding box center [273, 229] width 59 height 8
copy div "J0058696"
click at [261, 243] on td "J0058628" at bounding box center [271, 247] width 71 height 19
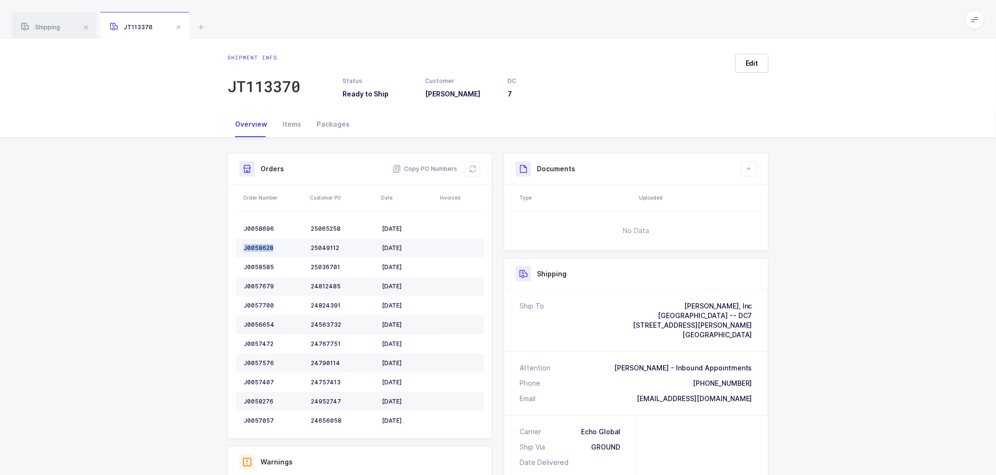
copy div "J0058628"
click at [266, 264] on div "J0058585" at bounding box center [273, 267] width 59 height 8
click at [265, 264] on div "J0058585" at bounding box center [273, 267] width 59 height 8
copy div "J0058585"
click at [262, 287] on div "J0057679" at bounding box center [273, 287] width 59 height 8
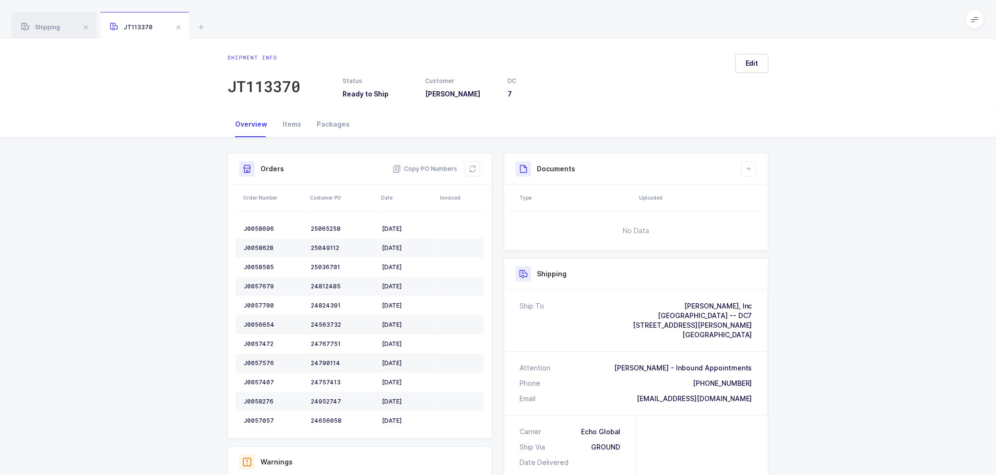
click at [261, 285] on div "J0057679" at bounding box center [273, 287] width 59 height 8
copy div "J0057679"
click at [261, 297] on td "J0057700" at bounding box center [271, 305] width 71 height 19
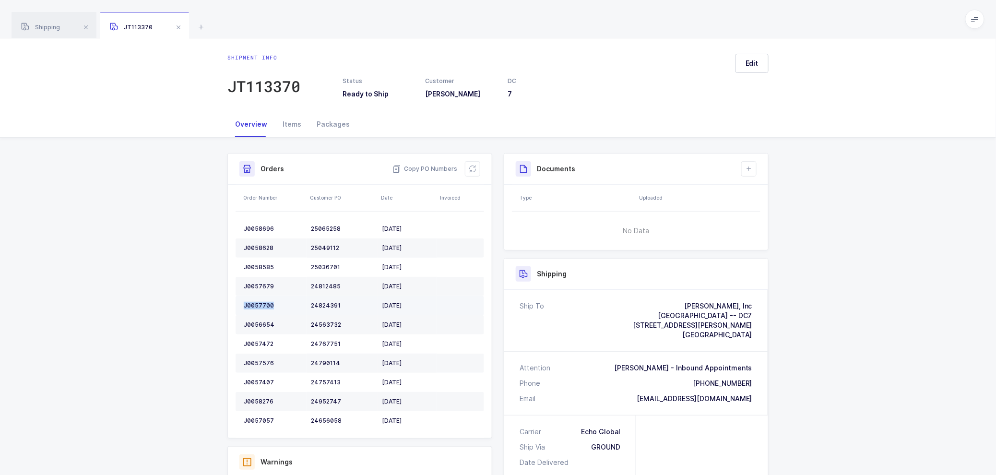
click at [261, 298] on td "J0057700" at bounding box center [271, 305] width 71 height 19
copy div "J0057700"
click at [261, 324] on div "J0056654" at bounding box center [273, 325] width 59 height 8
copy div "J0056654"
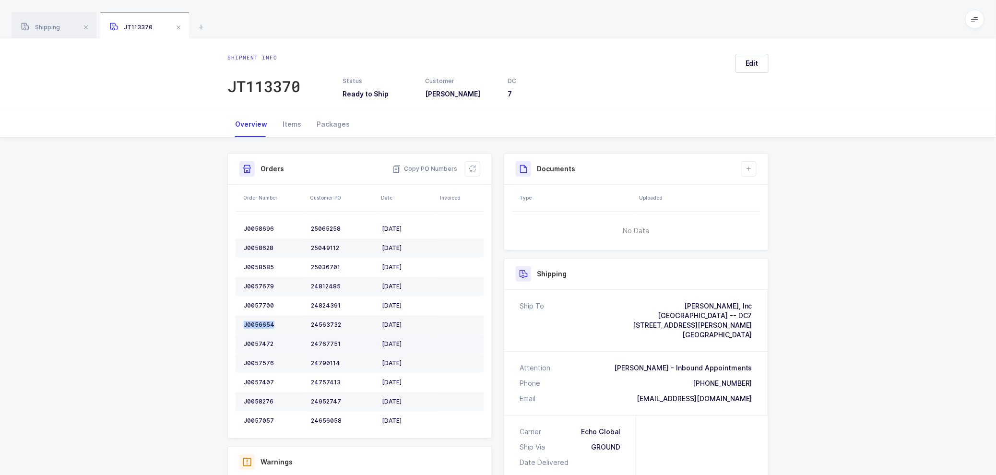
click at [261, 342] on div "J0057472" at bounding box center [273, 344] width 59 height 8
copy div "J0057472"
click at [255, 361] on div "J0057576" at bounding box center [273, 363] width 59 height 8
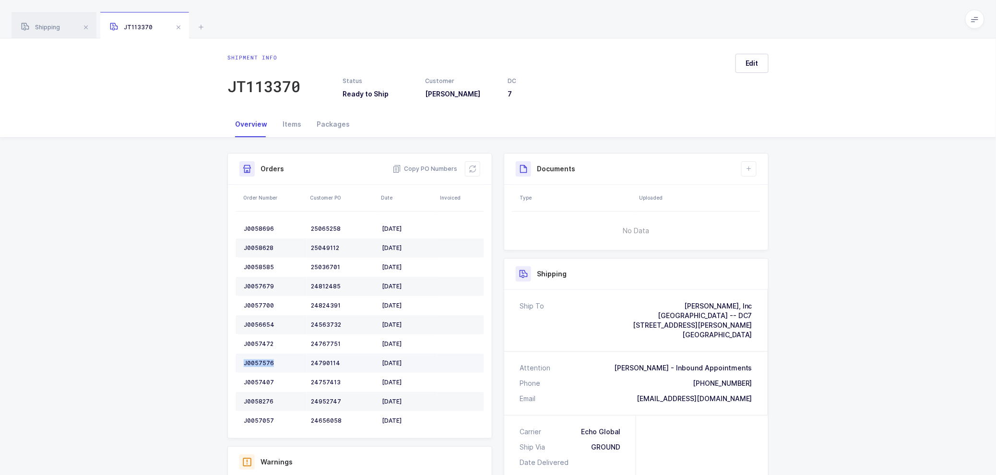
copy div "J0057576"
click at [261, 381] on div "J0057407" at bounding box center [273, 383] width 59 height 8
copy div "J0057407"
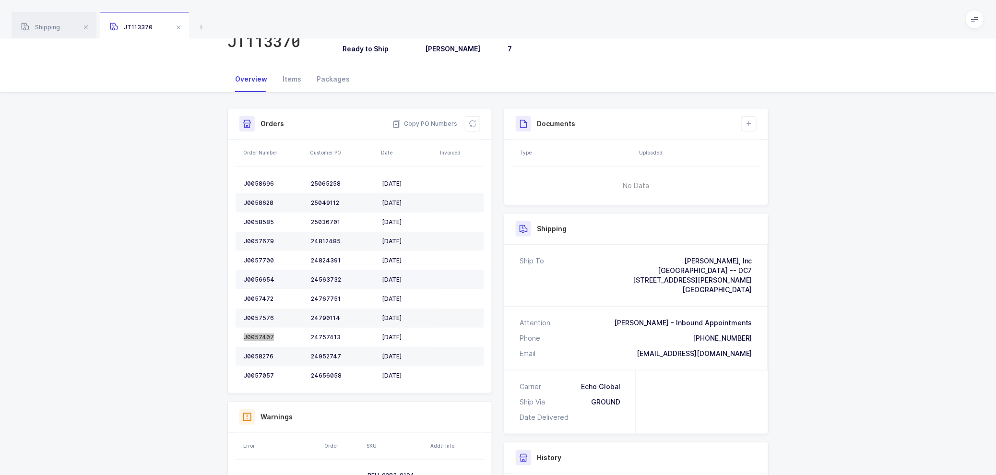
scroll to position [160, 0]
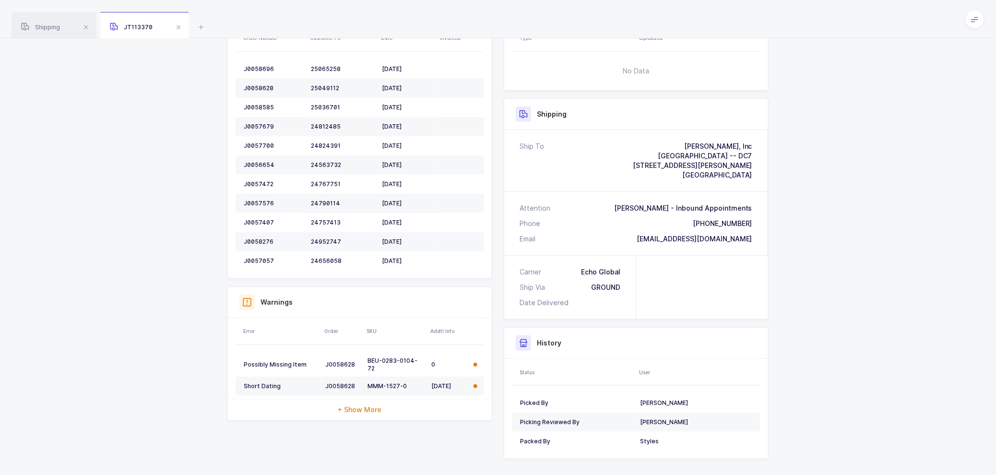
click at [253, 236] on td "J0058276" at bounding box center [271, 241] width 71 height 19
copy div "J0058276"
click at [256, 256] on td "J0057057" at bounding box center [271, 260] width 71 height 19
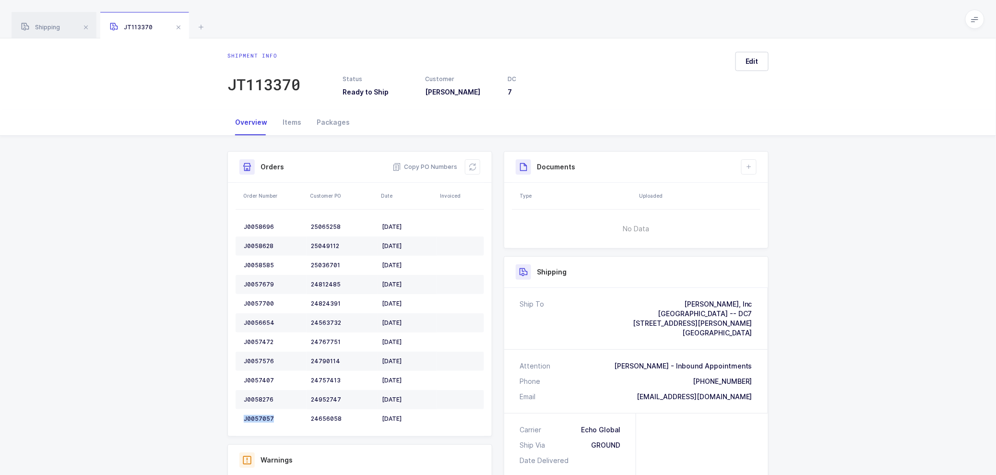
scroll to position [0, 0]
click at [473, 167] on icon at bounding box center [473, 169] width 8 height 8
click at [274, 89] on div "JT113370" at bounding box center [263, 86] width 73 height 19
click at [751, 168] on icon at bounding box center [749, 169] width 8 height 8
click at [779, 194] on li "Create Document" at bounding box center [781, 196] width 71 height 15
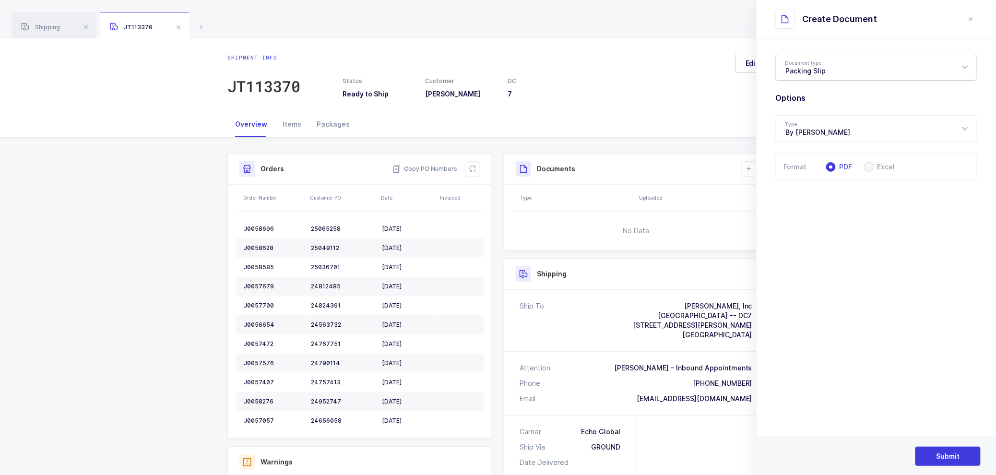
click at [807, 66] on div "Packing Slip" at bounding box center [876, 67] width 201 height 27
click at [807, 117] on span "Package Contents Label" at bounding box center [826, 114] width 81 height 8
type input "Package Contents Label"
click at [970, 18] on icon "close drawer" at bounding box center [971, 19] width 8 height 8
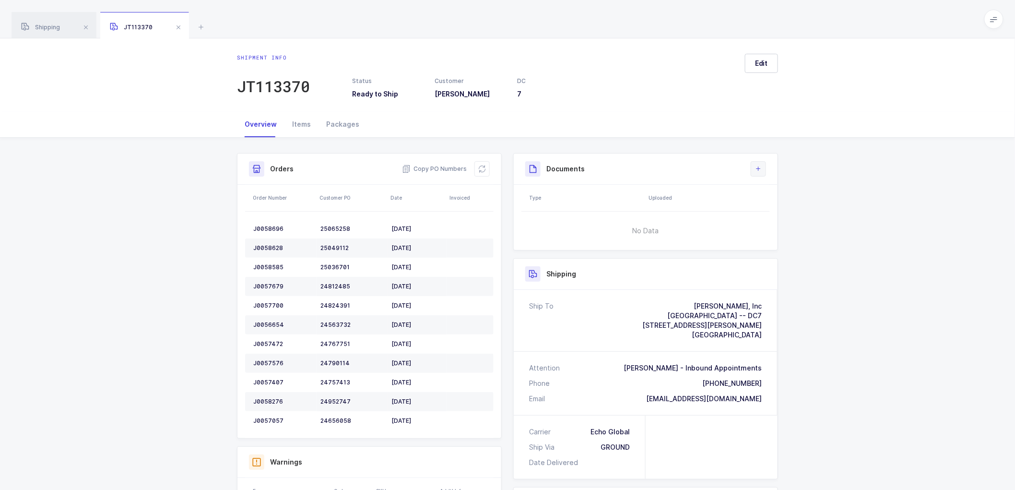
click at [762, 171] on button at bounding box center [758, 168] width 15 height 15
drag, startPoint x: 778, startPoint y: 198, endPoint x: 815, endPoint y: 195, distance: 37.1
click at [778, 198] on li "Create Document" at bounding box center [790, 196] width 71 height 15
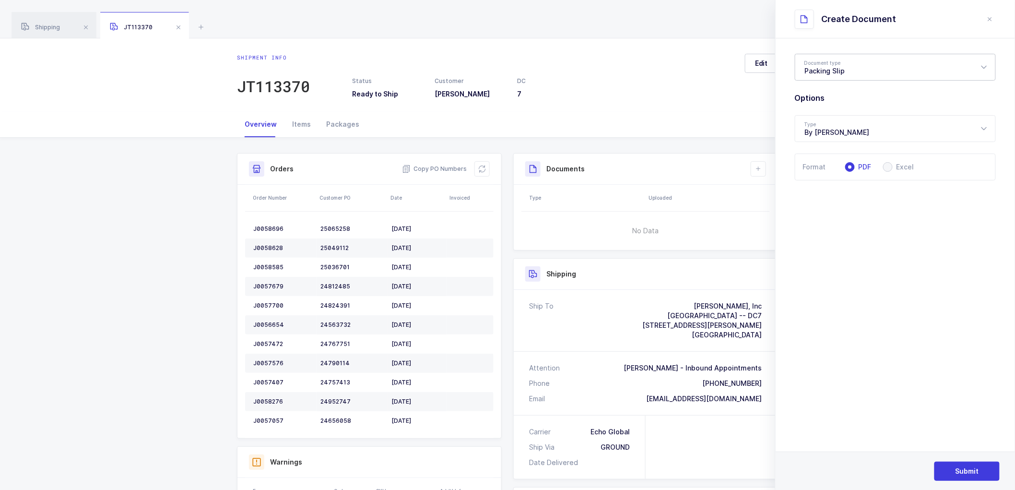
drag, startPoint x: 831, startPoint y: 70, endPoint x: 838, endPoint y: 111, distance: 41.8
click at [831, 70] on div "Packing Slip" at bounding box center [895, 67] width 201 height 27
click at [833, 113] on span "Package Contents Label" at bounding box center [845, 114] width 81 height 8
type input "Package Contents Label"
click at [975, 469] on span "Submit" at bounding box center [968, 471] width 24 height 10
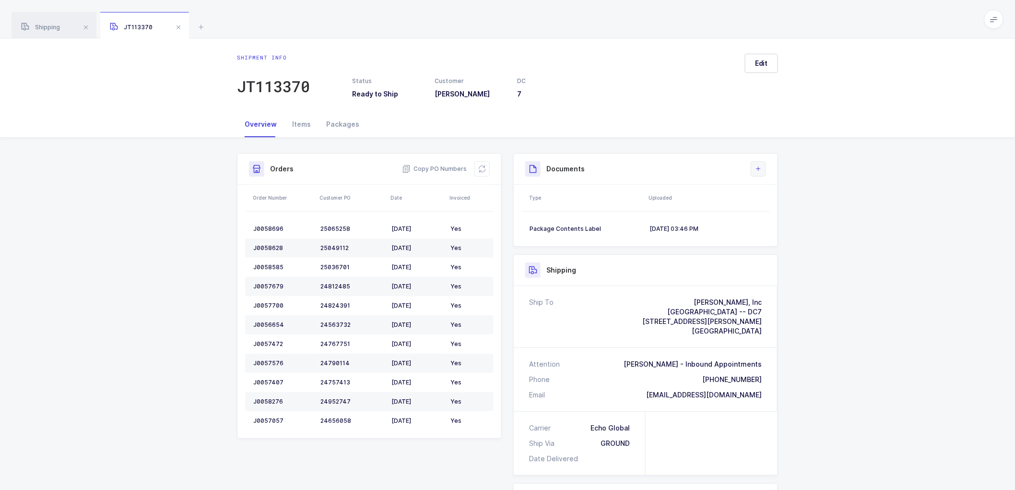
click at [759, 166] on icon at bounding box center [759, 169] width 8 height 8
click at [802, 192] on li "Create Document" at bounding box center [790, 196] width 71 height 15
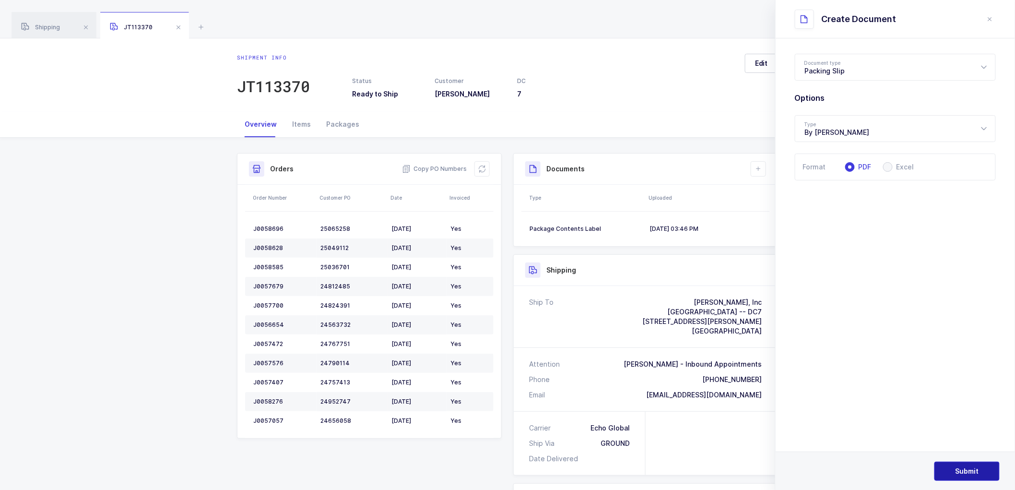
click at [957, 466] on button "Submit" at bounding box center [967, 471] width 65 height 19
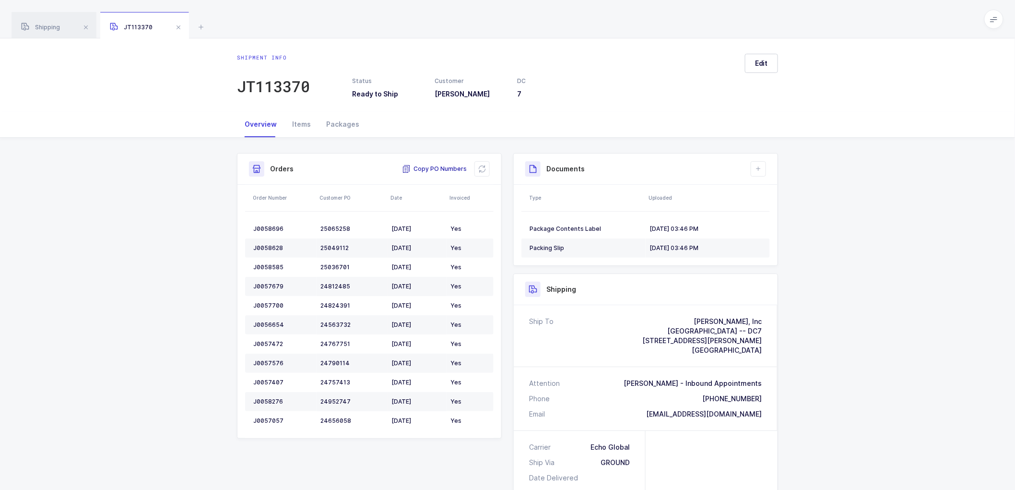
drag, startPoint x: 439, startPoint y: 168, endPoint x: 636, endPoint y: 164, distance: 197.2
click at [439, 167] on span "Copy PO Numbers" at bounding box center [434, 169] width 65 height 10
click at [51, 29] on span "Shipping" at bounding box center [40, 27] width 39 height 7
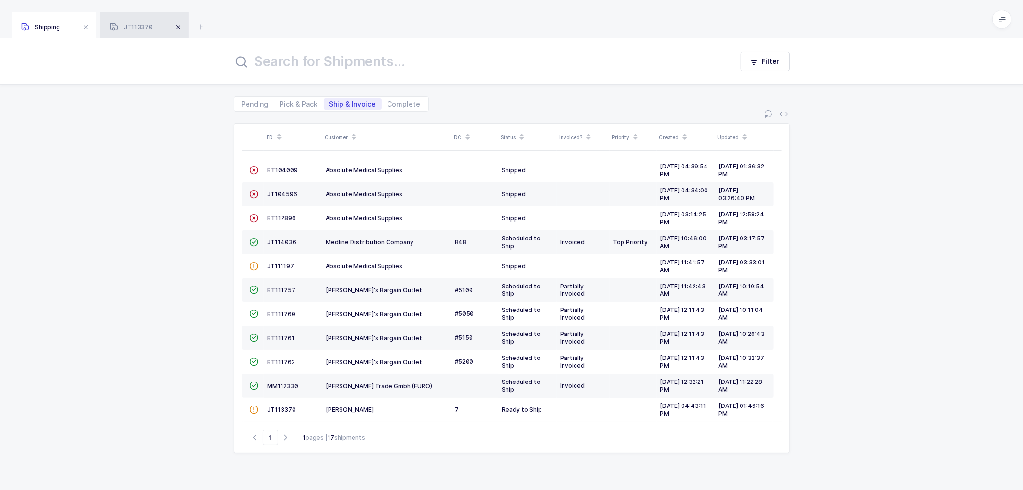
click at [178, 26] on span at bounding box center [179, 28] width 12 height 12
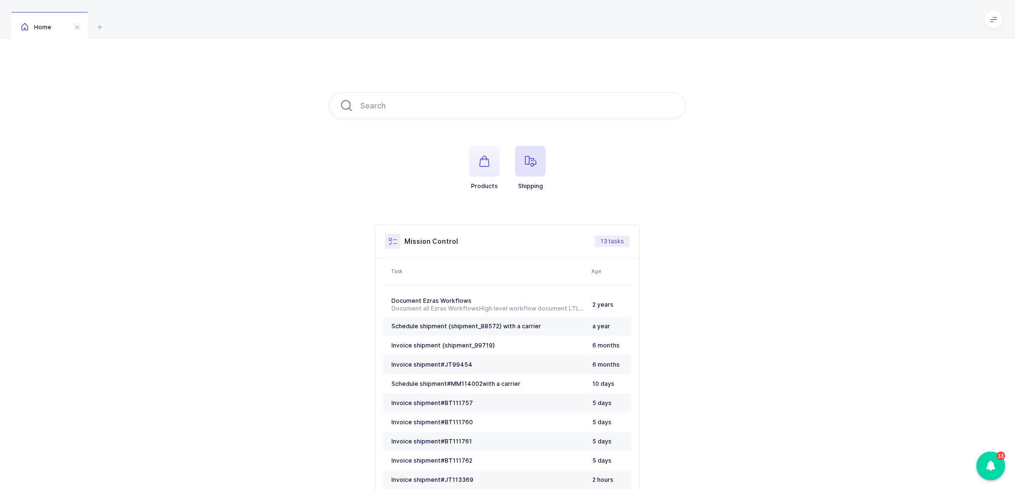
click at [530, 156] on icon "button" at bounding box center [531, 161] width 12 height 12
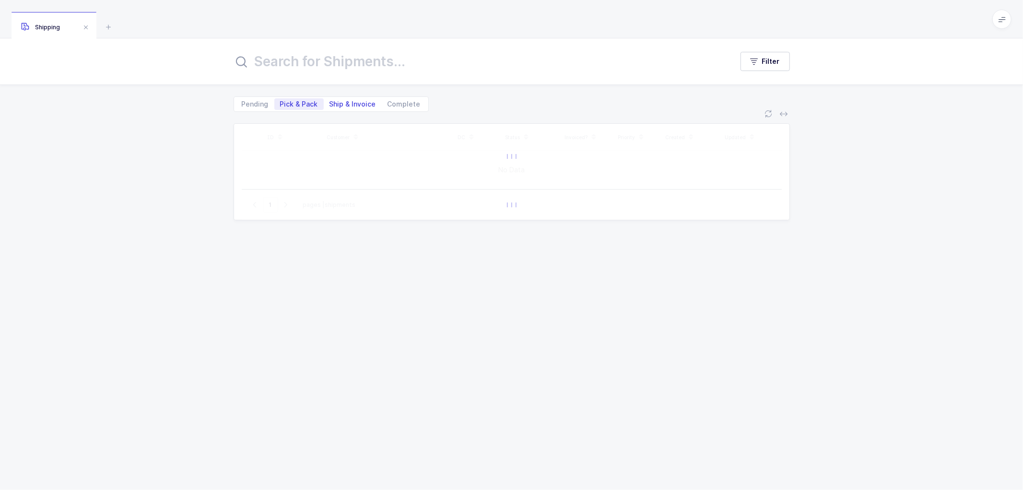
click at [340, 102] on span "Ship & Invoice" at bounding box center [353, 104] width 47 height 7
click at [330, 102] on input "Ship & Invoice" at bounding box center [327, 101] width 6 height 6
radio input "true"
radio input "false"
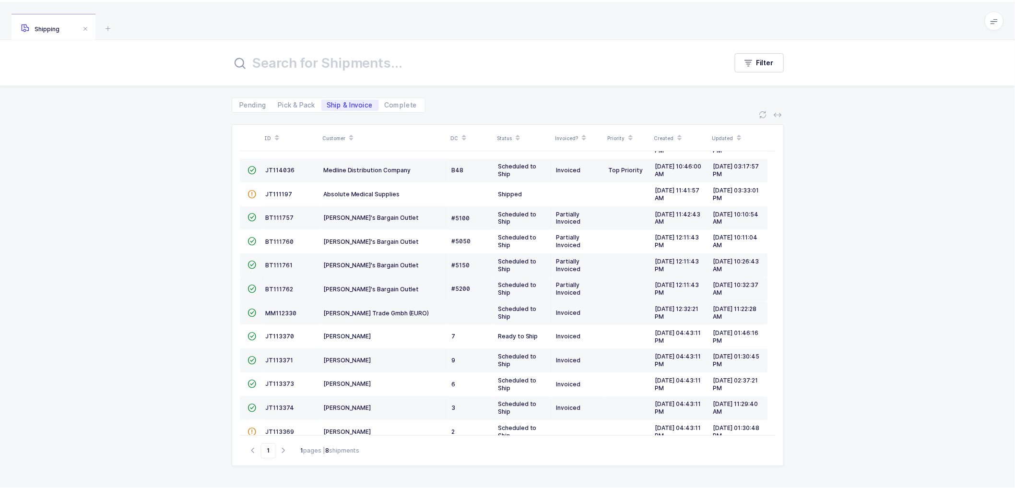
scroll to position [138, 0]
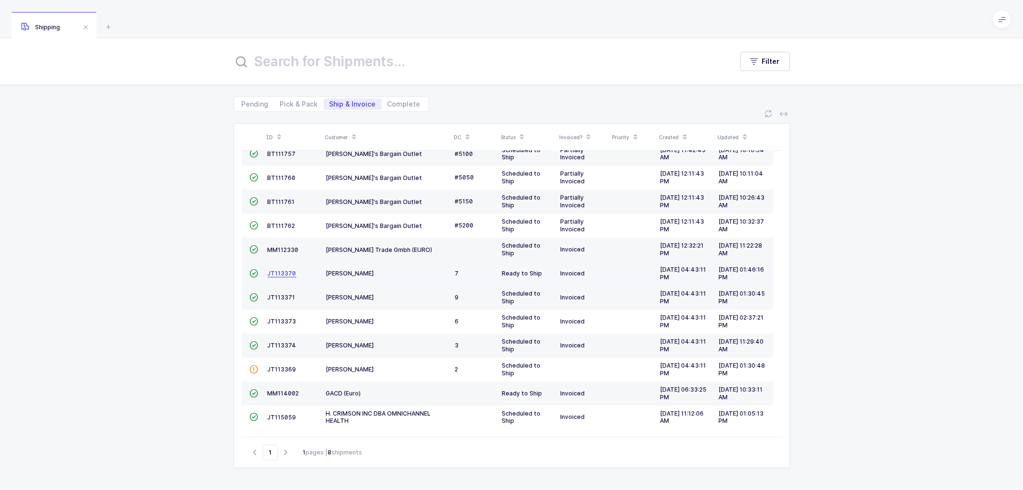
click at [279, 273] on span "JT113370" at bounding box center [282, 273] width 29 height 7
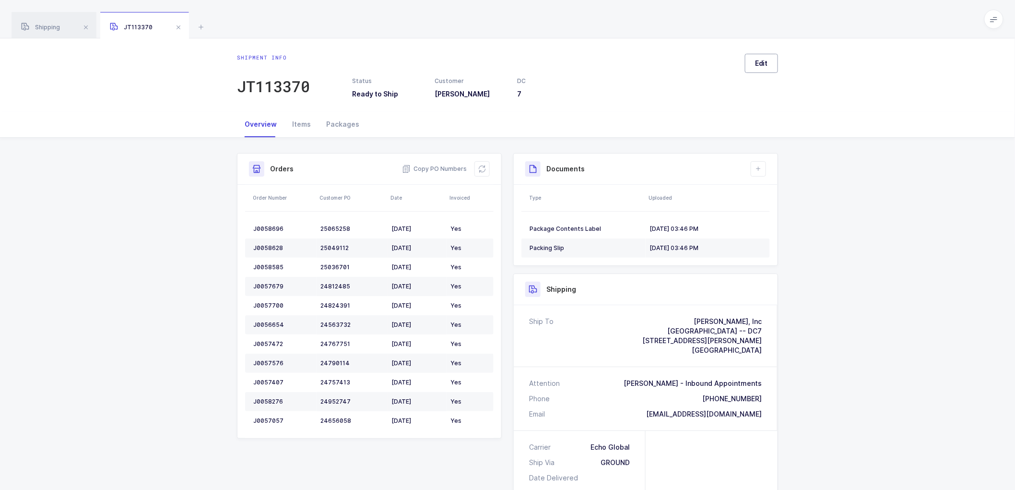
drag, startPoint x: 759, startPoint y: 59, endPoint x: 817, endPoint y: 103, distance: 72.5
click at [759, 59] on span "Edit" at bounding box center [761, 64] width 13 height 10
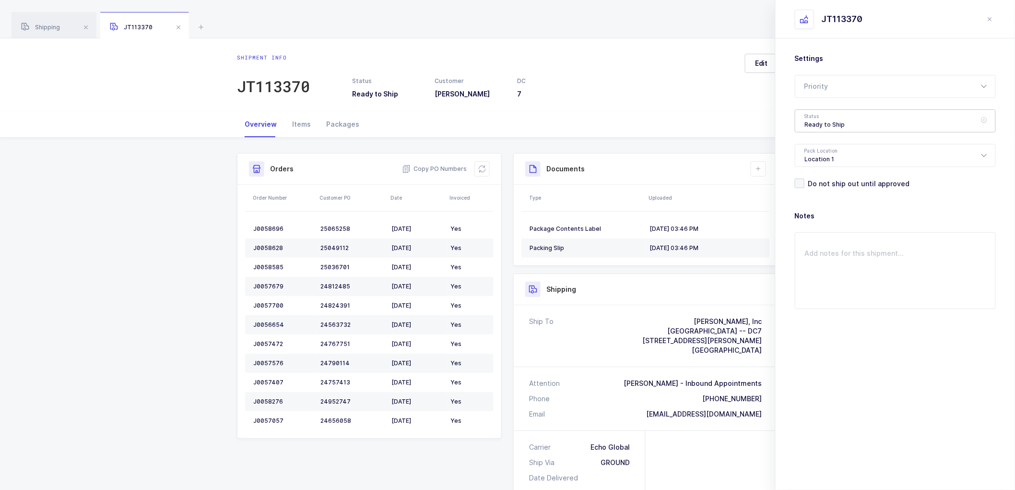
click at [818, 112] on div "Ready to Ship" at bounding box center [895, 120] width 201 height 23
click at [826, 176] on span "Scheduled to Ship" at bounding box center [835, 179] width 61 height 8
type input "Scheduled to Ship"
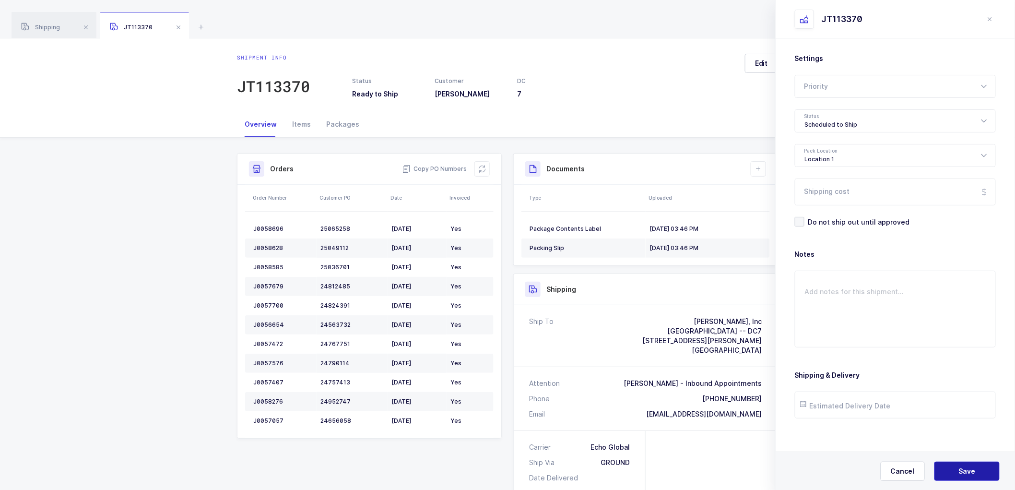
click at [957, 467] on button "Save" at bounding box center [967, 471] width 65 height 19
click at [992, 18] on icon "close drawer" at bounding box center [990, 19] width 8 height 8
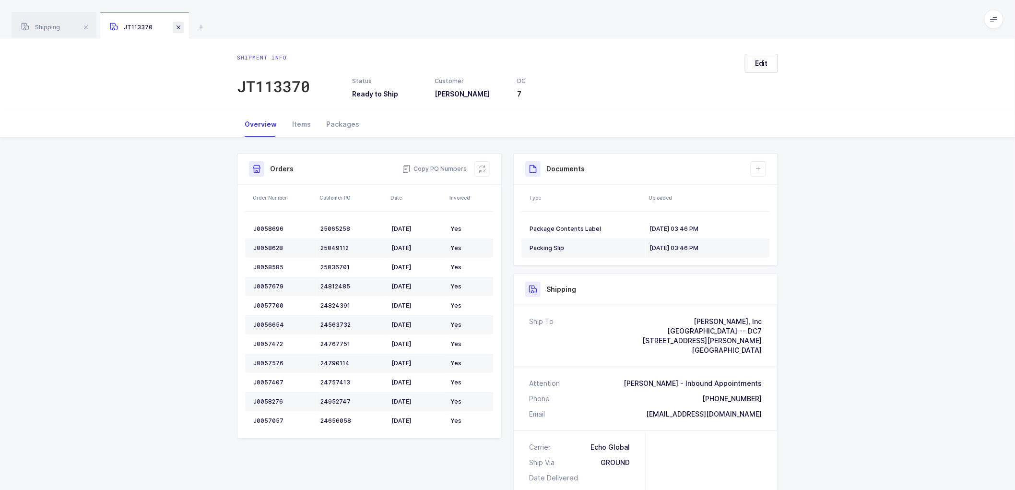
click at [178, 26] on span at bounding box center [179, 28] width 12 height 12
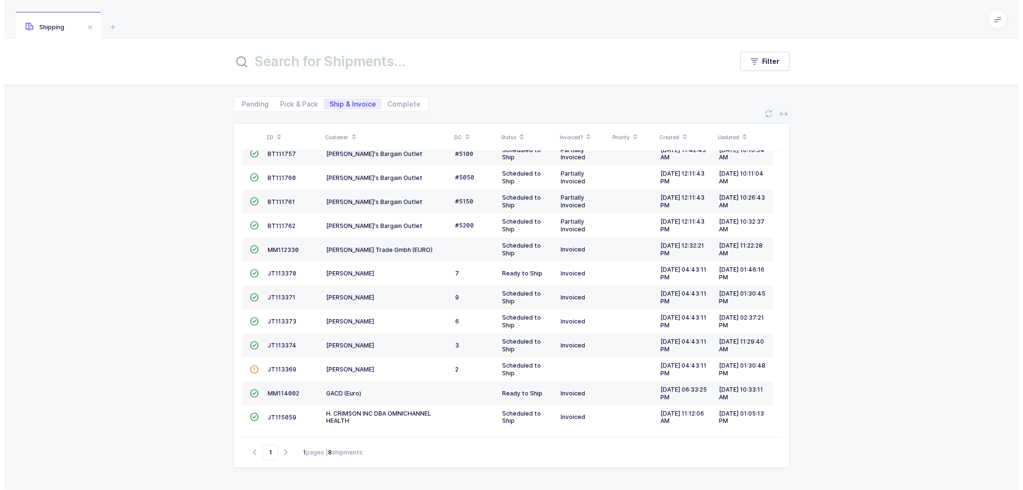
scroll to position [111, 0]
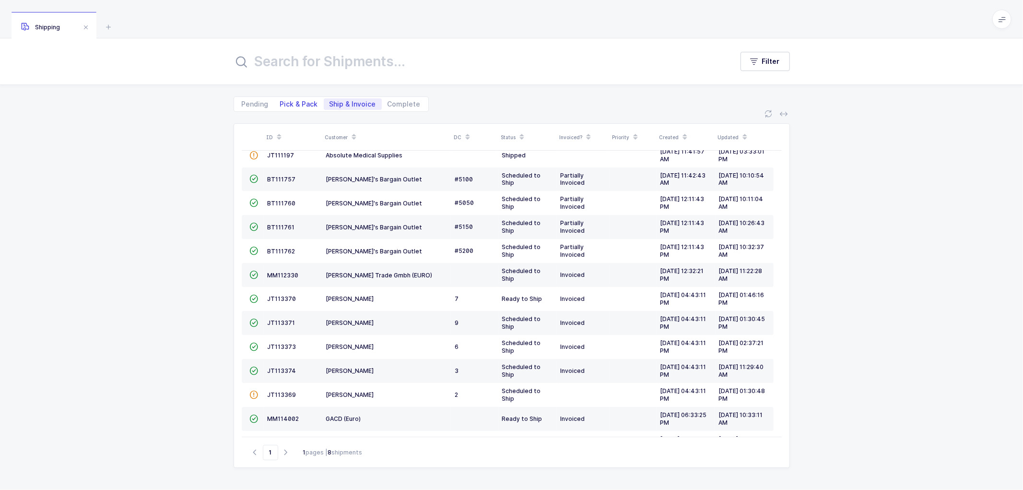
click at [293, 101] on span "Pick & Pack" at bounding box center [299, 104] width 38 height 7
click at [281, 101] on input "Pick & Pack" at bounding box center [277, 101] width 6 height 6
radio input "true"
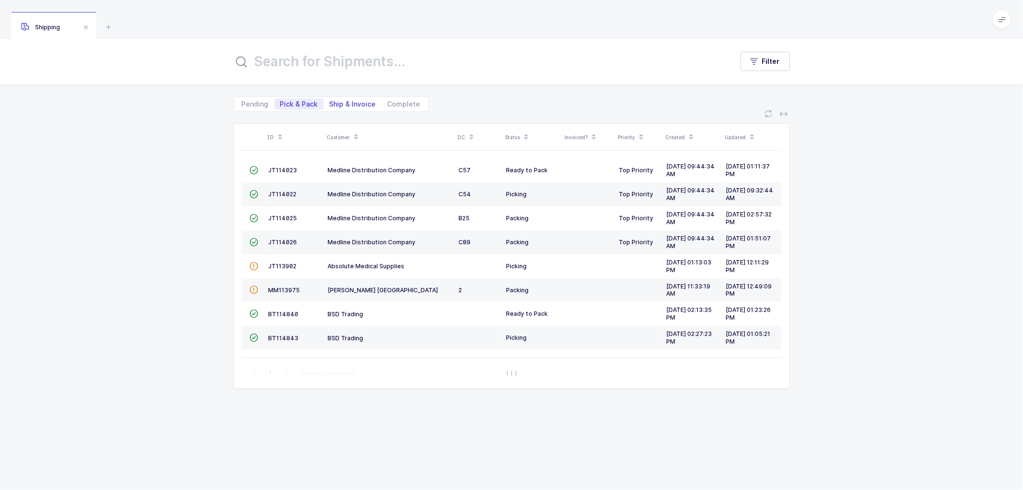
scroll to position [0, 0]
click at [350, 101] on span "Ship & Invoice" at bounding box center [353, 104] width 47 height 7
click at [330, 101] on input "Ship & Invoice" at bounding box center [327, 101] width 6 height 6
radio input "true"
radio input "false"
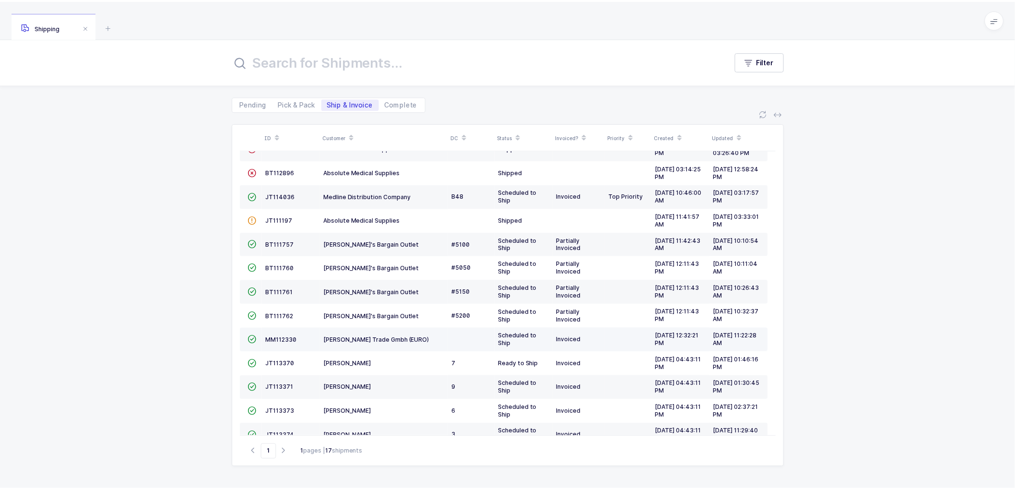
scroll to position [138, 0]
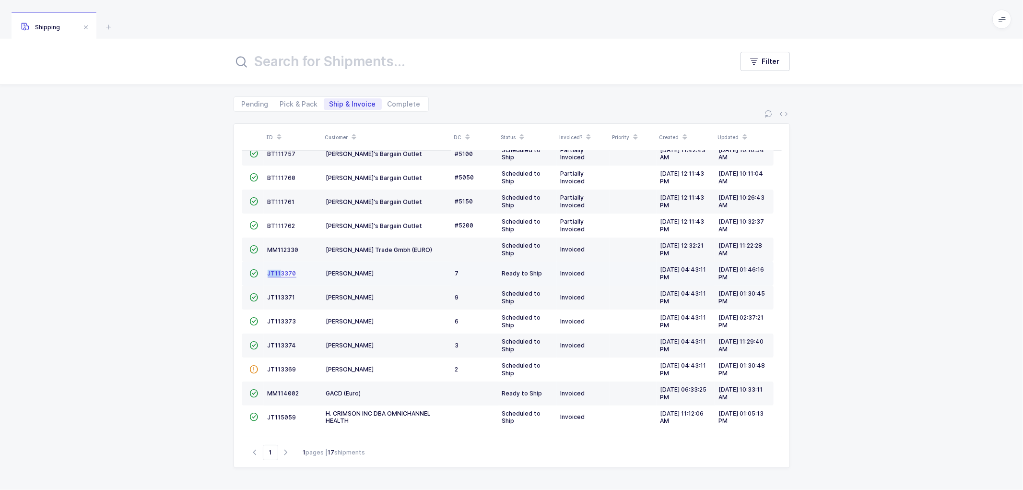
click at [281, 270] on td "JT113370" at bounding box center [293, 273] width 59 height 24
click at [283, 270] on span "JT113370" at bounding box center [282, 273] width 29 height 7
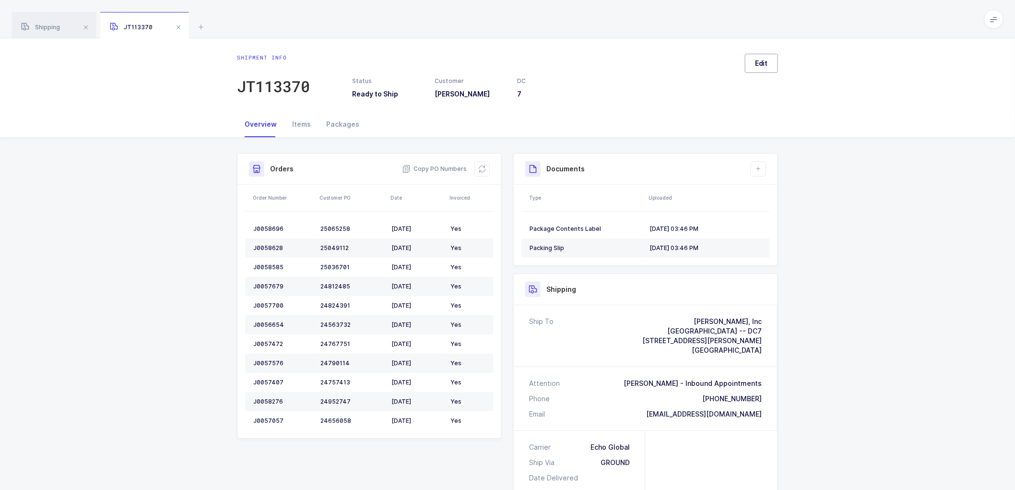
drag, startPoint x: 757, startPoint y: 59, endPoint x: 764, endPoint y: 63, distance: 8.6
click at [757, 60] on span "Edit" at bounding box center [761, 64] width 13 height 10
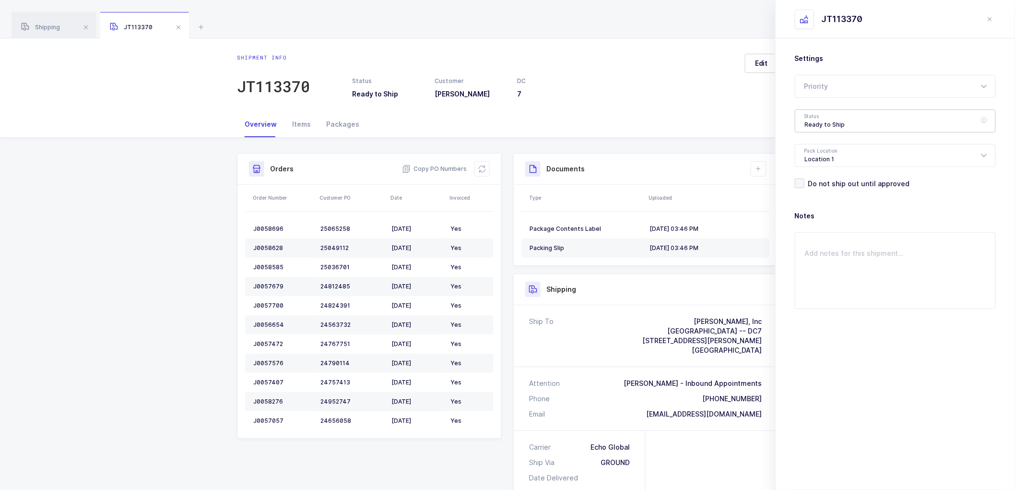
drag, startPoint x: 828, startPoint y: 118, endPoint x: 829, endPoint y: 198, distance: 80.1
click at [828, 120] on div "Ready to Ship" at bounding box center [895, 120] width 201 height 23
drag, startPoint x: 830, startPoint y: 183, endPoint x: 856, endPoint y: 216, distance: 41.4
click at [830, 183] on span "Scheduled to Ship" at bounding box center [835, 183] width 61 height 8
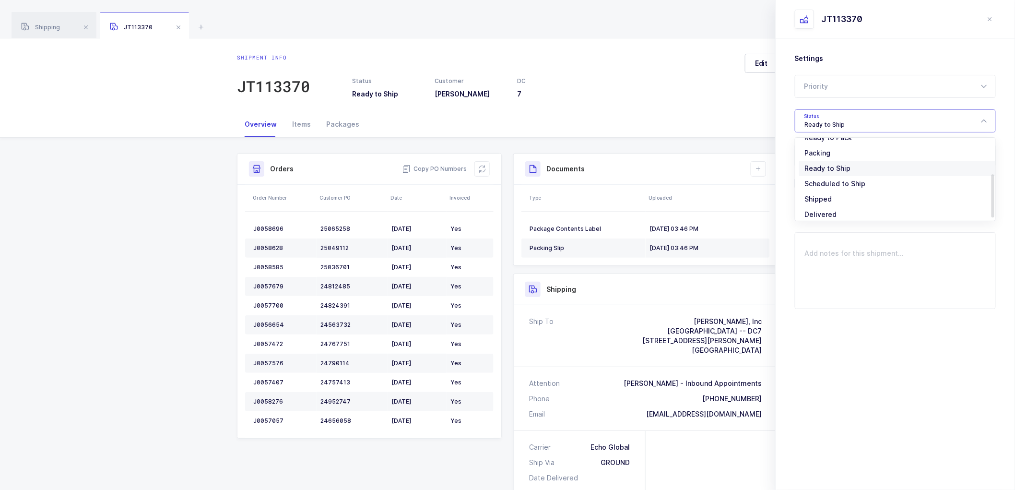
type input "Scheduled to Ship"
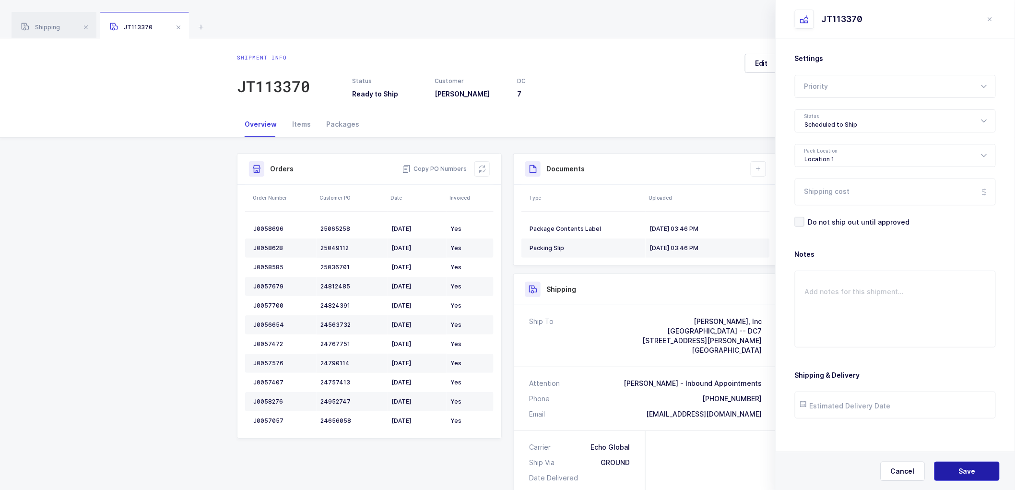
click at [967, 463] on button "Save" at bounding box center [967, 471] width 65 height 19
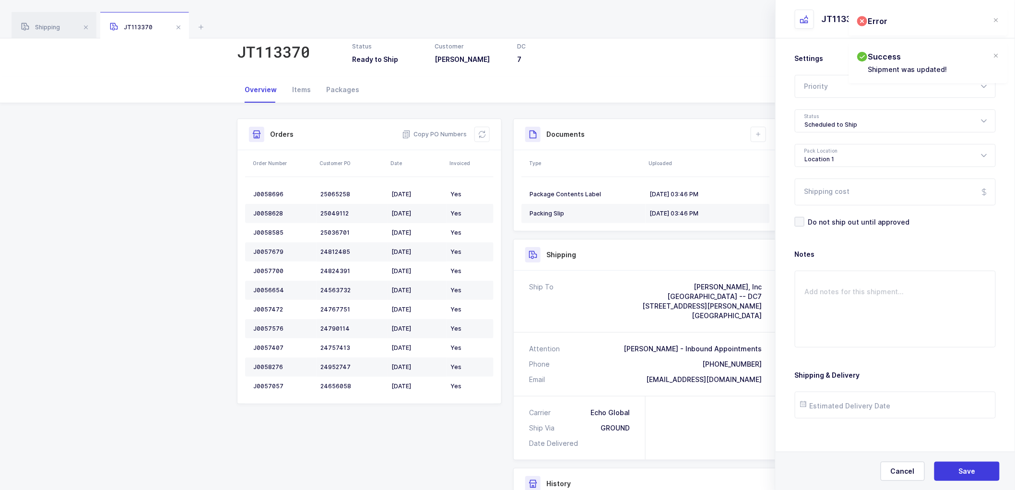
scroll to position [53, 0]
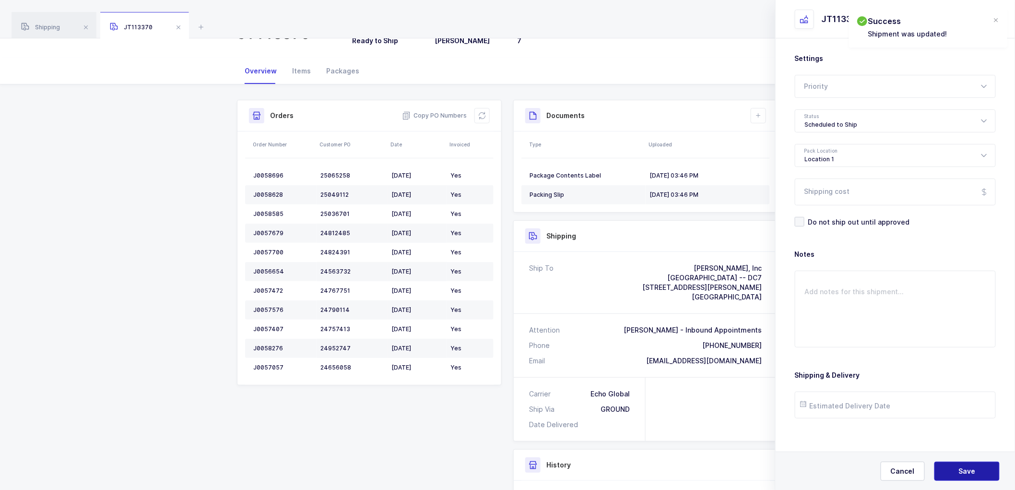
click at [965, 467] on span "Save" at bounding box center [967, 471] width 17 height 10
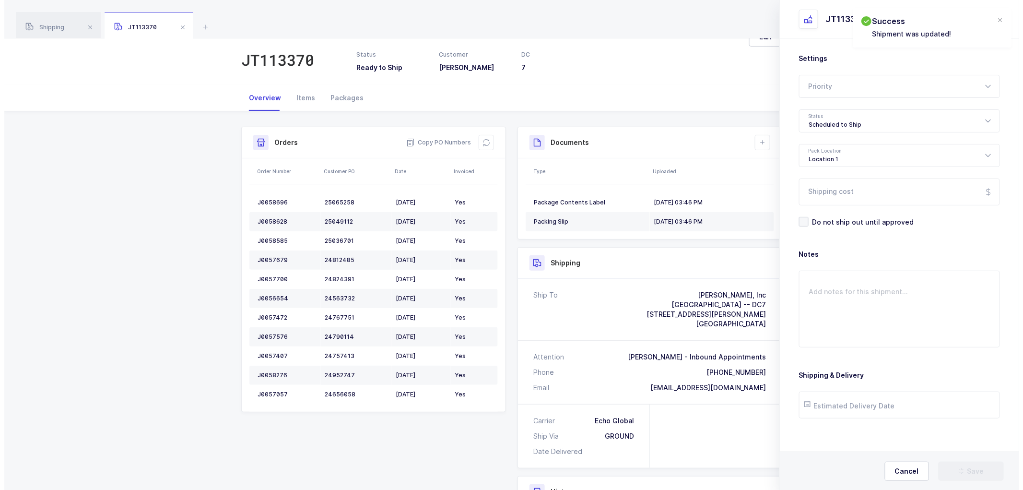
scroll to position [0, 0]
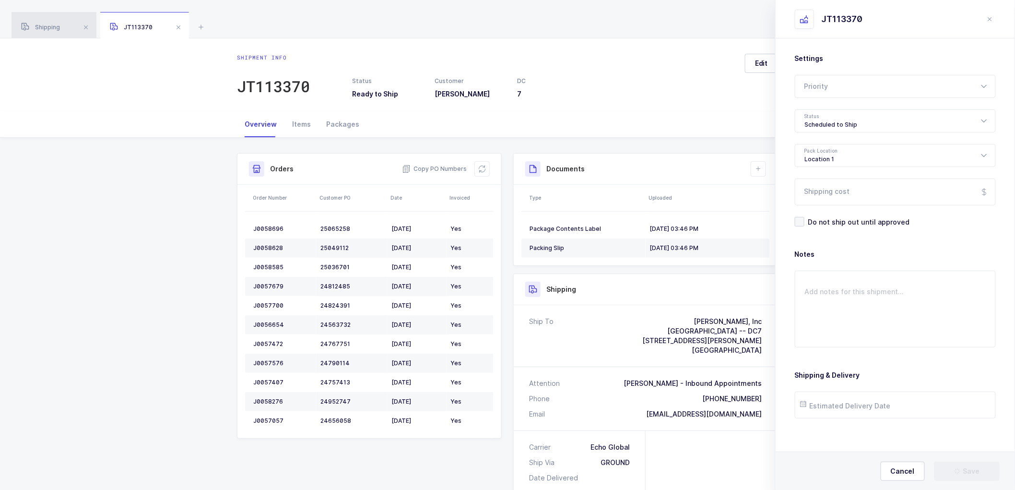
click at [45, 22] on div "Shipping" at bounding box center [54, 25] width 85 height 27
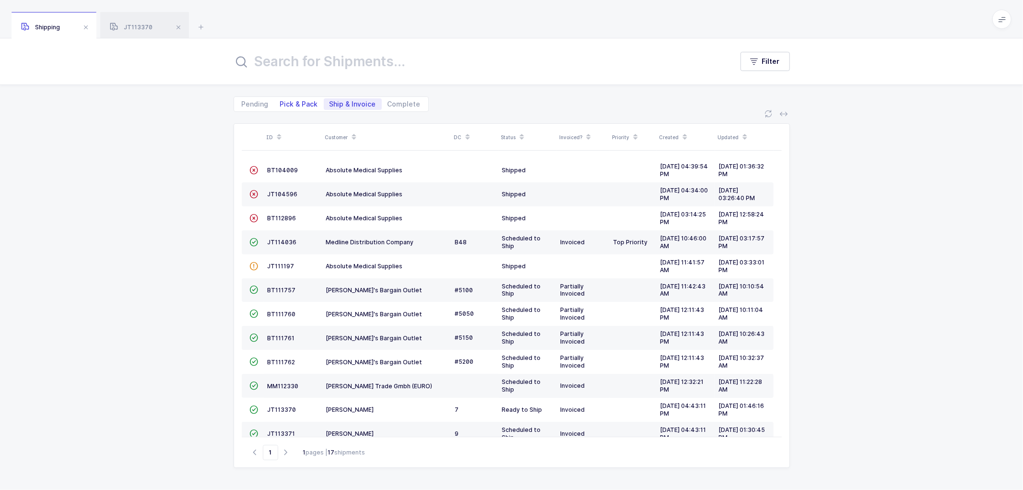
click at [289, 101] on span "Pick & Pack" at bounding box center [299, 104] width 38 height 7
click at [281, 99] on input "Pick & Pack" at bounding box center [277, 101] width 6 height 6
radio input "true"
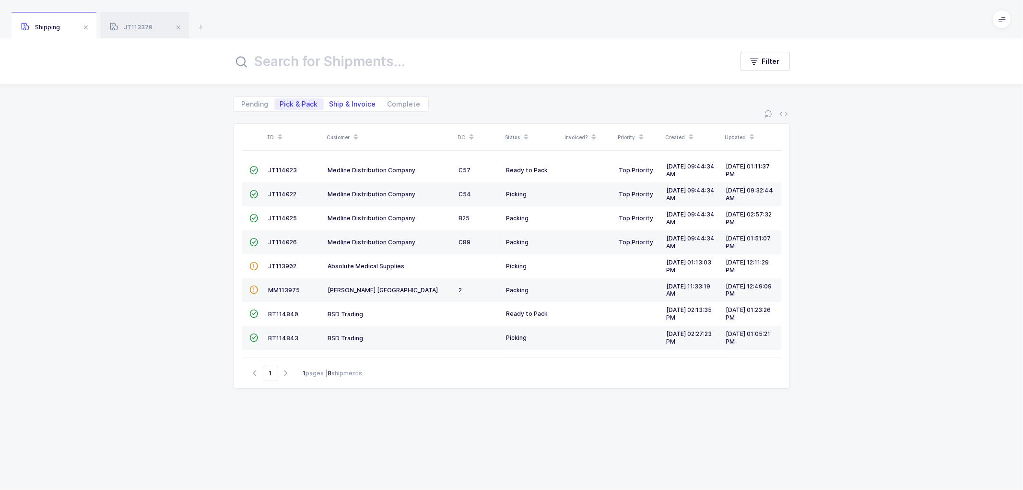
click at [352, 101] on span "Ship & Invoice" at bounding box center [353, 104] width 47 height 7
click at [330, 100] on input "Ship & Invoice" at bounding box center [327, 101] width 6 height 6
radio input "true"
radio input "false"
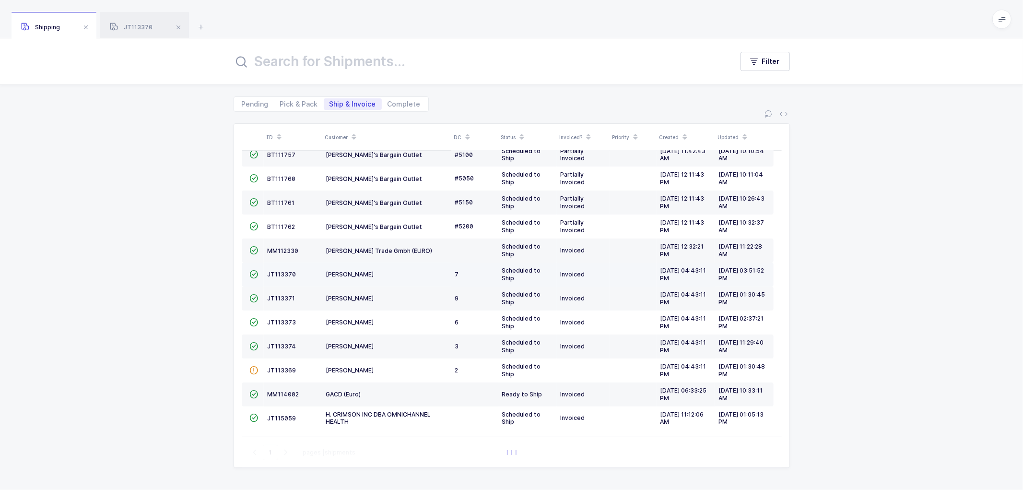
scroll to position [138, 0]
